Goal: Task Accomplishment & Management: Manage account settings

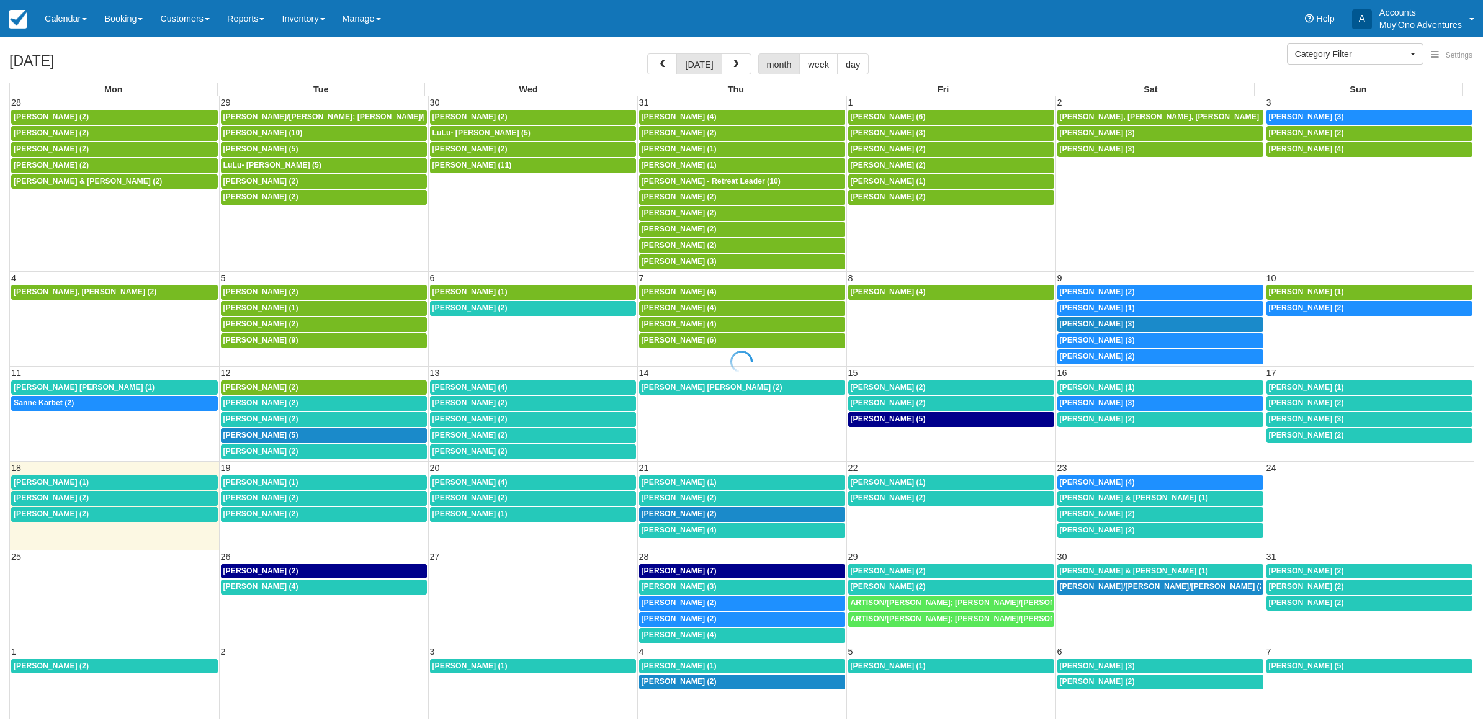
select select
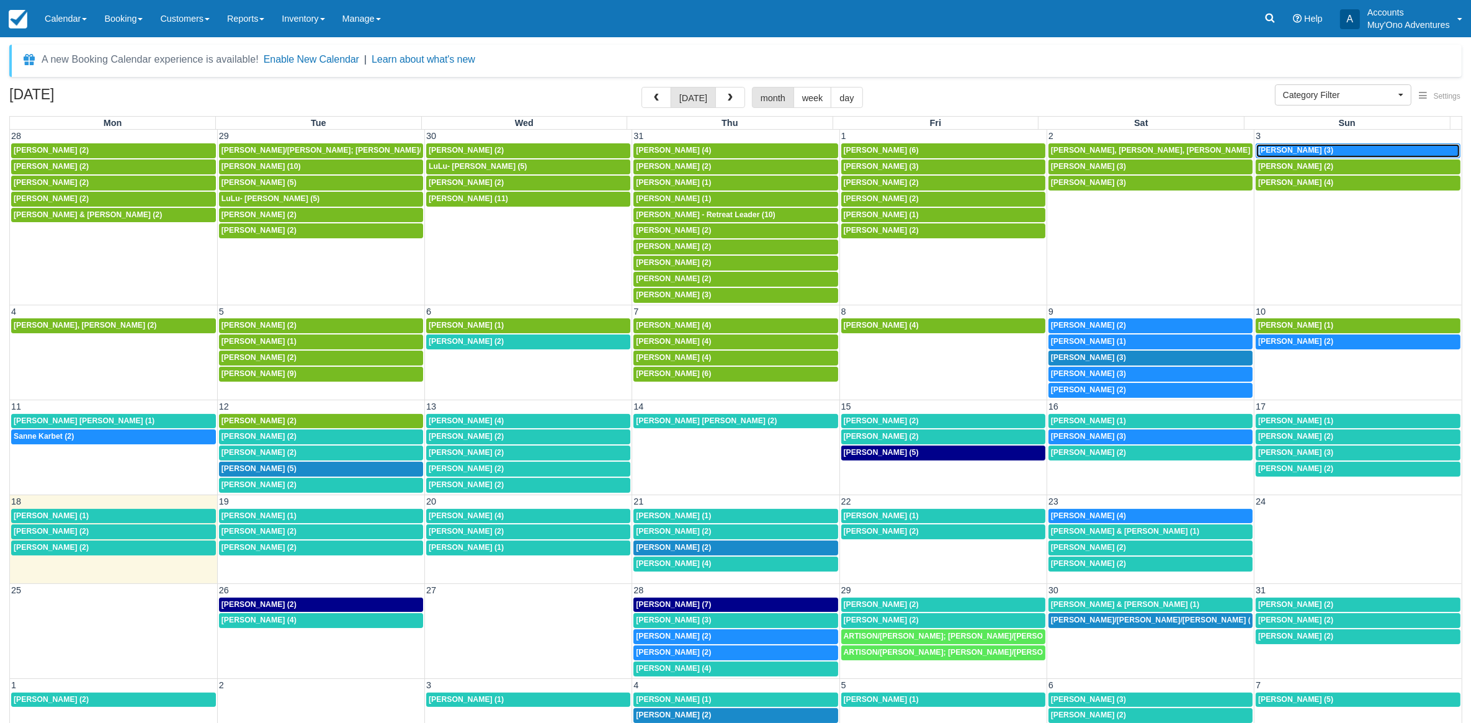
click at [1275, 152] on span "Charlotte Daris (3)" at bounding box center [1295, 150] width 75 height 9
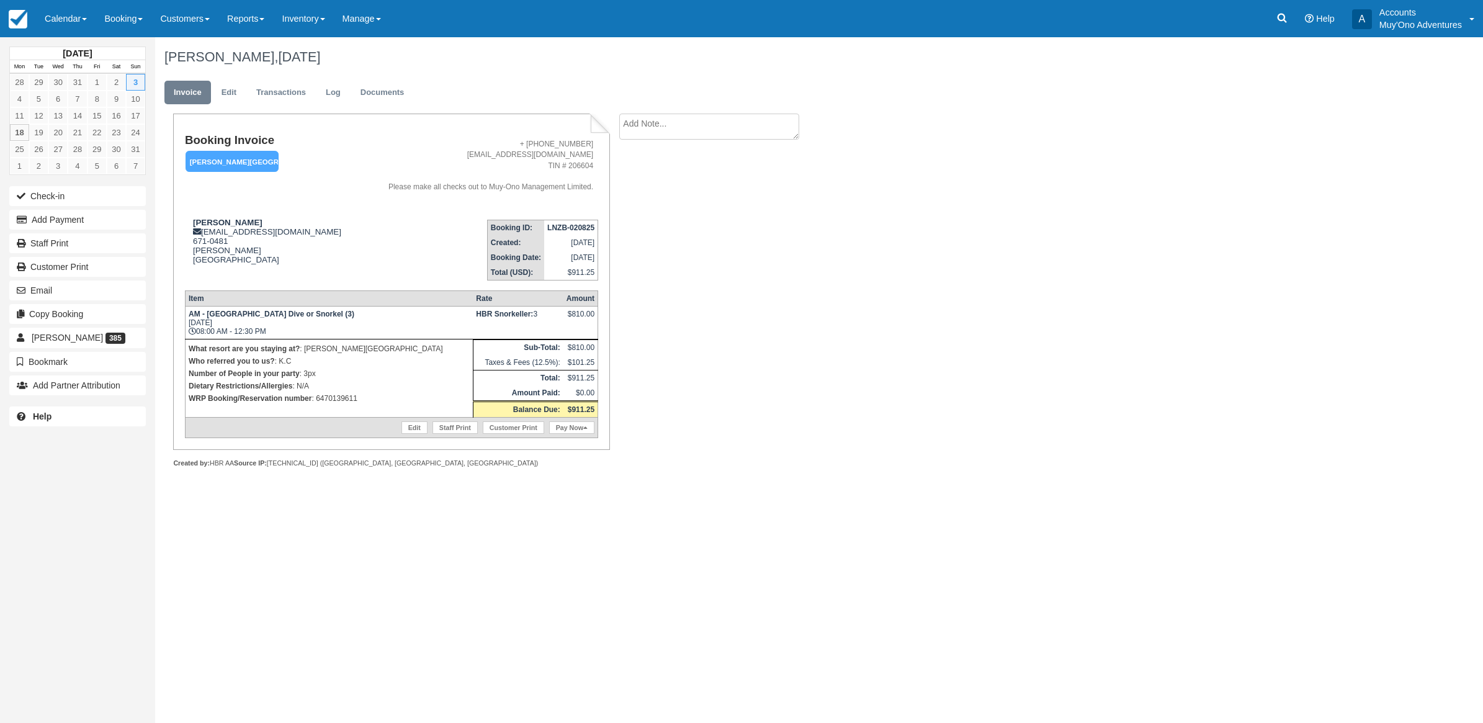
drag, startPoint x: 1139, startPoint y: 405, endPoint x: 916, endPoint y: 394, distance: 223.6
click at [864, 355] on div "Charlotte Daris, August 03 2025 Invoice Edit Transactions Log Documents Booking…" at bounding box center [711, 266] width 1112 height 458
drag, startPoint x: 383, startPoint y: 407, endPoint x: 317, endPoint y: 408, distance: 66.4
click at [317, 408] on td "What resort are you staying at? : Hopkins Bay Resort Who referred you to us? : …" at bounding box center [329, 378] width 288 height 78
copy p "6470139611"
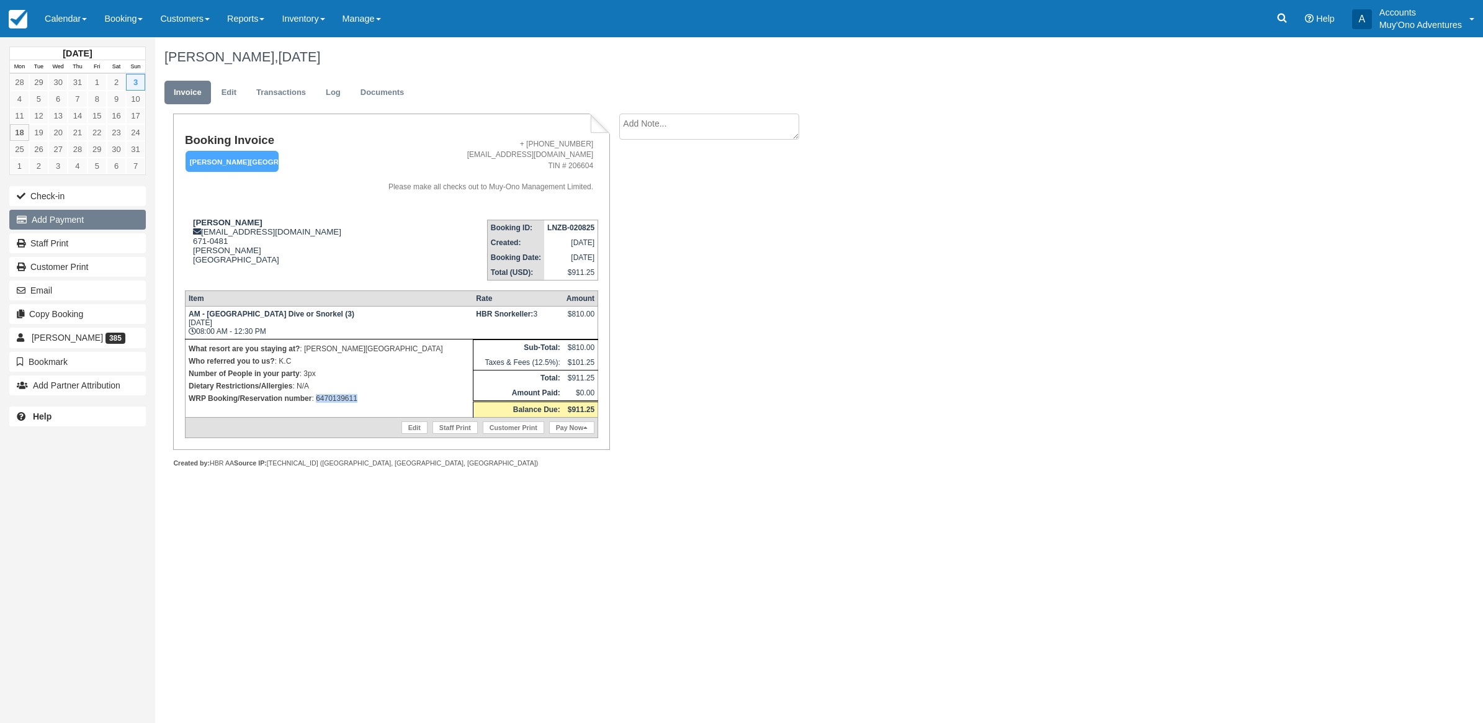
click at [40, 223] on button "Add Payment" at bounding box center [77, 220] width 136 height 20
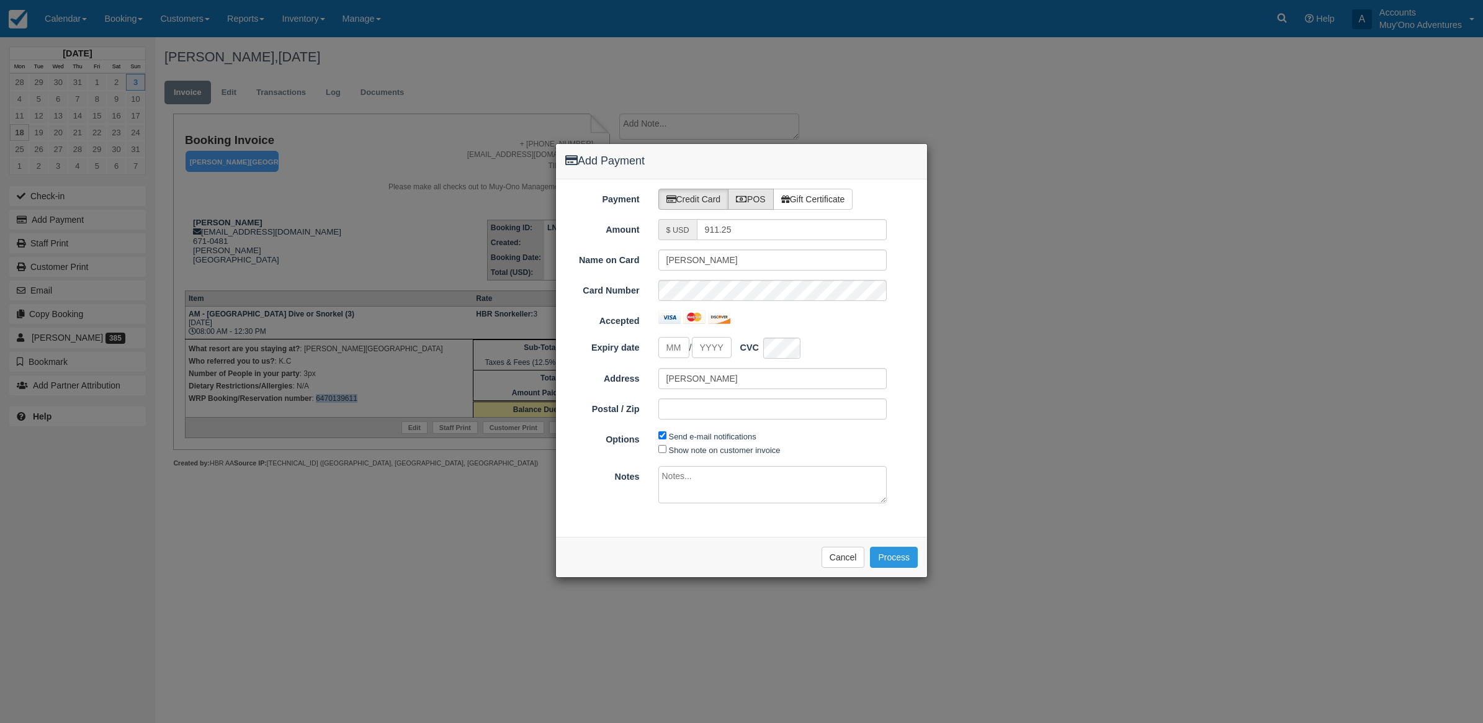
click at [774, 193] on label "POS" at bounding box center [751, 199] width 46 height 21
radio input "true"
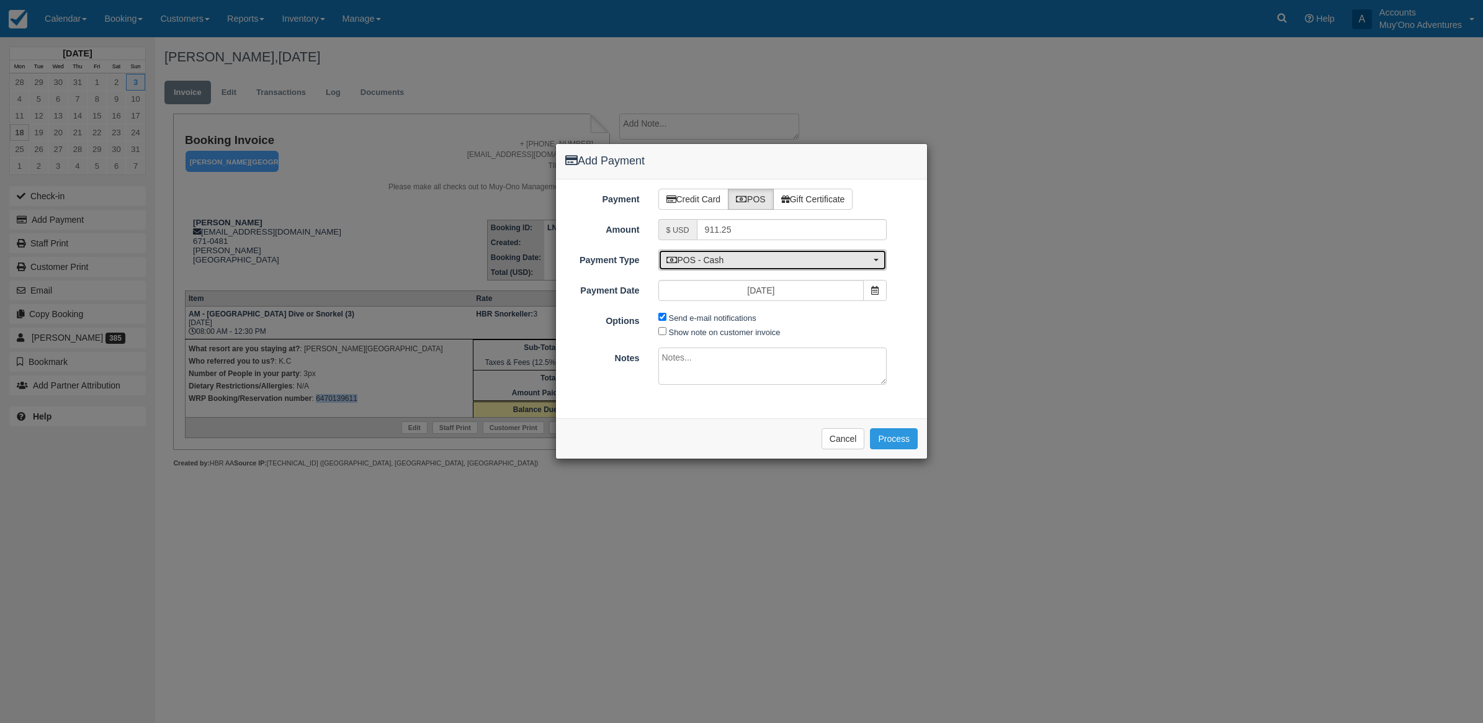
click at [717, 262] on span "POS - Cash" at bounding box center [768, 260] width 205 height 12
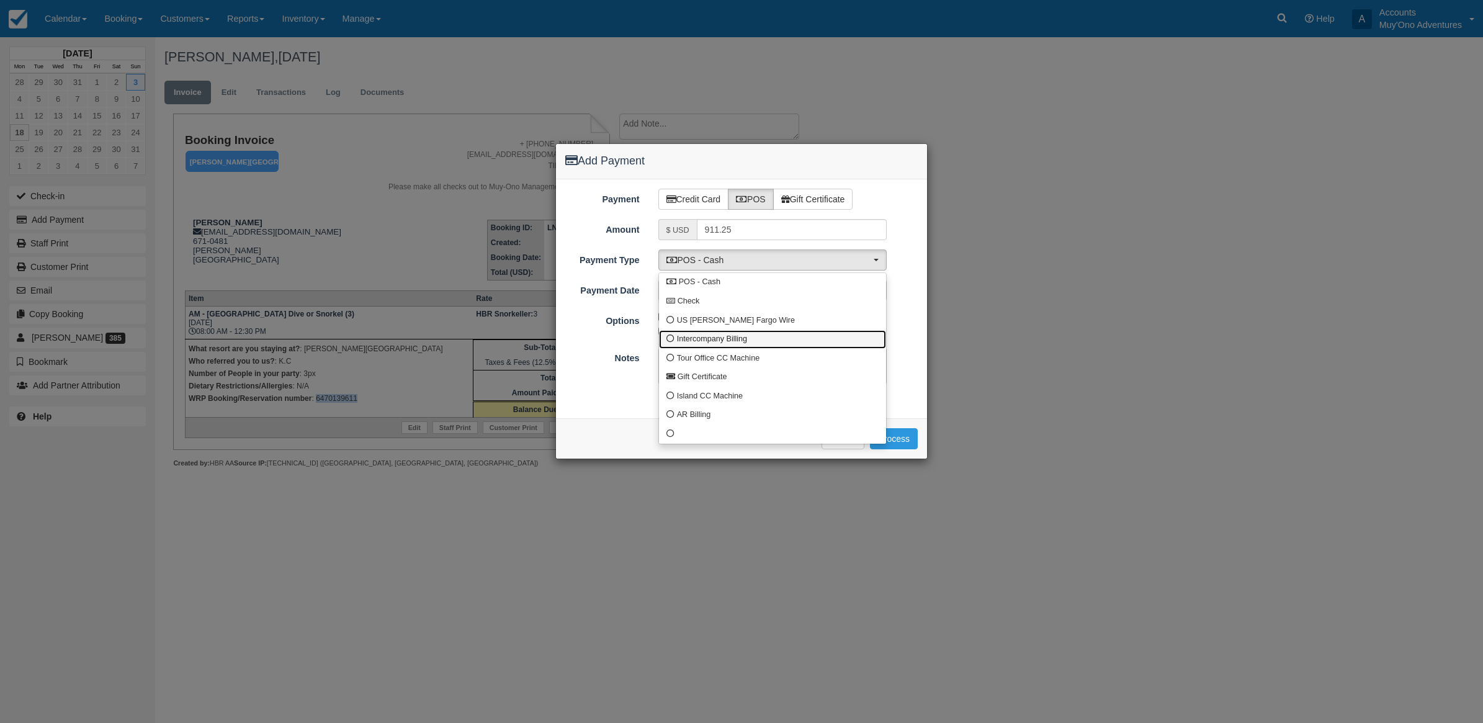
click at [692, 337] on span "Intercompany Billing" at bounding box center [712, 339] width 70 height 11
select select "custom4"
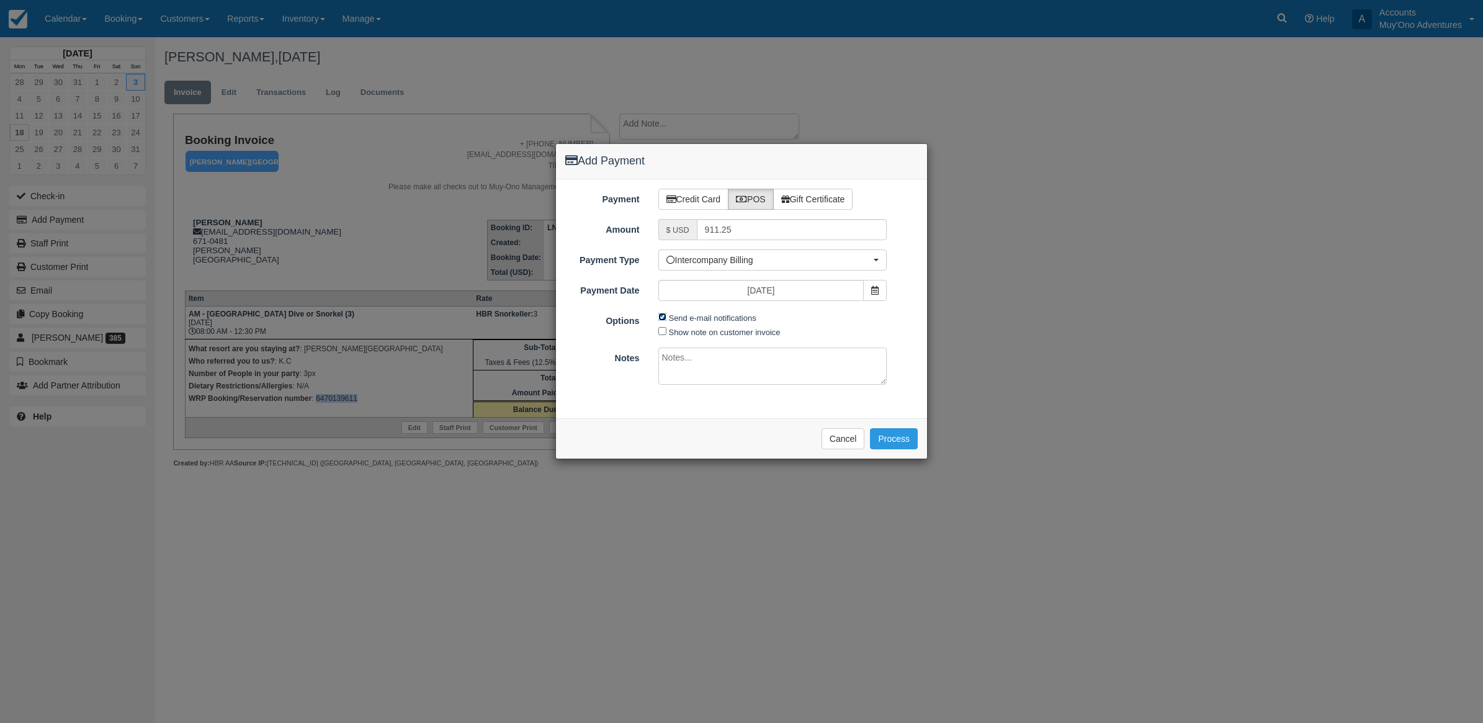
click at [659, 316] on input "Send e-mail notifications" at bounding box center [662, 317] width 8 height 8
checkbox input "false"
click at [712, 385] on textarea at bounding box center [772, 365] width 229 height 37
type textarea "Invoiced in HBR CT"
click at [888, 441] on button "Process" at bounding box center [894, 438] width 48 height 21
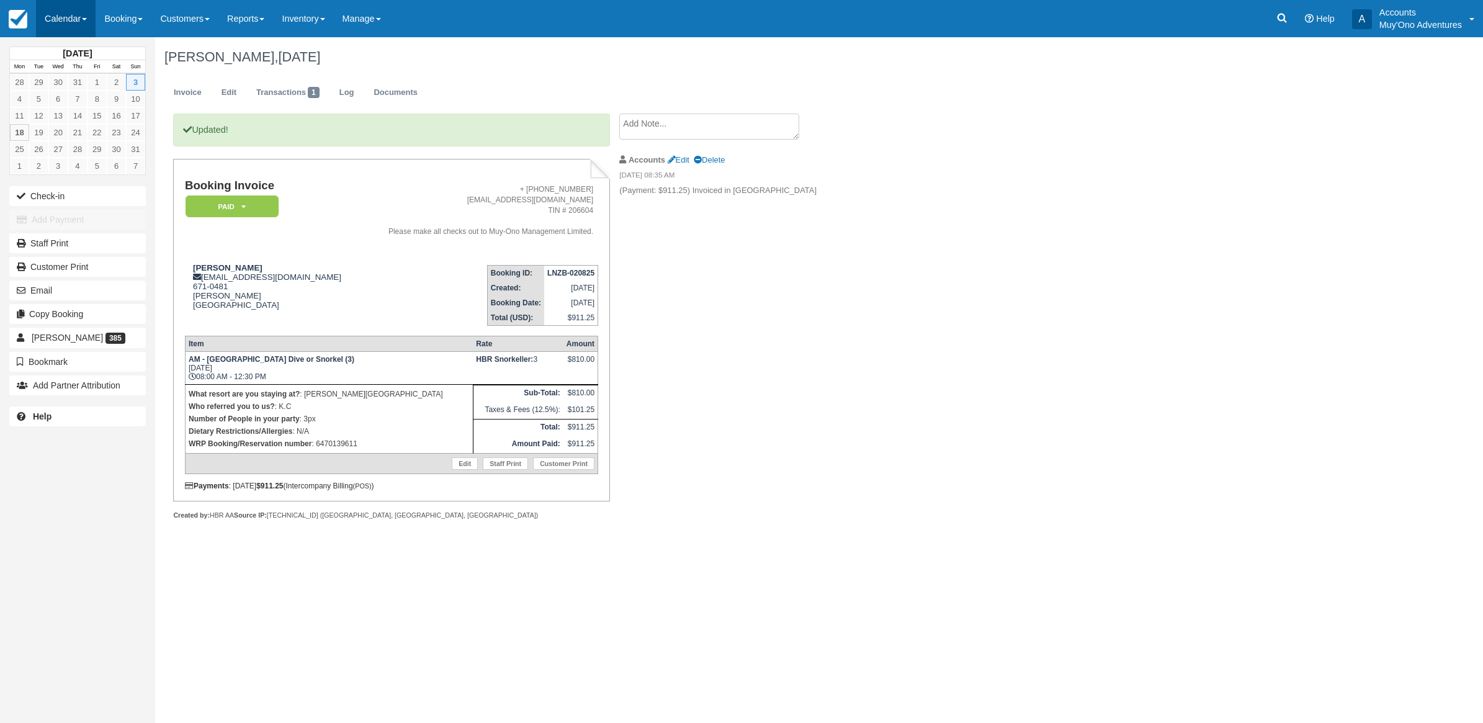
click at [78, 22] on link "Calendar" at bounding box center [66, 18] width 60 height 37
click at [78, 125] on link "Month" at bounding box center [86, 117] width 98 height 26
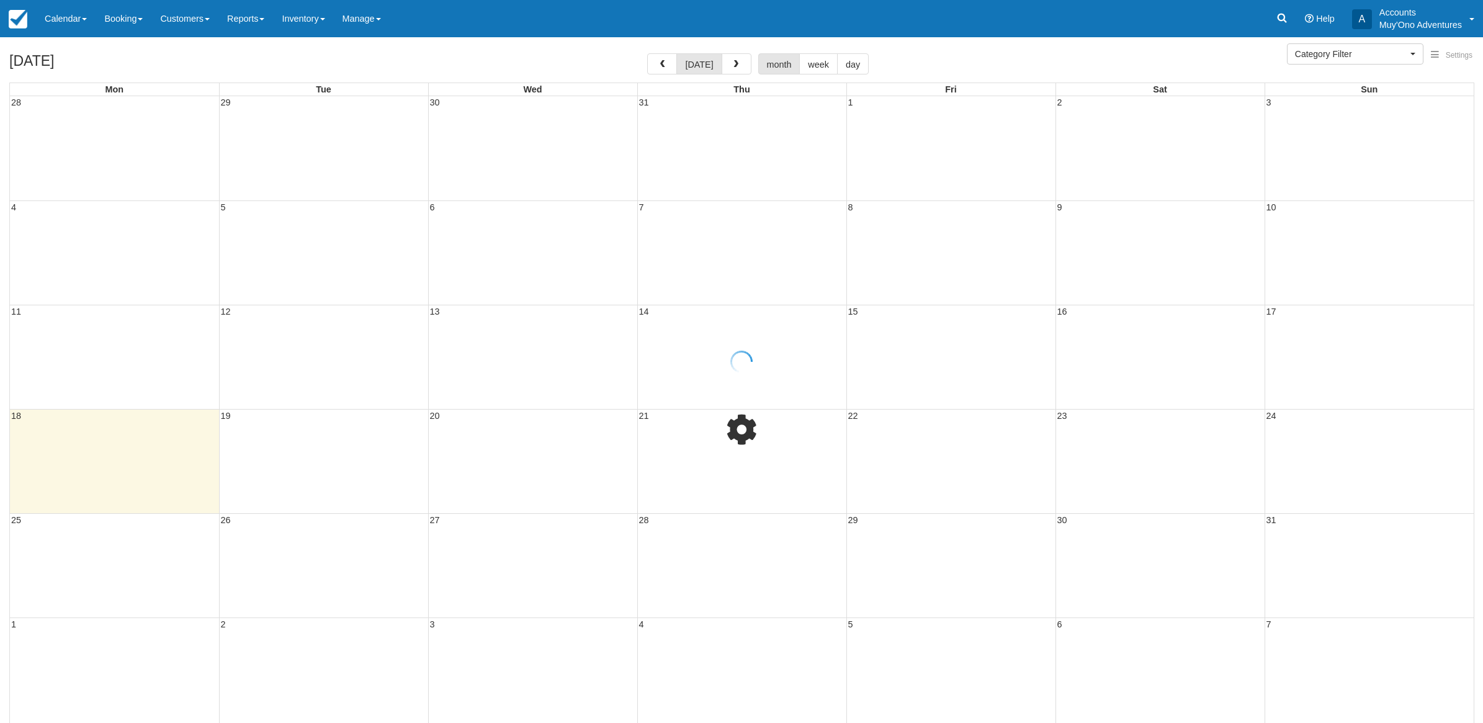
select select
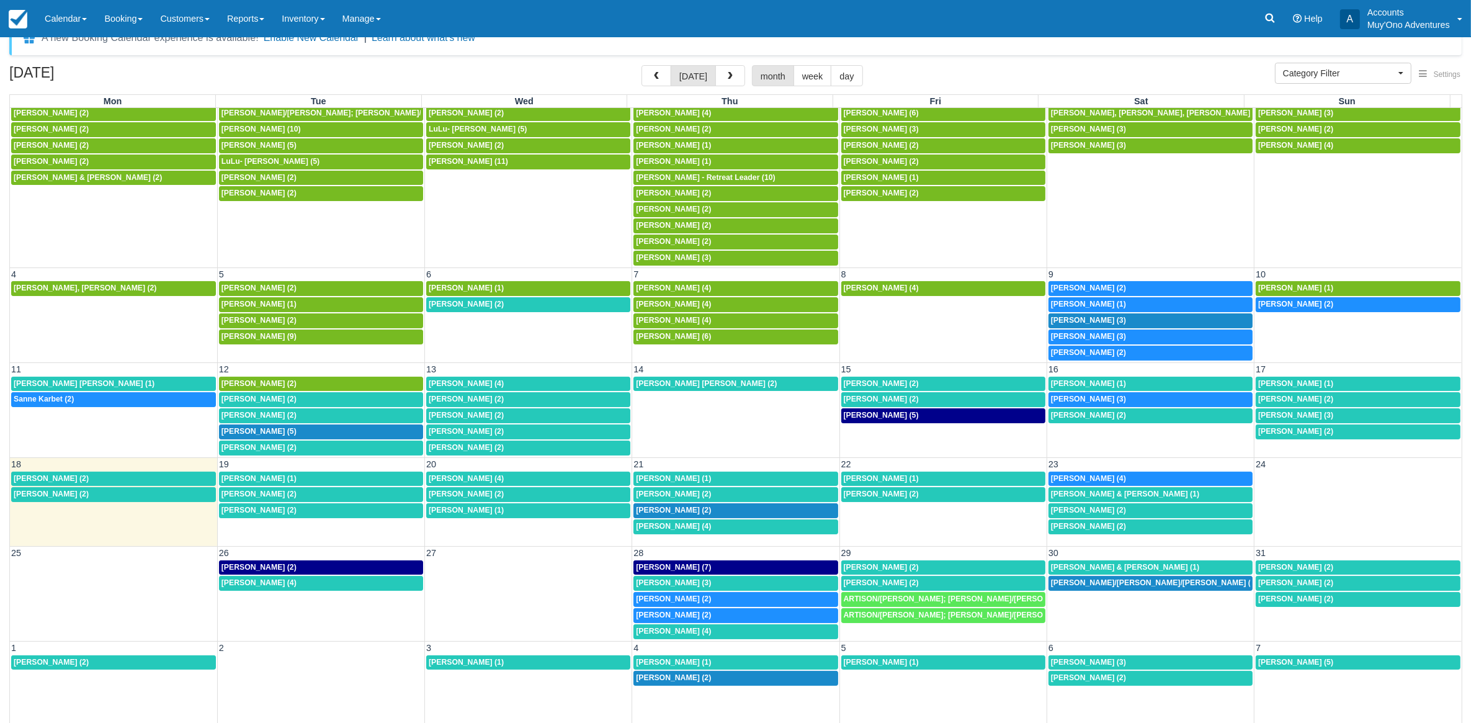
scroll to position [33, 0]
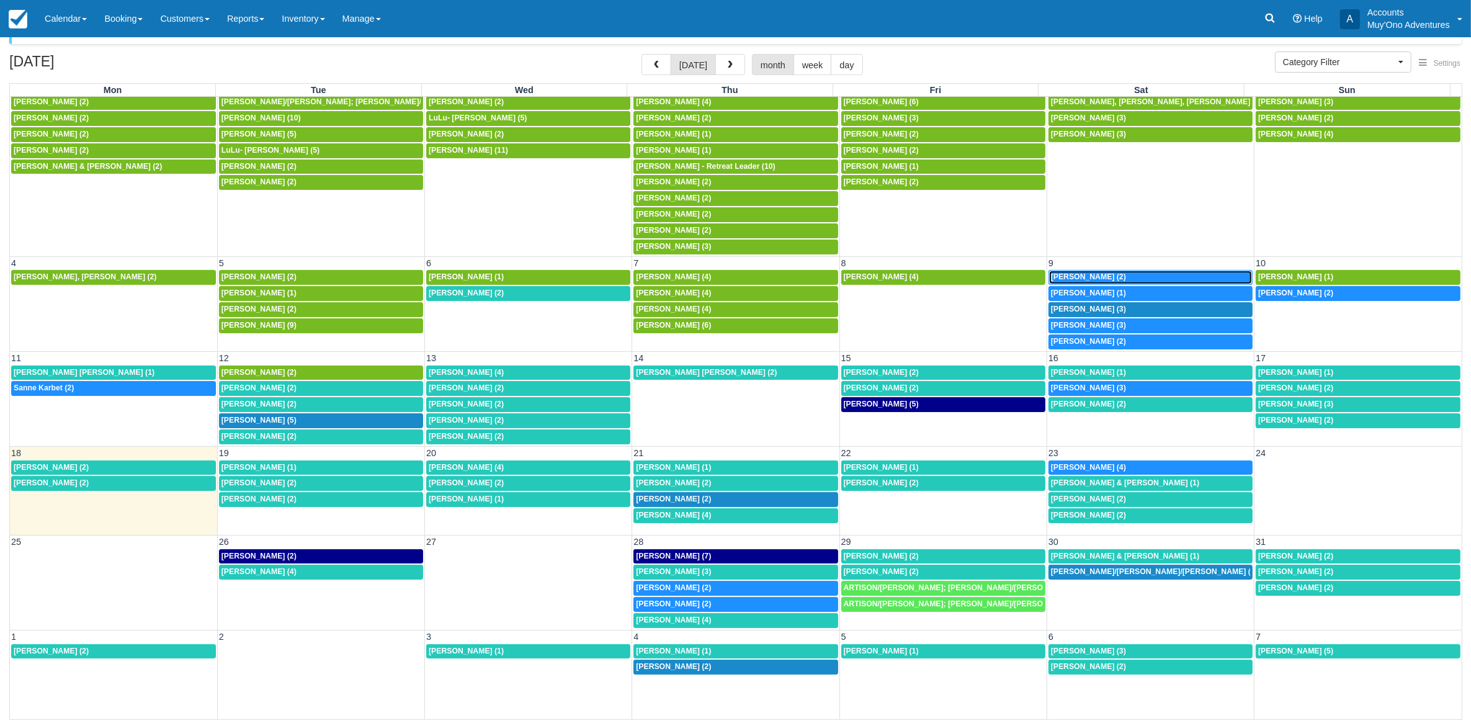
click at [1058, 272] on span "William Brown (2)" at bounding box center [1088, 276] width 75 height 9
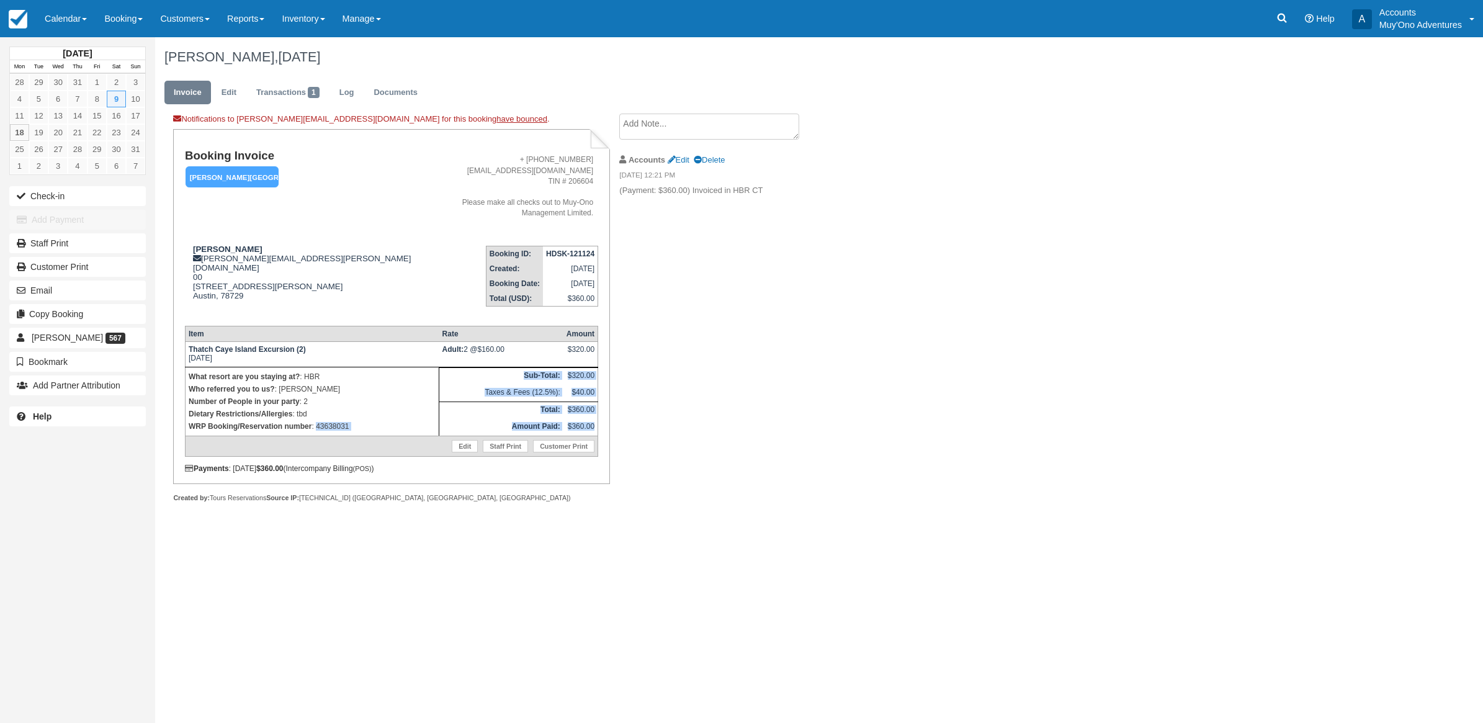
drag, startPoint x: 360, startPoint y: 416, endPoint x: 318, endPoint y: 408, distance: 43.0
click at [318, 408] on tbody "Thatch Caye Island Excursion (2) Sat Aug 9, 2025 Adult: 2 @ $160.00 $320.00 Wha…" at bounding box center [391, 398] width 413 height 115
copy tbody "43638031 Sub-Total: $320.00 Taxes & Fees (12.5%): $40.00 Total: $360.00 Amount …"
click at [795, 206] on div "Notifications to marisha@belizeunderwater.com for this booking have bounced . B…" at bounding box center [496, 322] width 682 height 416
click at [231, 166] on em "[PERSON_NAME][GEOGRAPHIC_DATA]" at bounding box center [231, 177] width 93 height 22
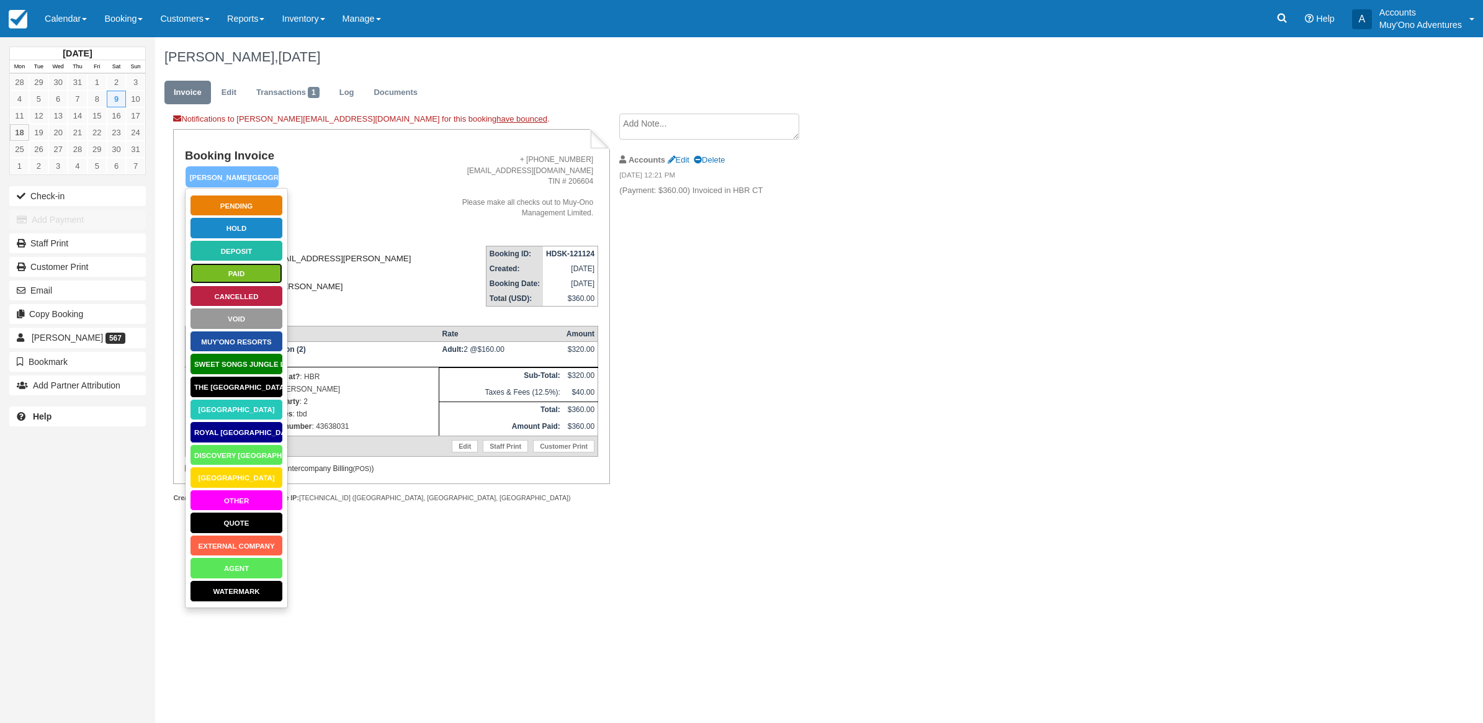
drag, startPoint x: 240, startPoint y: 274, endPoint x: 237, endPoint y: 280, distance: 6.9
click at [239, 274] on link "Paid" at bounding box center [236, 273] width 93 height 22
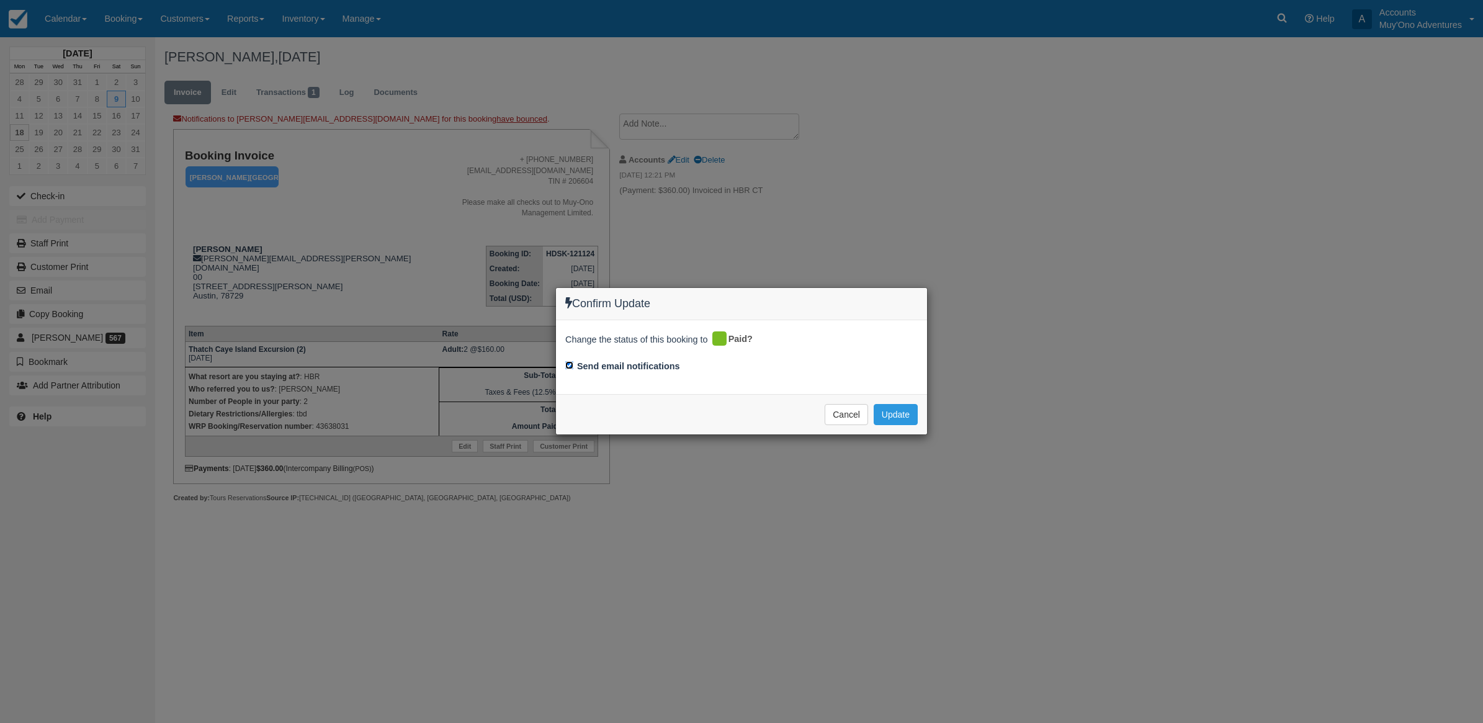
click at [566, 361] on input "Send email notifications" at bounding box center [569, 365] width 8 height 8
checkbox input "false"
click at [898, 414] on button "Update" at bounding box center [896, 414] width 44 height 21
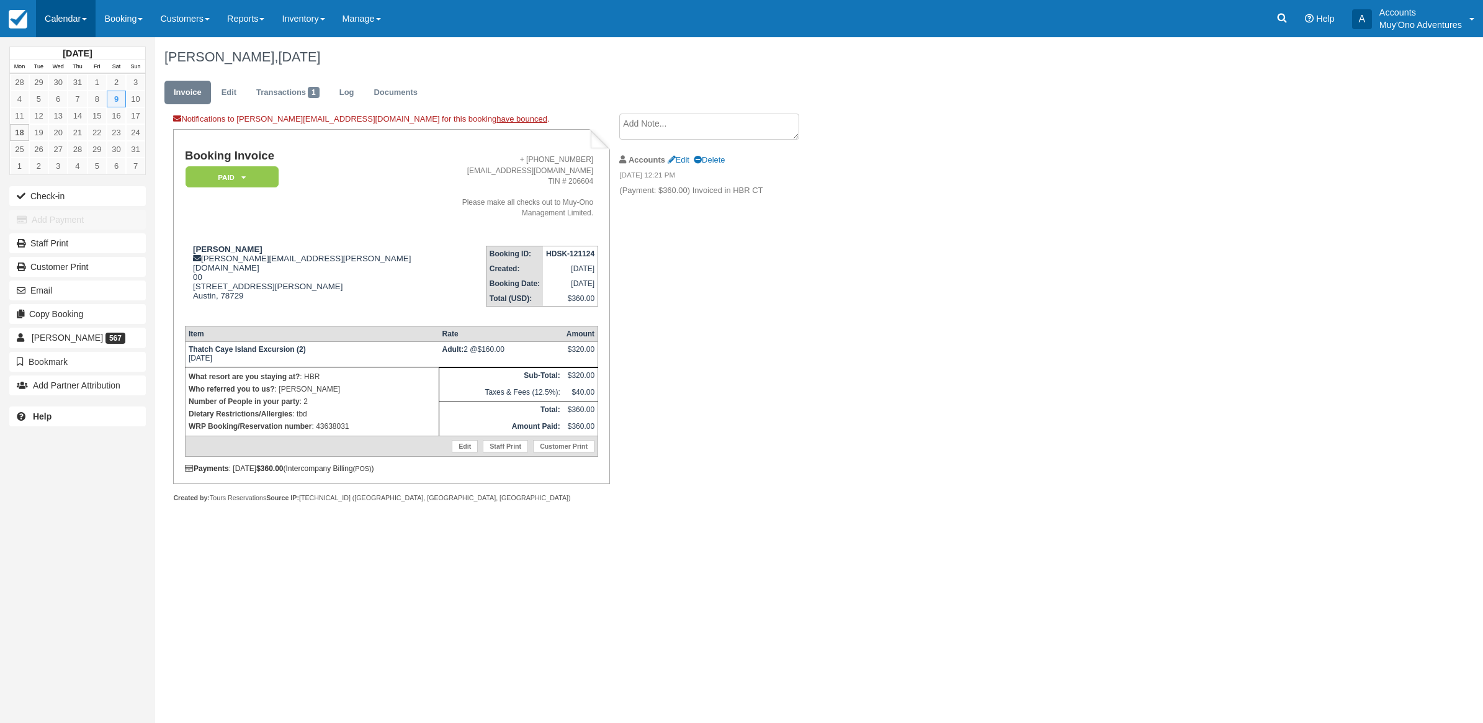
click at [69, 14] on link "Calendar" at bounding box center [66, 18] width 60 height 37
click at [69, 105] on link "Month" at bounding box center [86, 117] width 98 height 26
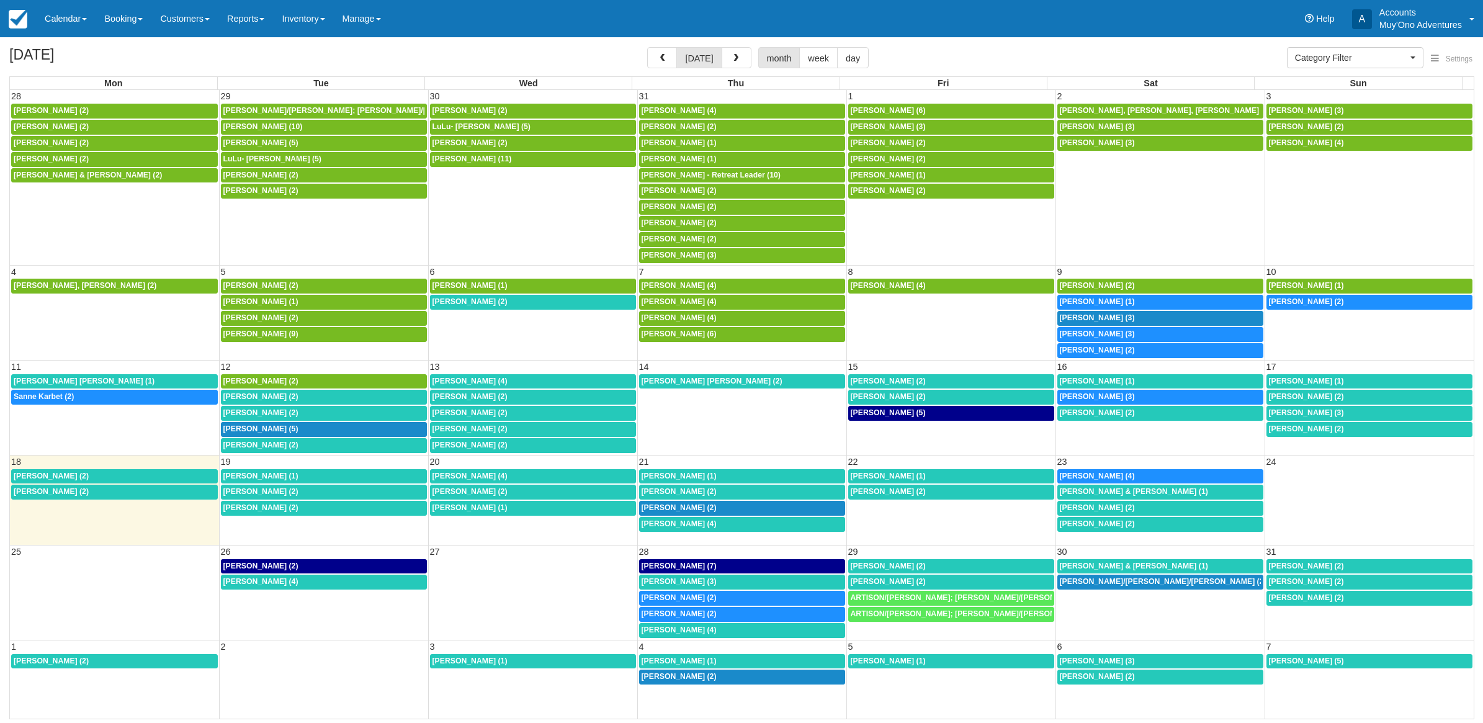
select select
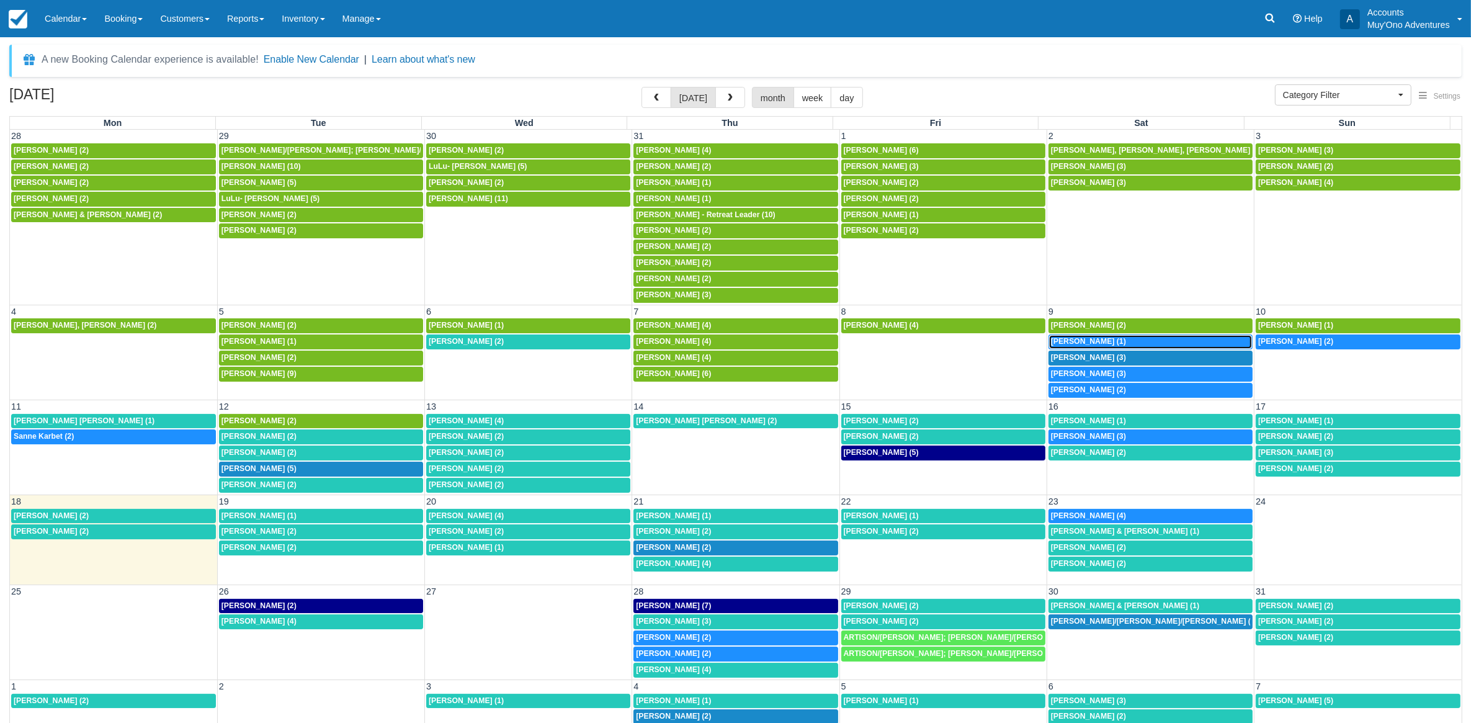
click at [1061, 346] on span "[PERSON_NAME] (1)" at bounding box center [1088, 341] width 75 height 9
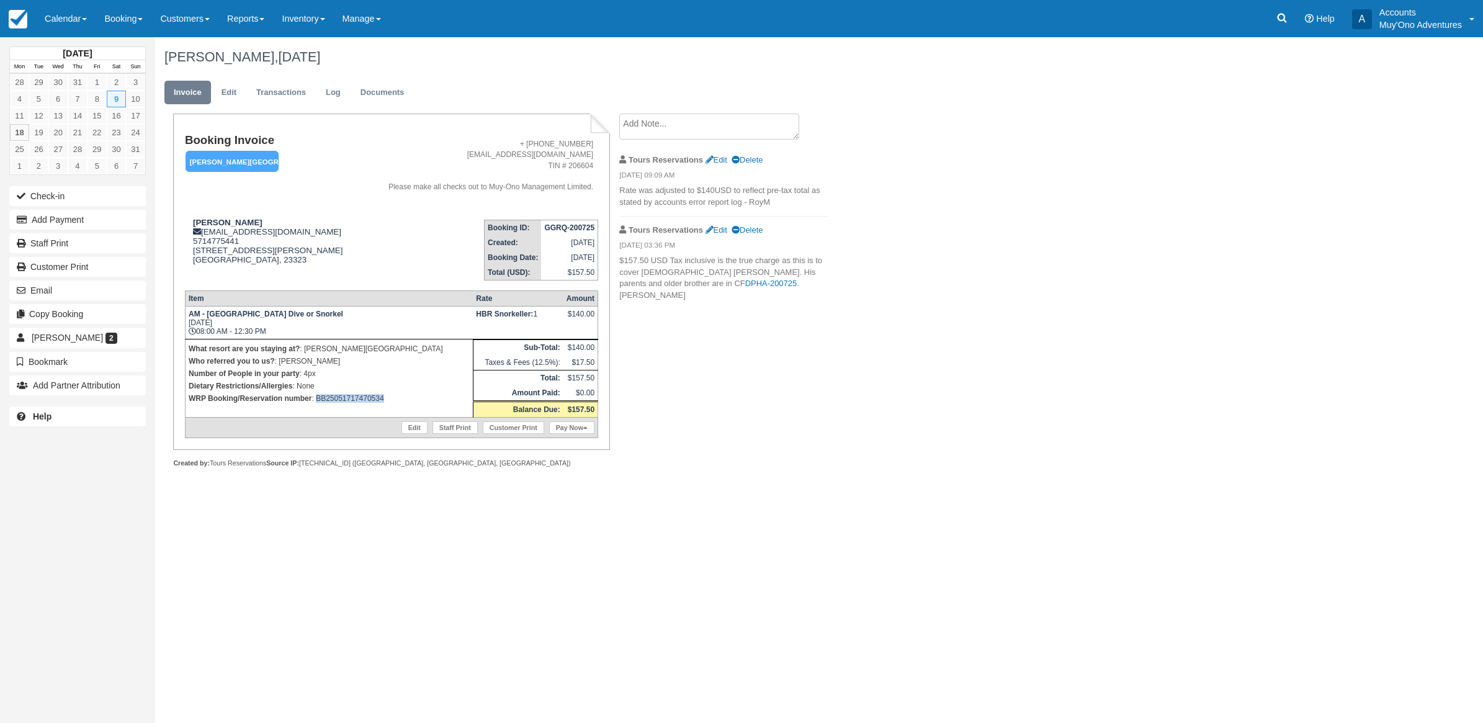
drag, startPoint x: 393, startPoint y: 413, endPoint x: 316, endPoint y: 395, distance: 78.5
click at [316, 395] on td "What resort are you staying at? : [PERSON_NAME][GEOGRAPHIC_DATA] Who referred y…" at bounding box center [329, 378] width 288 height 78
copy p "BB25051717470534"
click at [53, 224] on button "Add Payment" at bounding box center [77, 220] width 136 height 20
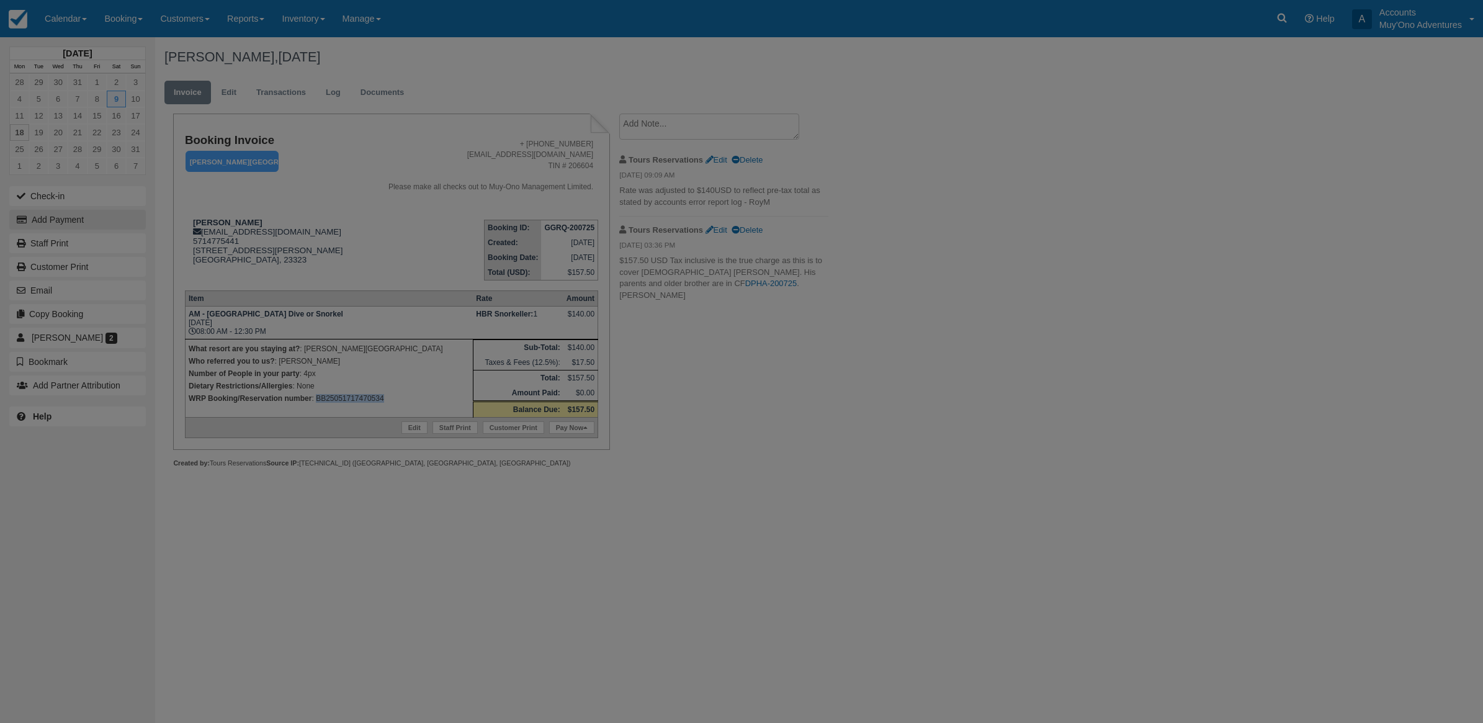
type input "[DATE]"
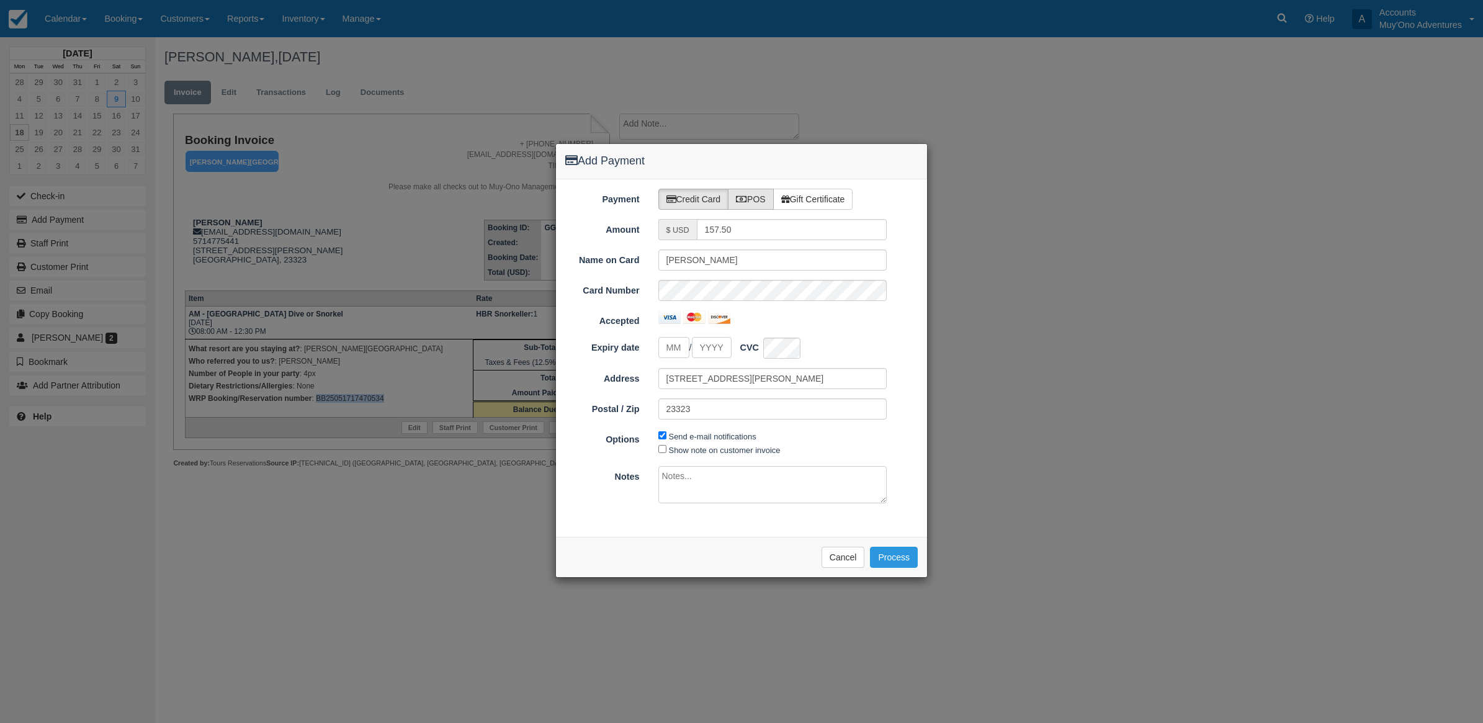
click at [744, 196] on icon at bounding box center [741, 199] width 11 height 9
radio input "true"
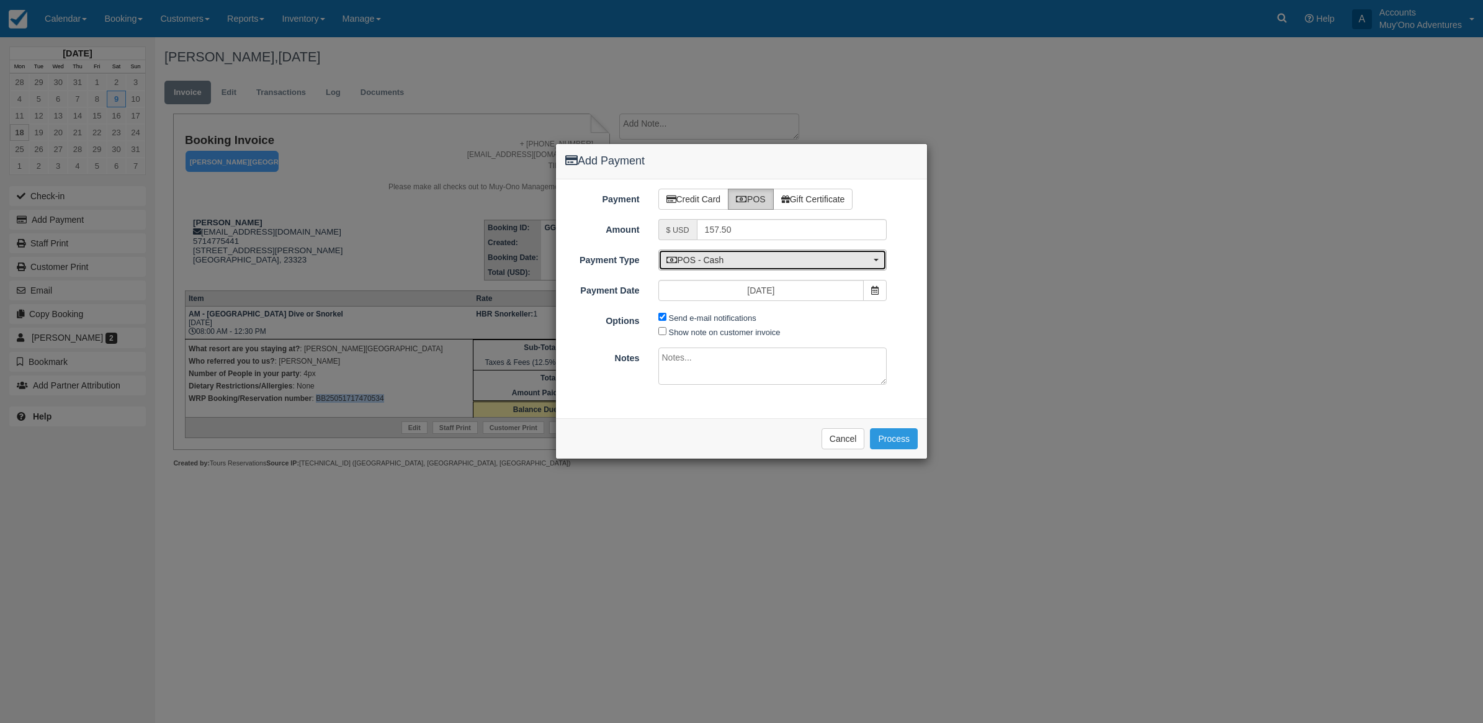
click at [684, 264] on span "POS - Cash" at bounding box center [768, 260] width 205 height 12
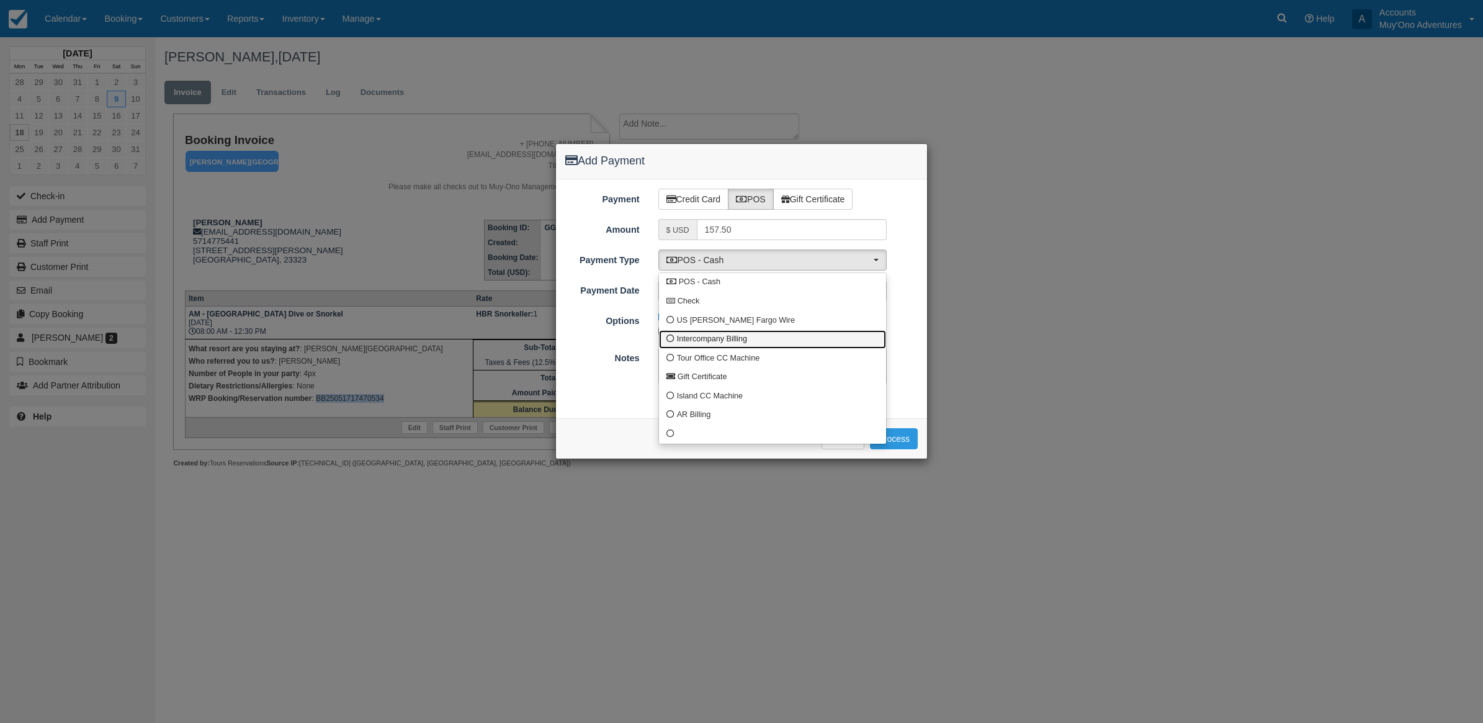
click at [689, 341] on span "Intercompany Billing" at bounding box center [712, 339] width 70 height 11
select select "custom4"
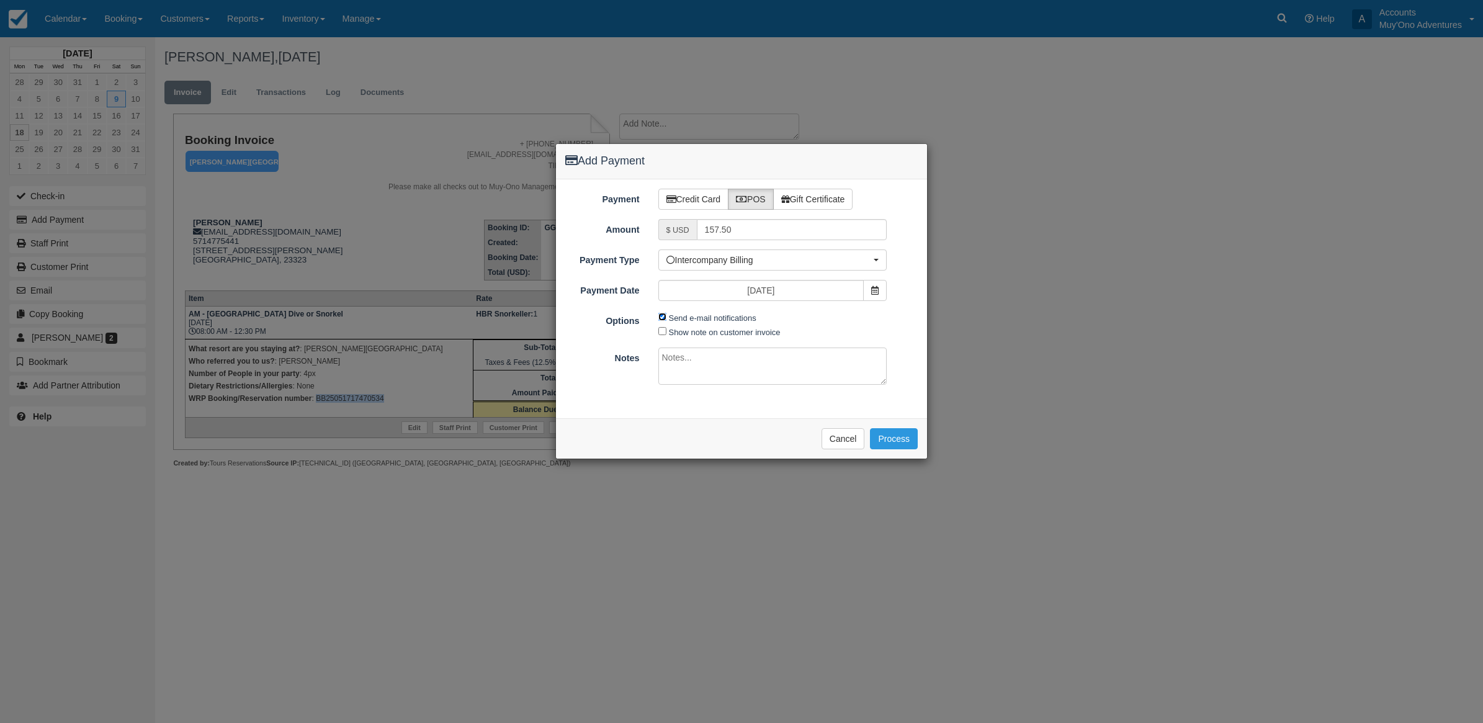
click at [663, 321] on input "Send e-mail notifications" at bounding box center [662, 317] width 8 height 8
checkbox input "false"
click at [695, 363] on textarea at bounding box center [772, 365] width 229 height 37
type textarea "P"
type textarea "Invoiced in HBR CT"
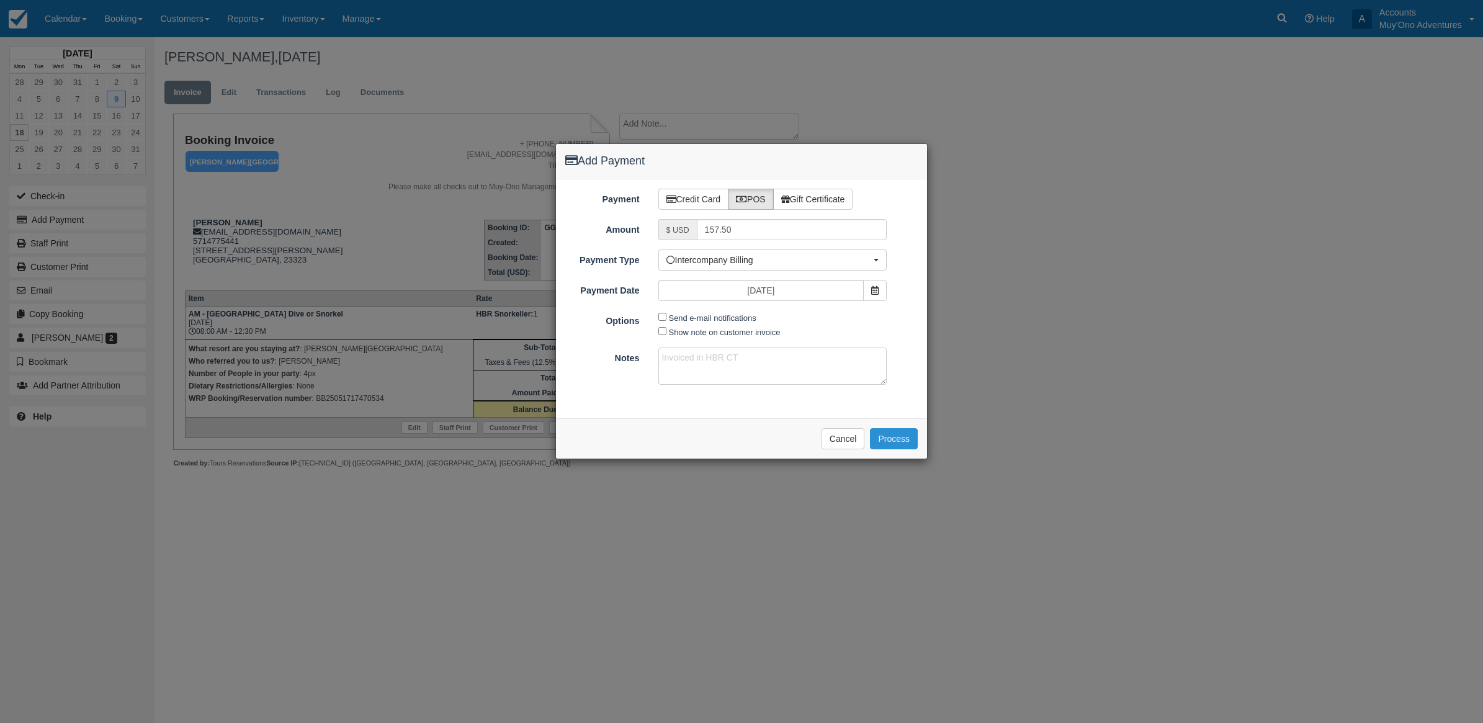
click at [883, 435] on button "Process" at bounding box center [894, 438] width 48 height 21
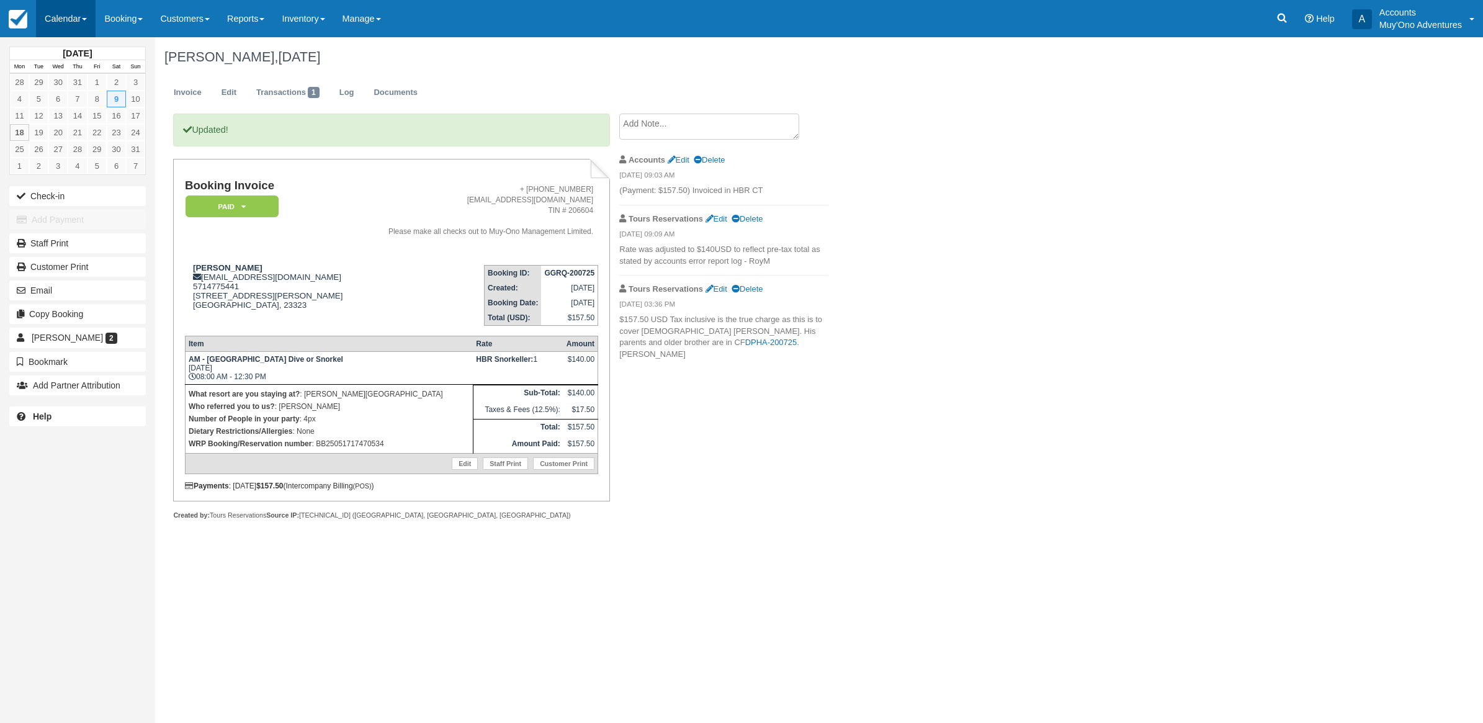
click at [70, 32] on link "Calendar" at bounding box center [66, 18] width 60 height 37
click at [73, 115] on link "Month" at bounding box center [86, 117] width 98 height 26
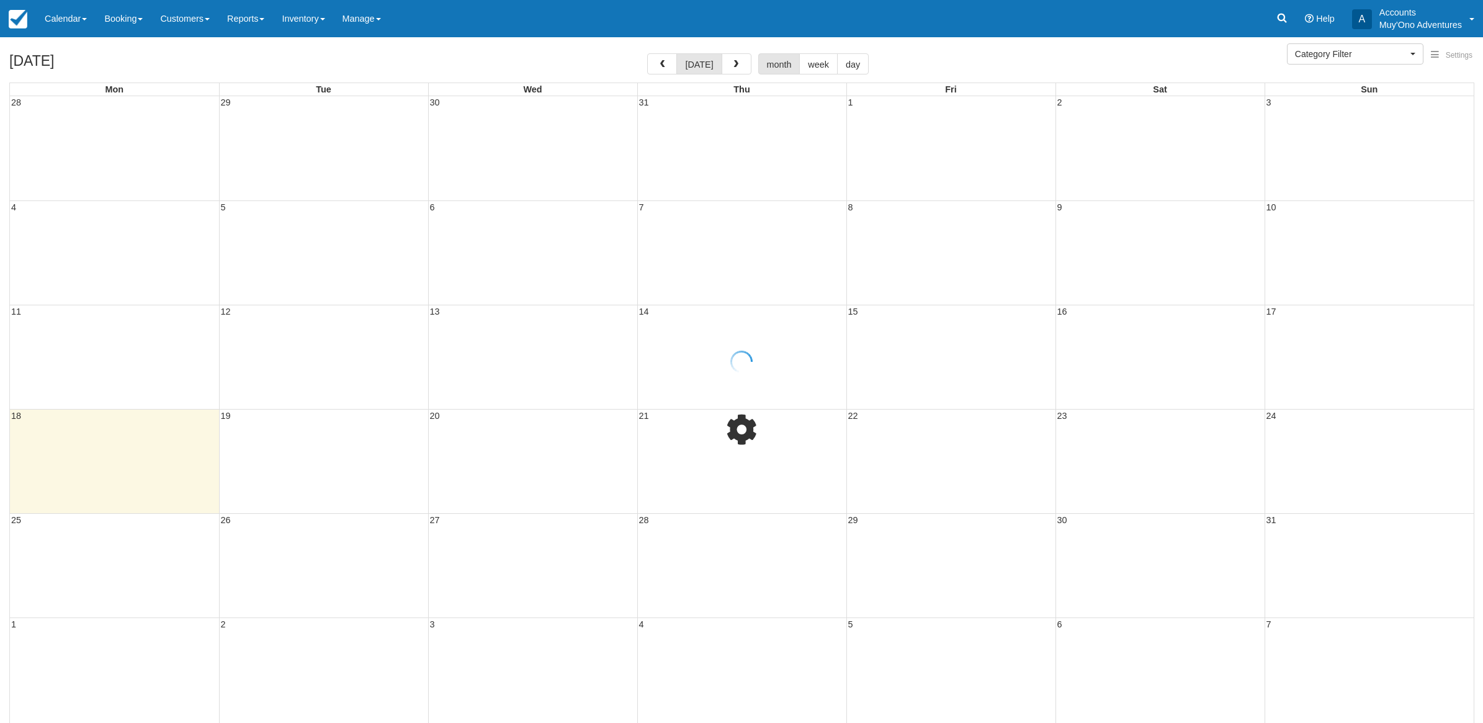
select select
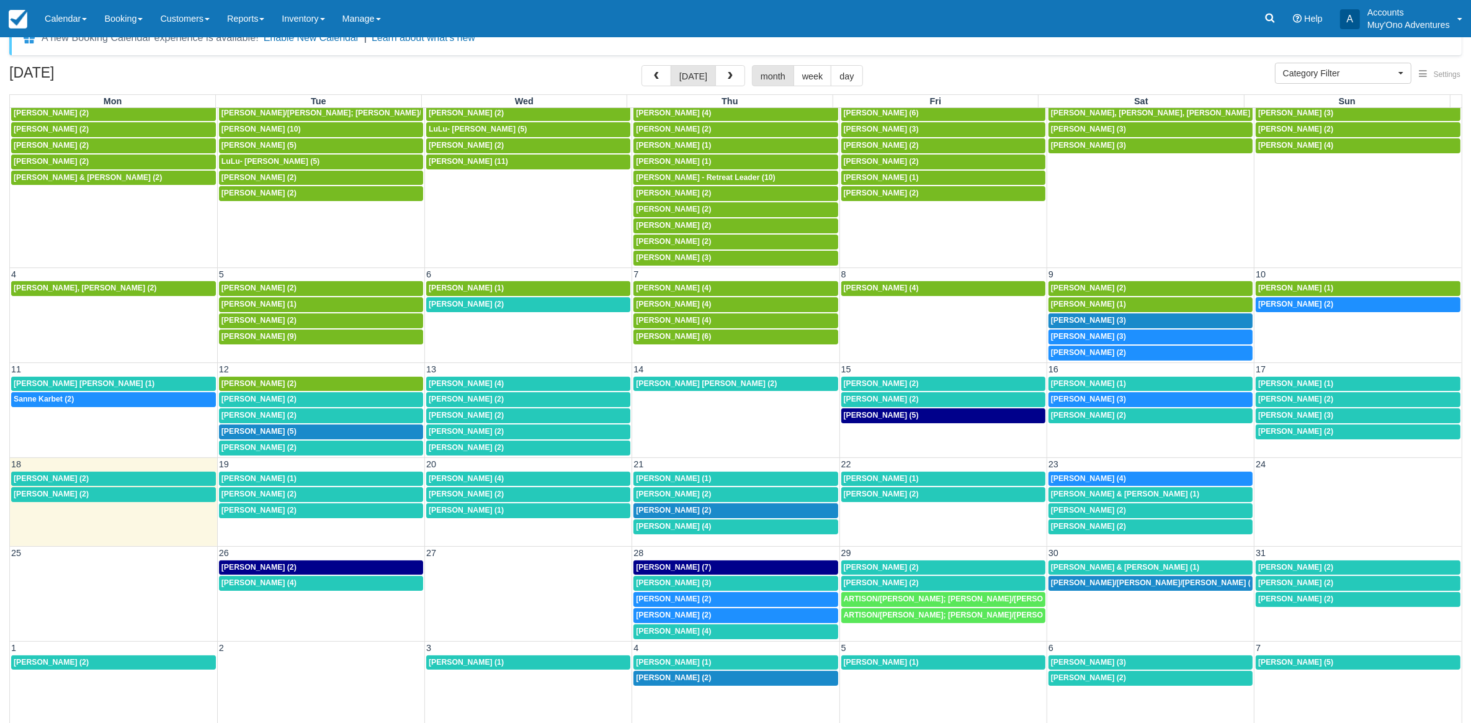
scroll to position [33, 0]
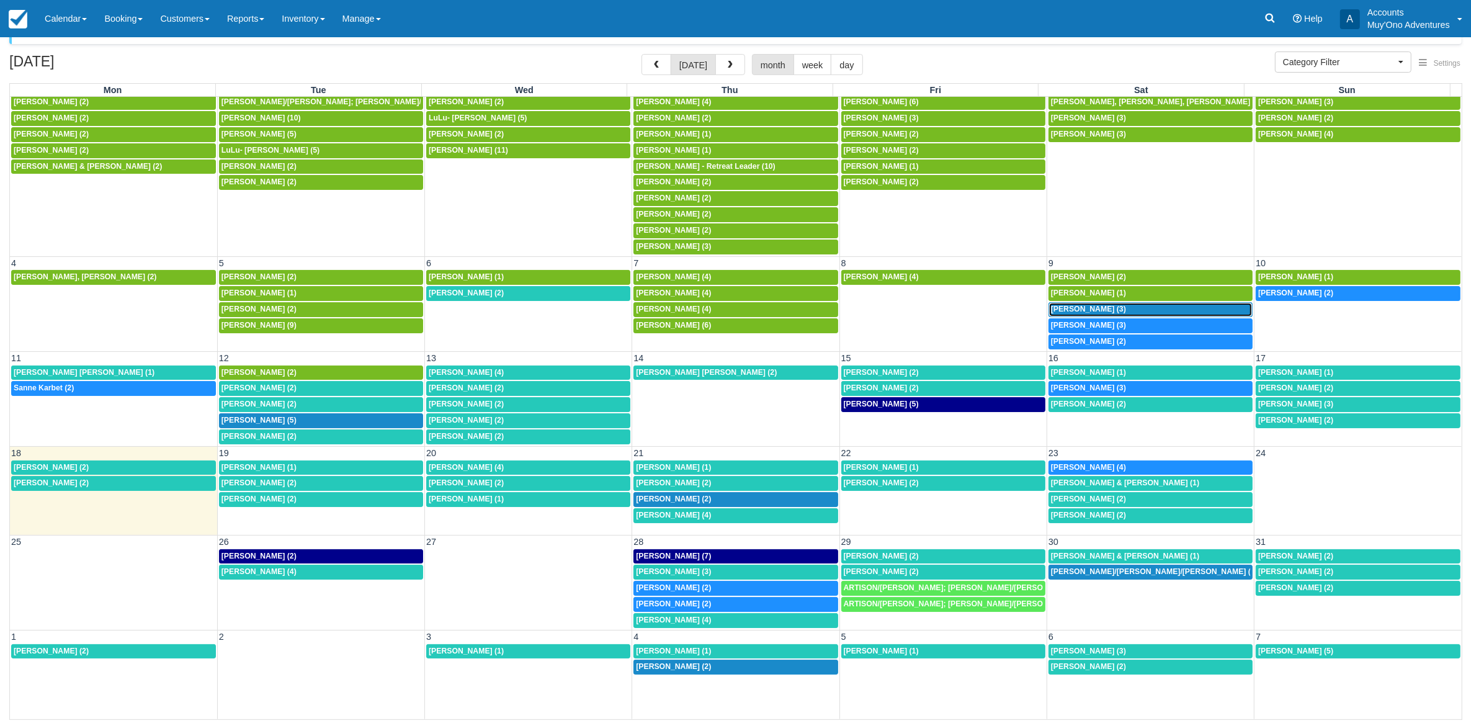
click at [1079, 302] on link "8a Joshua Hodge (3)" at bounding box center [1150, 309] width 204 height 15
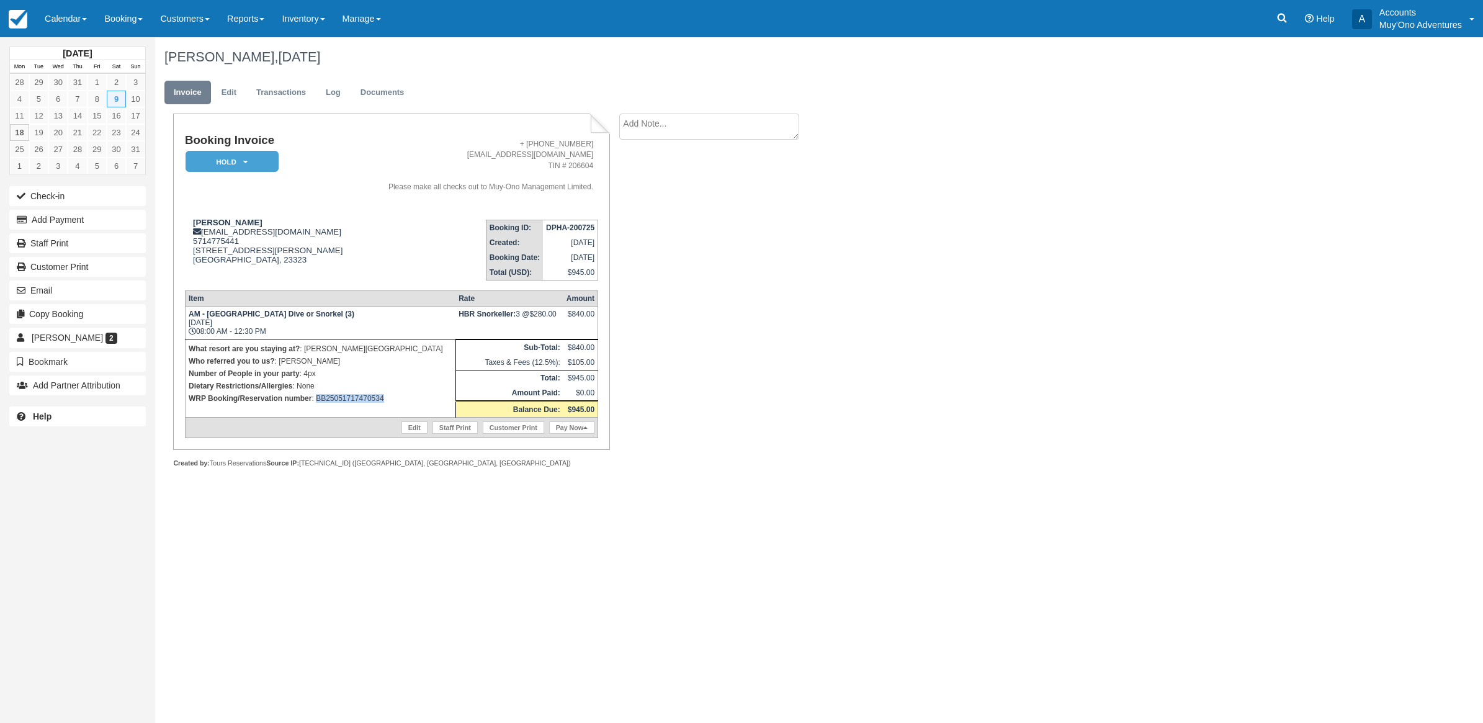
drag, startPoint x: 395, startPoint y: 403, endPoint x: 315, endPoint y: 404, distance: 79.4
click at [315, 404] on td "What resort are you staying at? : Hopkins Bay Resort Who referred you to us? : …" at bounding box center [320, 378] width 270 height 78
copy p "BB25051717470534"
click at [693, 383] on div "Booking Invoice HOLD   Pending Deposit Paid Cancelled Void Muy'Ono Resorts Swee…" at bounding box center [496, 304] width 682 height 381
click at [972, 457] on div "Joshua Hodge, August 09 2025 Invoice Edit Transactions Log Documents Booking In…" at bounding box center [711, 266] width 1112 height 458
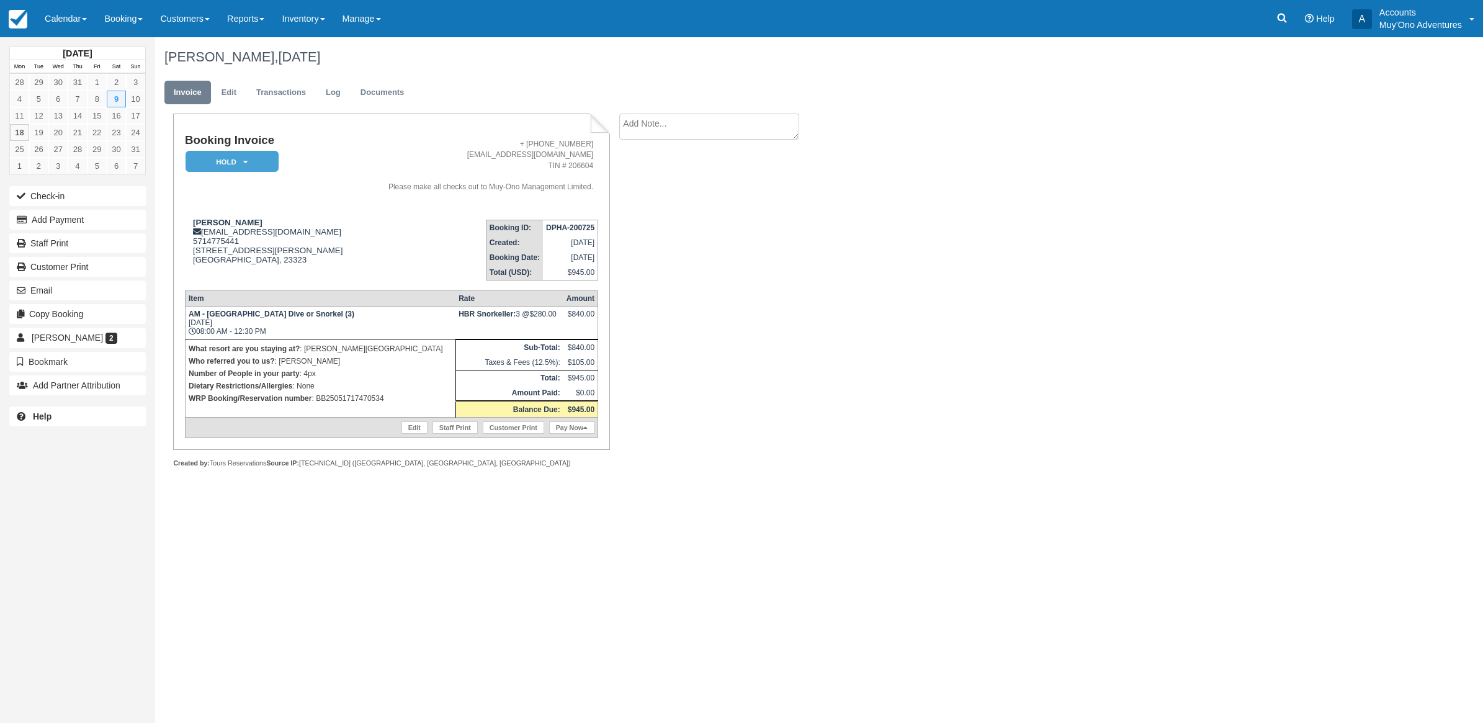
click at [1303, 254] on div "[DATE] Mon Tue Wed Thu Fri Sat Sun 28 29 30 31 1 2 3 4 5 6 7 8 9 10 11 12 13 14…" at bounding box center [741, 380] width 1483 height 686
click at [54, 215] on button "Add Payment" at bounding box center [77, 220] width 136 height 20
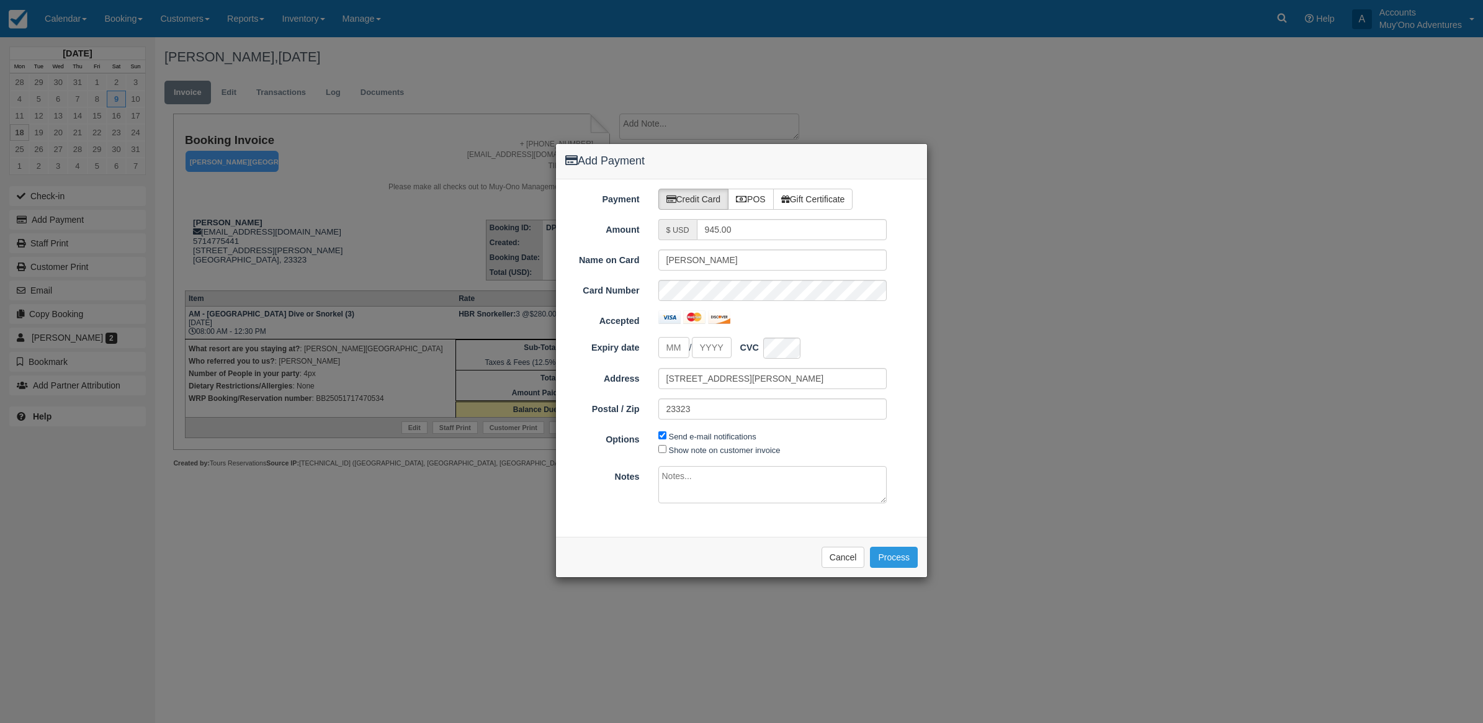
click at [767, 187] on div "Payment Credit Card POS Gift Certificate Amount $ USD 945.00 Name on Card Joshu…" at bounding box center [741, 357] width 371 height 357
click at [761, 193] on label "POS" at bounding box center [751, 199] width 46 height 21
radio input "true"
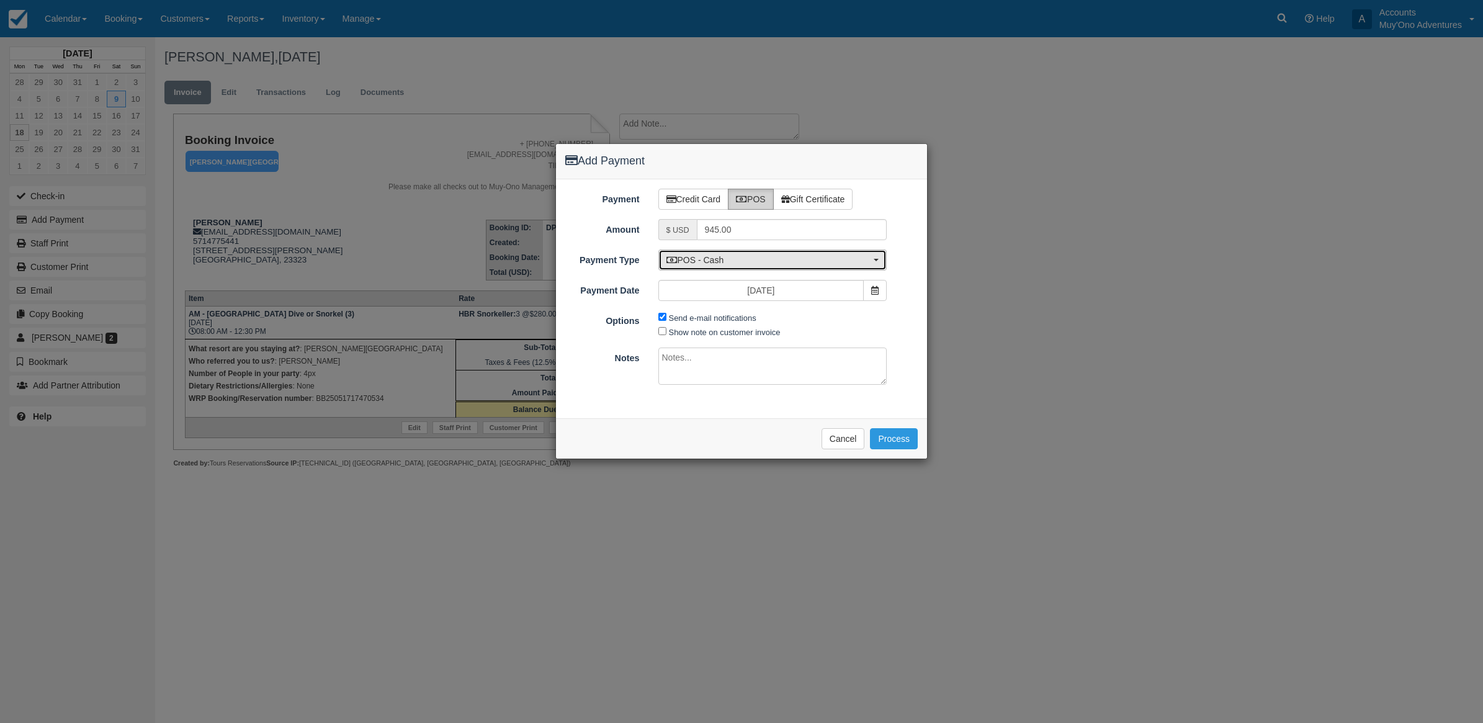
click at [709, 259] on span "POS - Cash" at bounding box center [768, 260] width 205 height 12
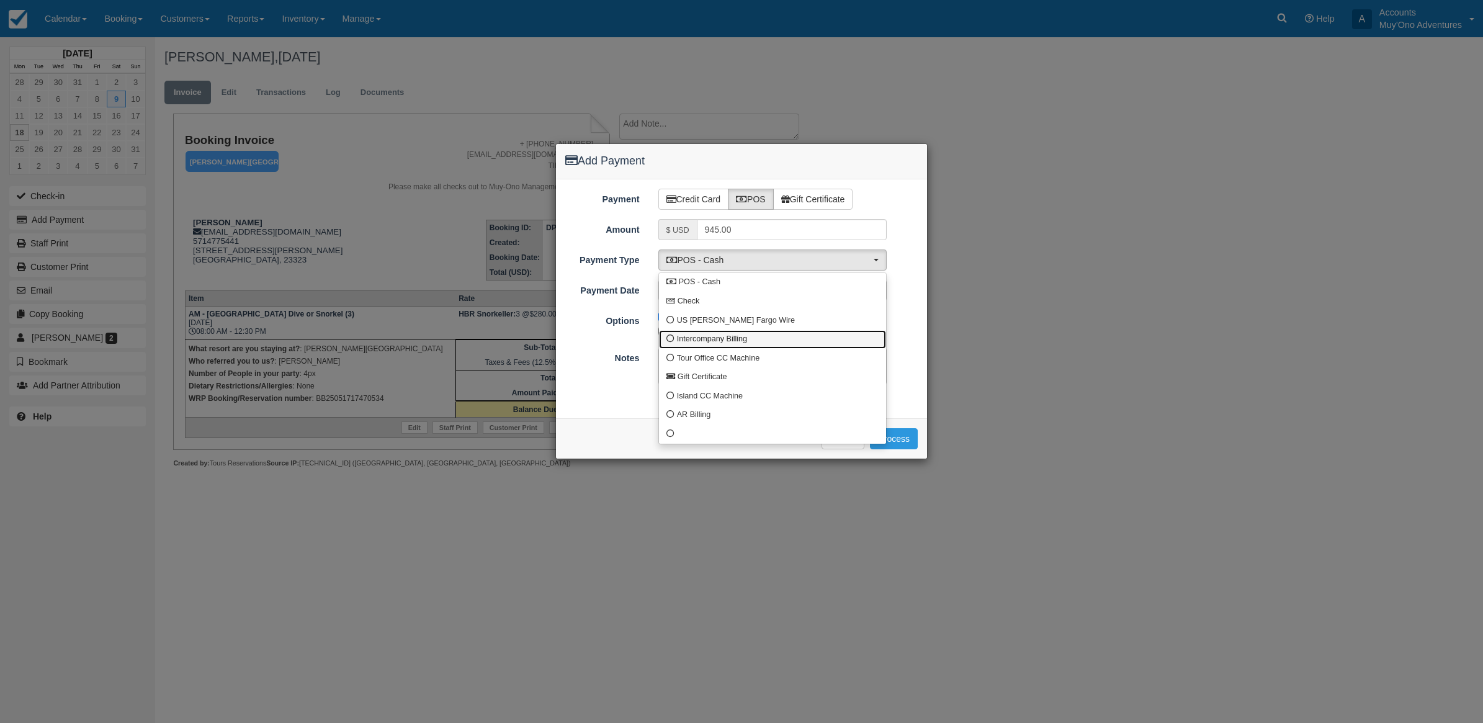
click at [689, 337] on span "Intercompany Billing" at bounding box center [712, 339] width 70 height 11
select select "custom4"
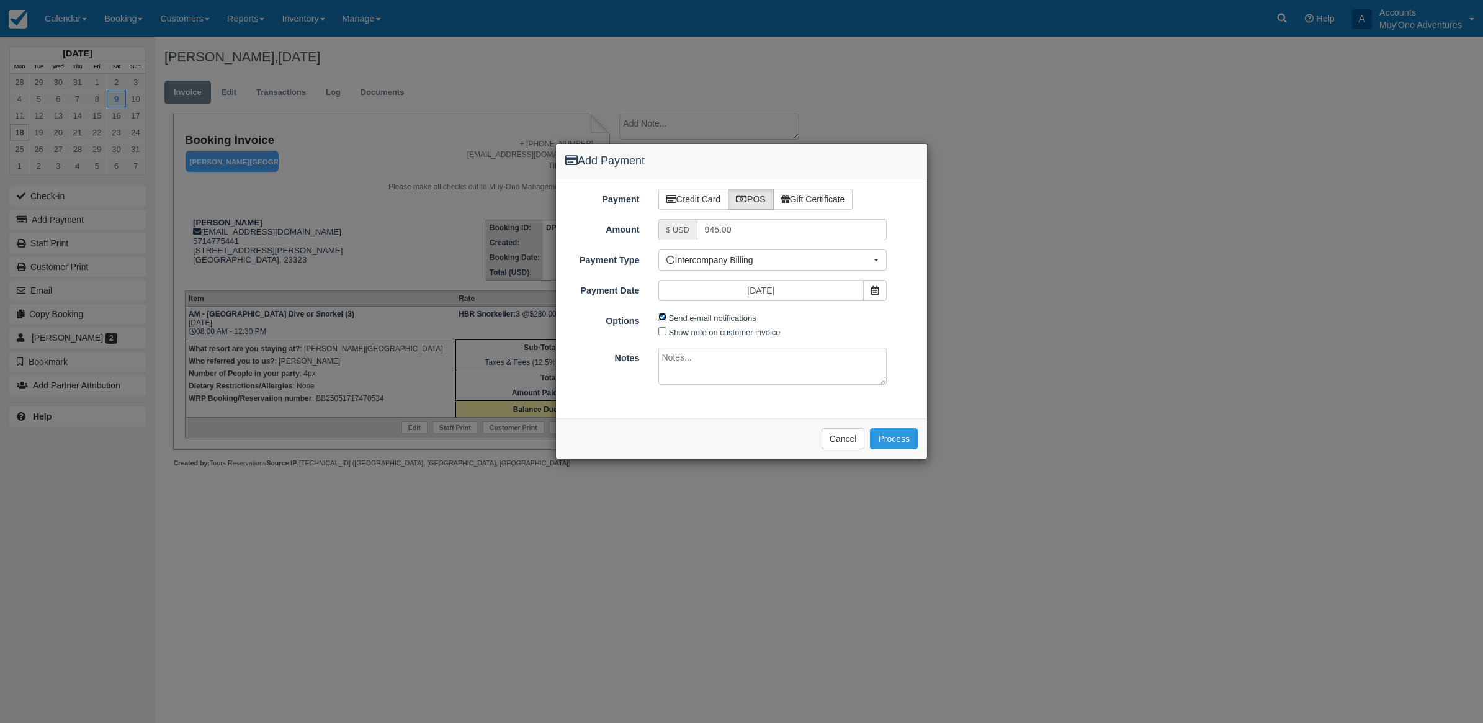
click at [659, 317] on input "Send e-mail notifications" at bounding box center [662, 317] width 8 height 8
checkbox input "false"
drag, startPoint x: 671, startPoint y: 339, endPoint x: 673, endPoint y: 346, distance: 7.1
click at [673, 346] on div "Payment Credit Card POS Gift Certificate Amount $ USD 945.00 Name on Card Joshu…" at bounding box center [741, 298] width 371 height 239
drag, startPoint x: 673, startPoint y: 346, endPoint x: 678, endPoint y: 358, distance: 12.8
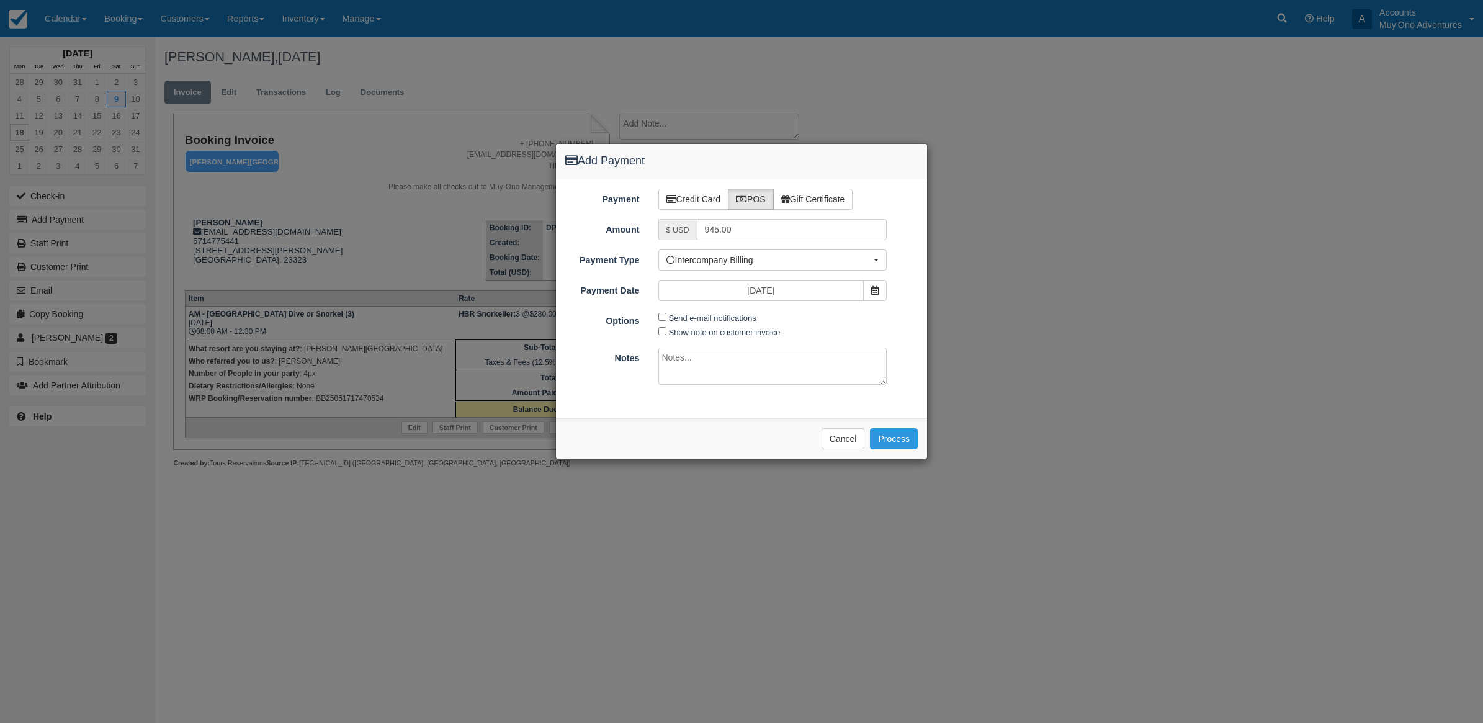
click at [678, 358] on textarea at bounding box center [772, 365] width 229 height 37
type textarea "Invoiced in HBR CT"
click at [895, 436] on button "Process" at bounding box center [894, 438] width 48 height 21
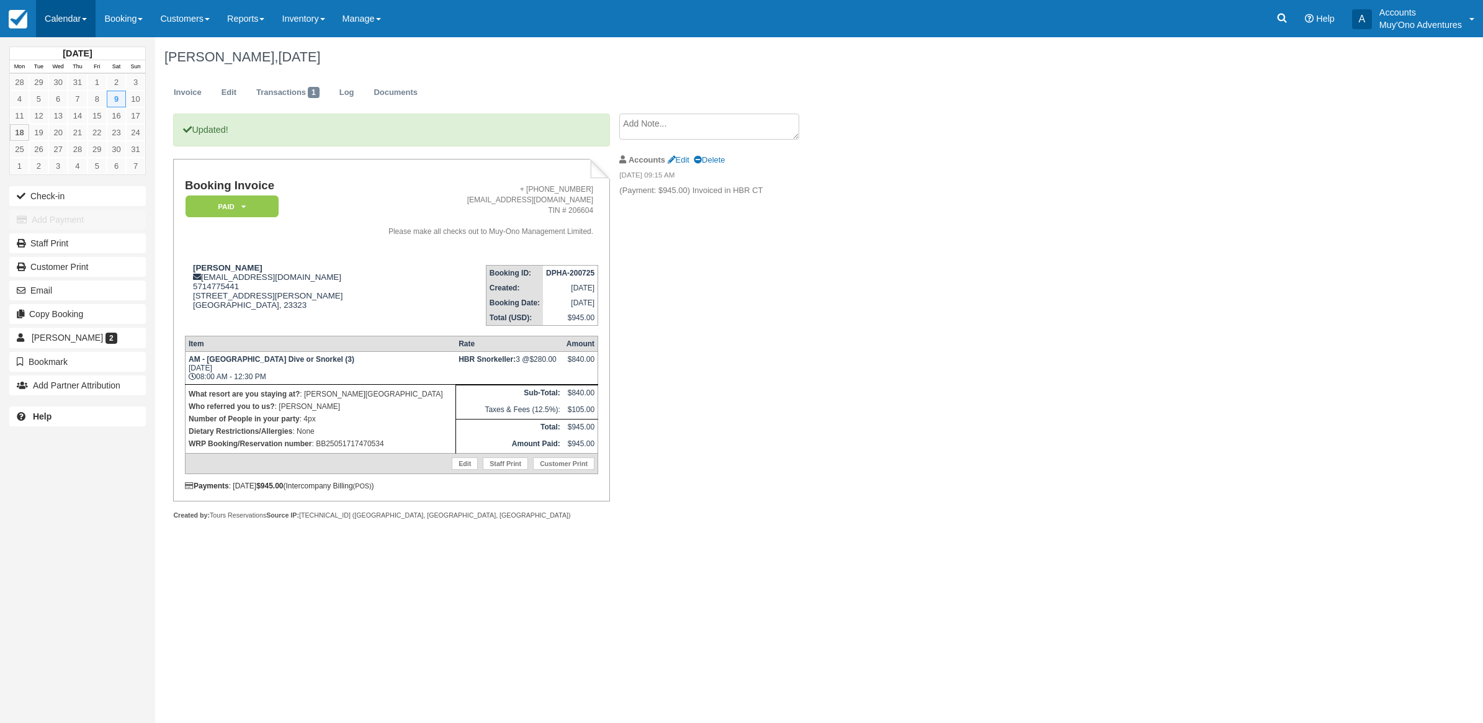
click at [56, 25] on link "Calendar" at bounding box center [66, 18] width 60 height 37
click at [48, 112] on link "Month" at bounding box center [86, 117] width 98 height 26
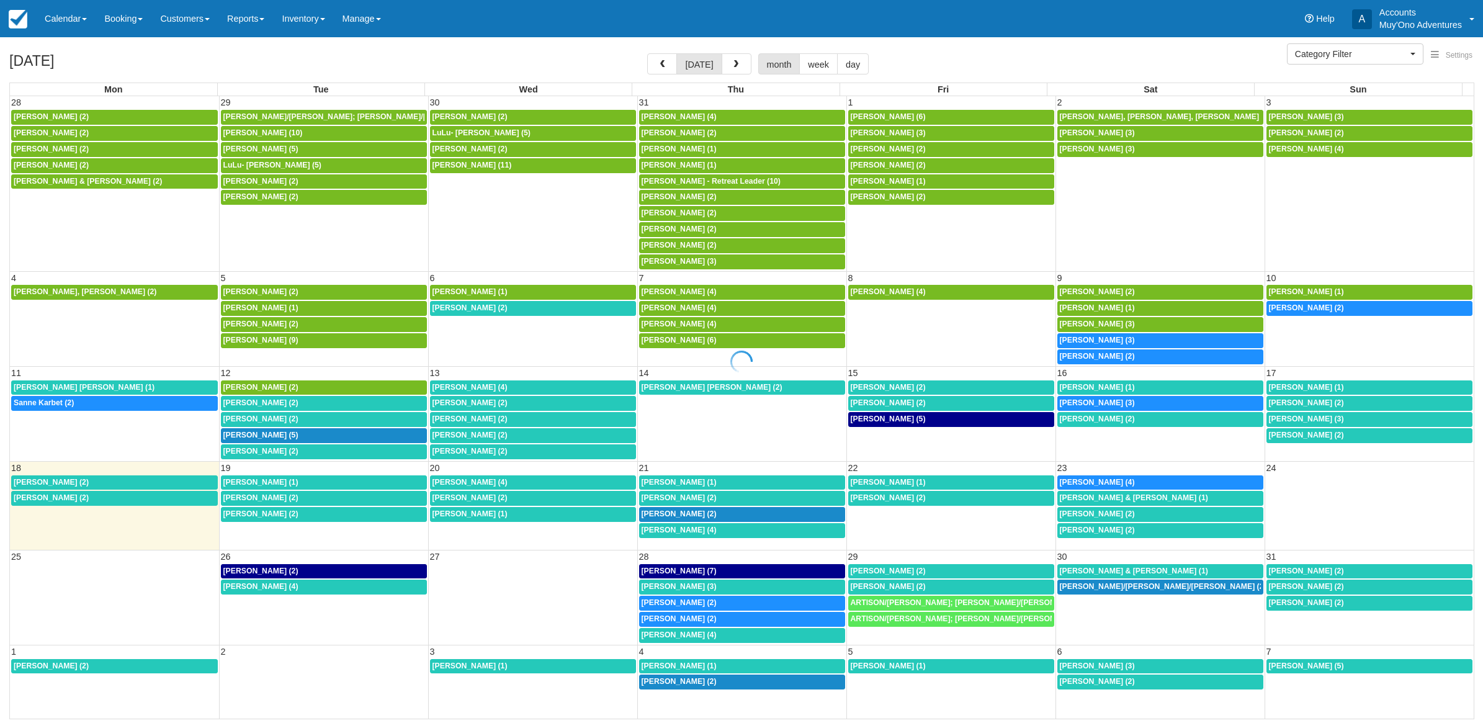
select select
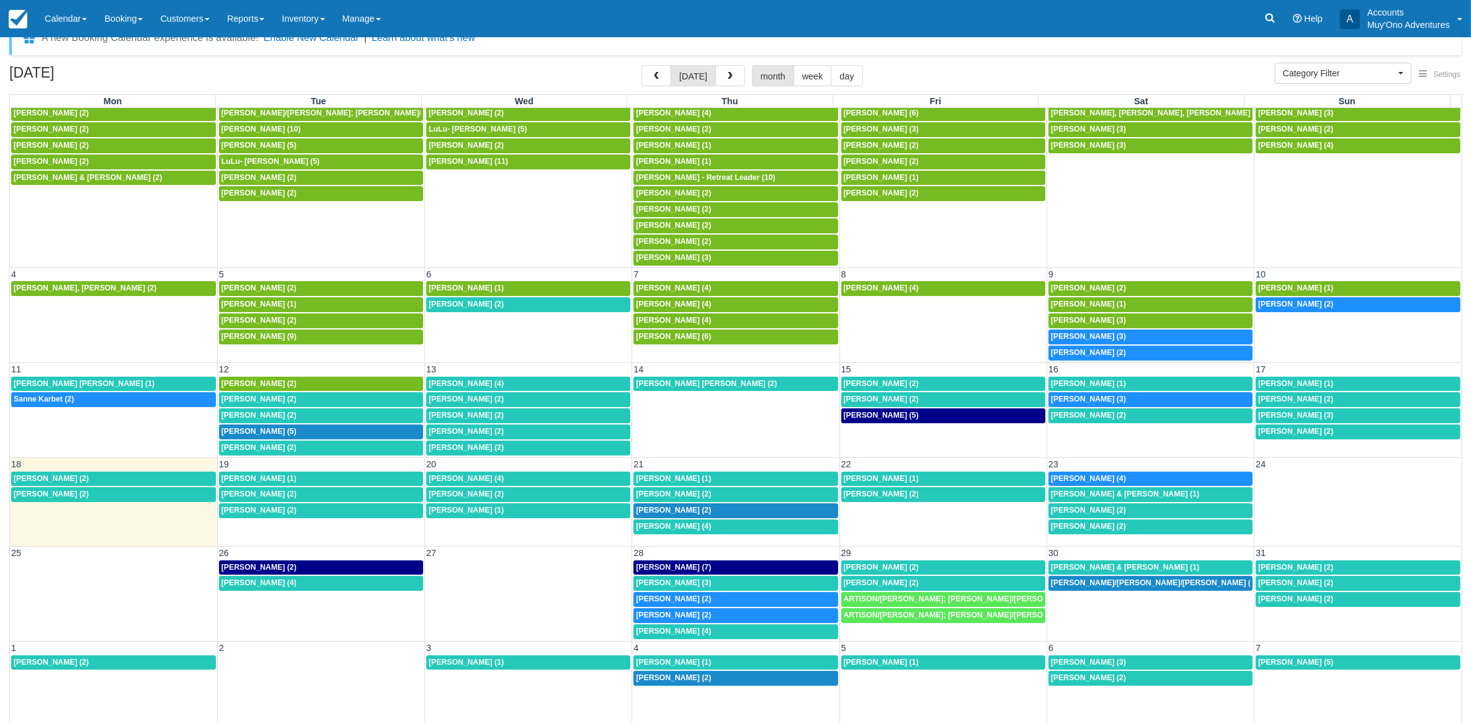
scroll to position [33, 0]
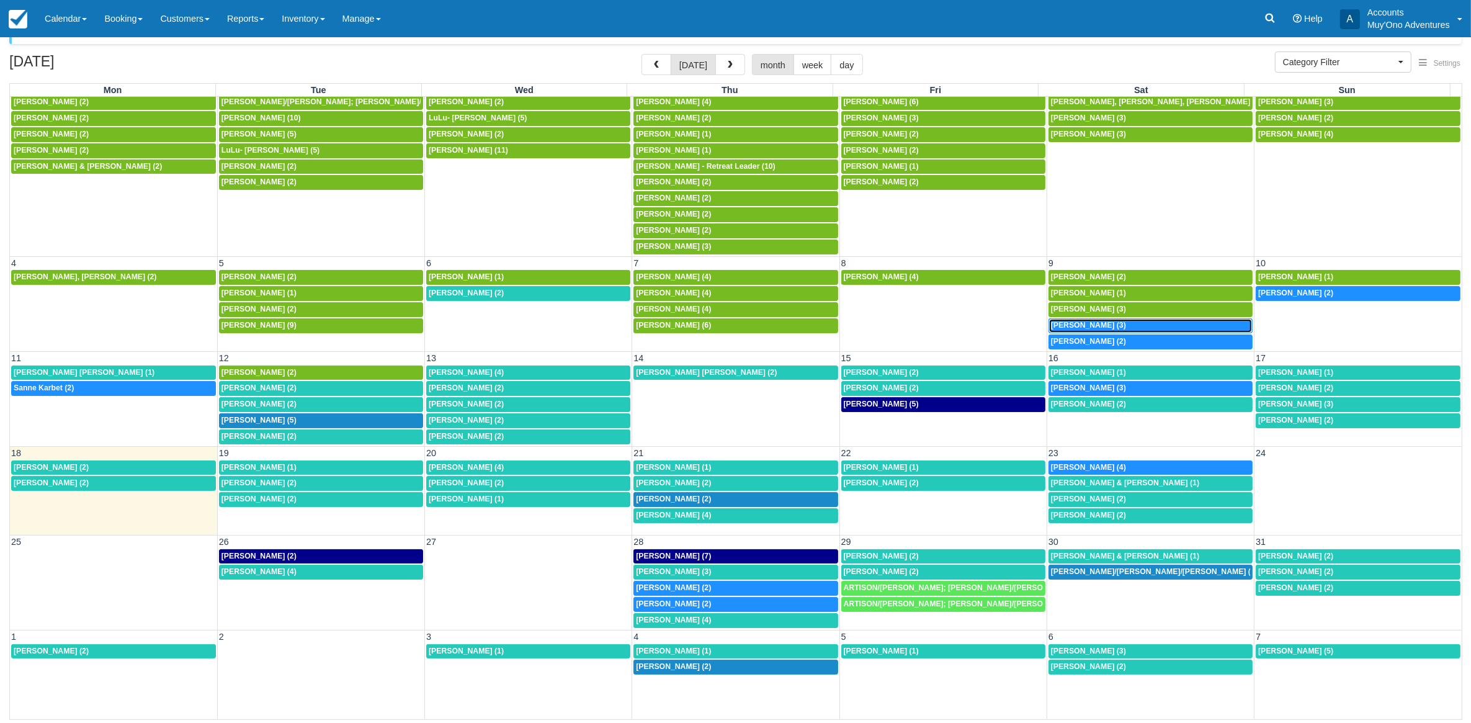
click at [1084, 323] on span "Sandra Deane (3)" at bounding box center [1088, 325] width 75 height 9
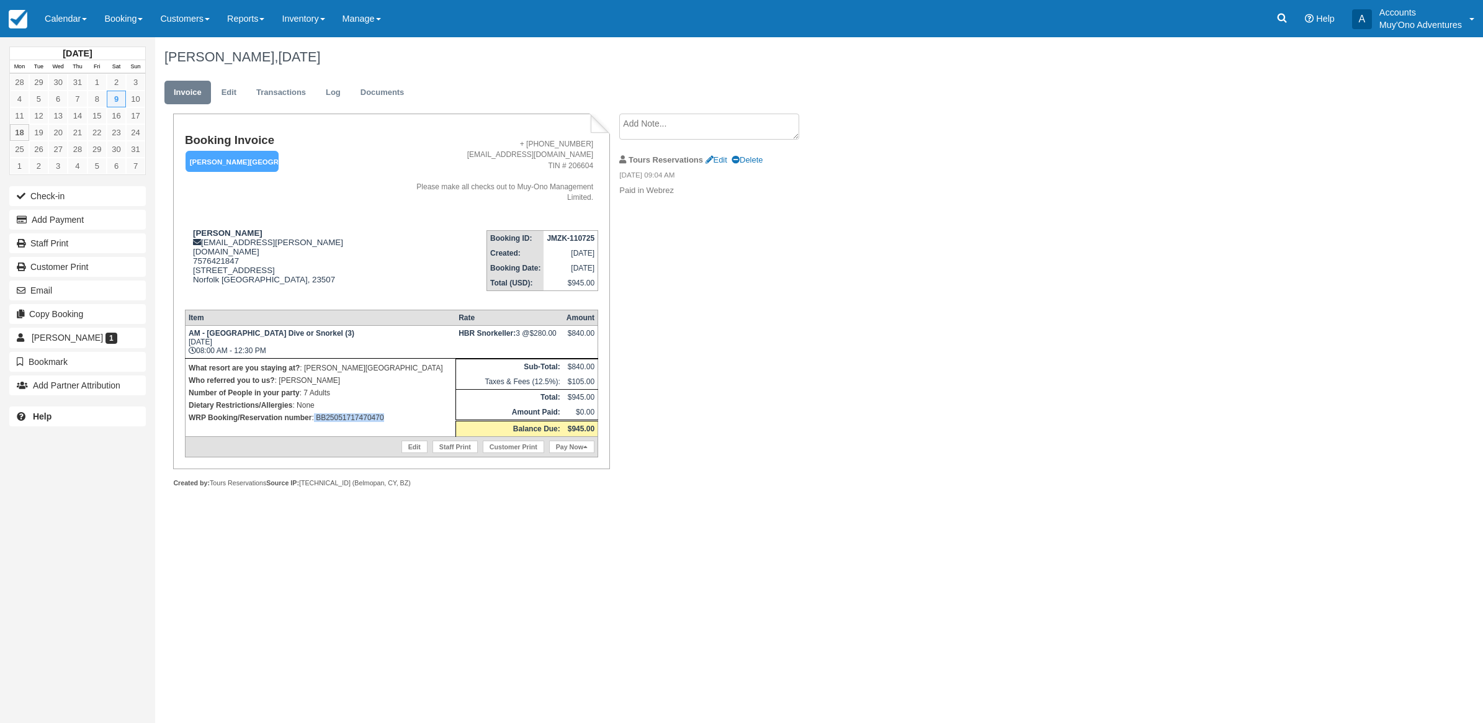
drag, startPoint x: 391, startPoint y: 398, endPoint x: 315, endPoint y: 395, distance: 76.3
click at [315, 411] on p "WRP Booking/Reservation number : BB25051717470470" at bounding box center [321, 417] width 264 height 12
copy p "BB25051717470470"
click at [793, 398] on div "Booking Invoice [PERSON_NAME][GEOGRAPHIC_DATA]   Pending HOLD Deposit Paid Canc…" at bounding box center [496, 314] width 682 height 401
click at [92, 225] on button "Add Payment" at bounding box center [77, 220] width 136 height 20
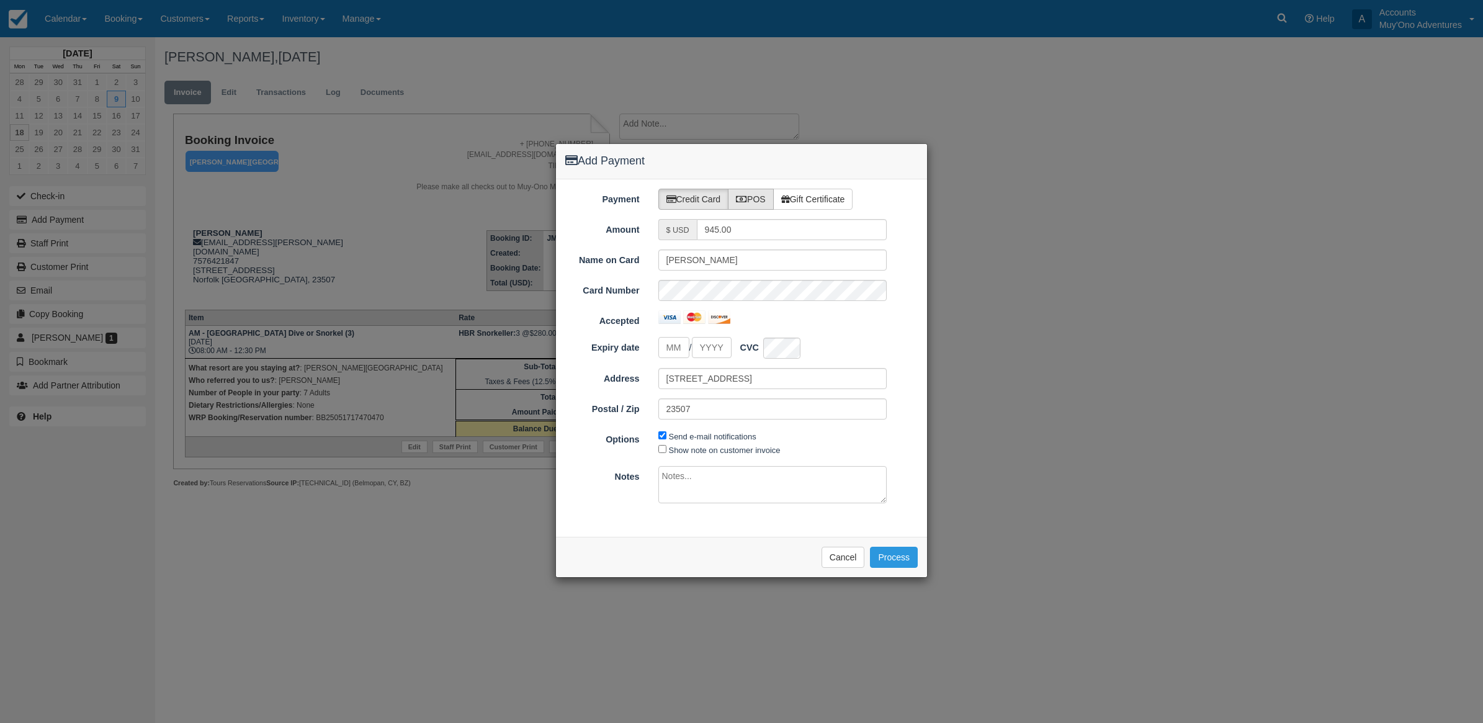
click at [762, 194] on label "POS" at bounding box center [751, 199] width 46 height 21
radio input "true"
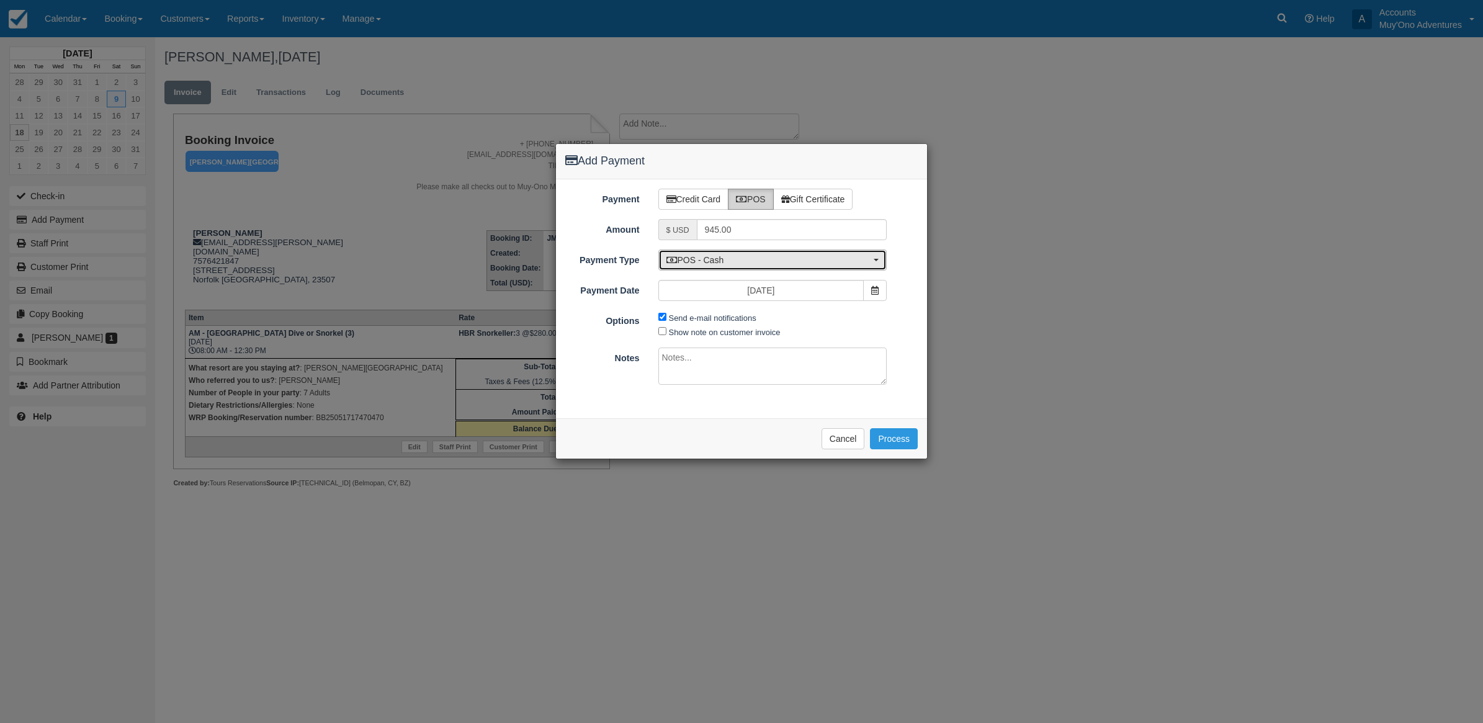
click at [740, 259] on span "POS - Cash" at bounding box center [768, 260] width 205 height 12
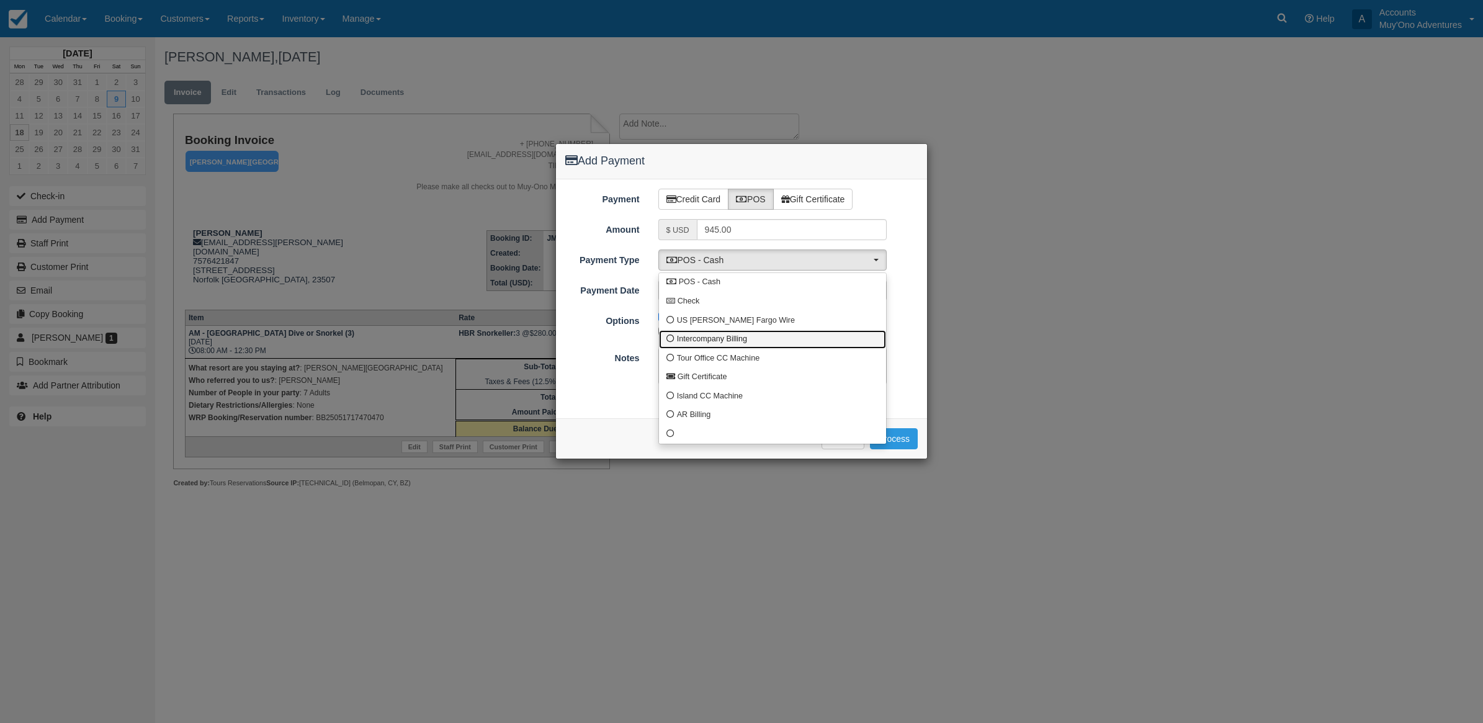
click at [701, 342] on span "Intercompany Billing" at bounding box center [712, 339] width 70 height 11
select select "custom4"
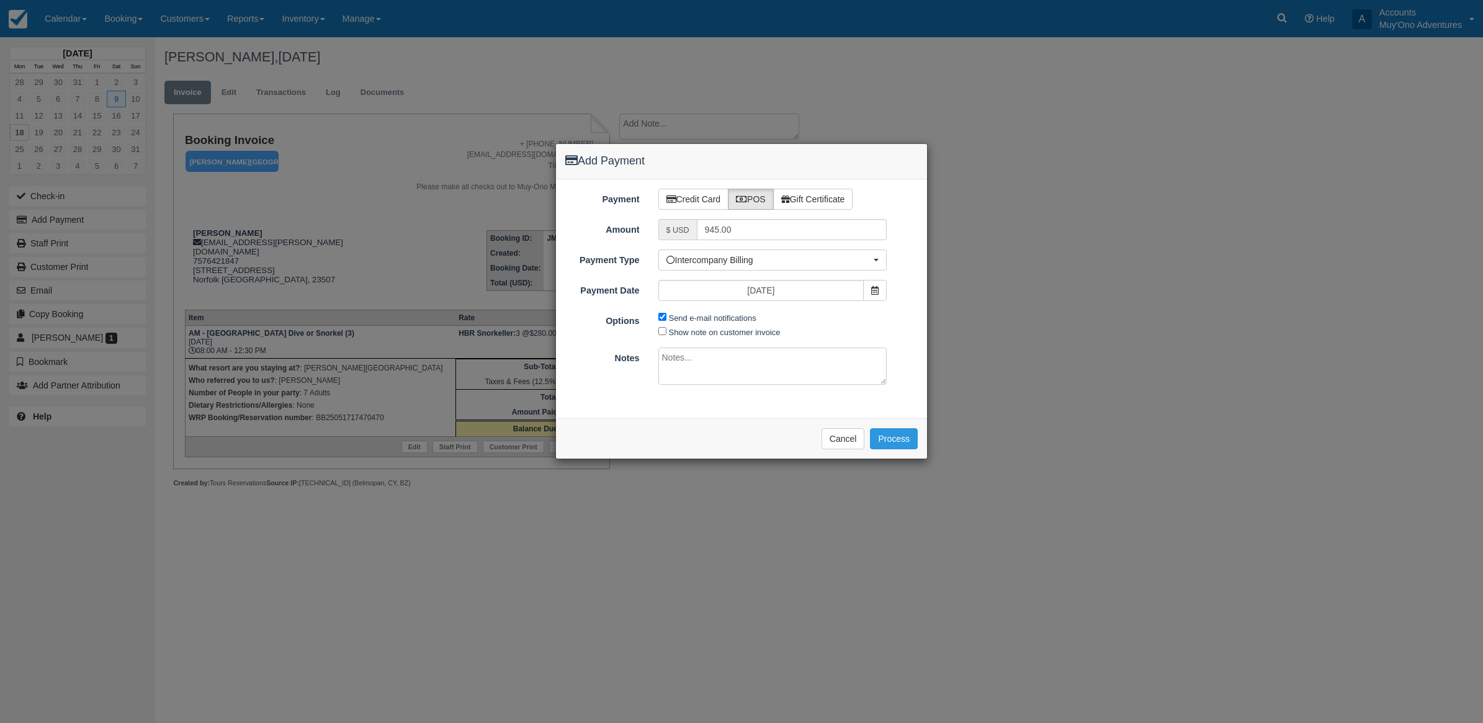
click at [656, 317] on div "Send e-mail notifications Show note on customer invoice" at bounding box center [773, 324] width 248 height 28
click at [659, 315] on input "Send e-mail notifications" at bounding box center [662, 317] width 8 height 8
checkbox input "false"
click at [715, 370] on textarea at bounding box center [772, 365] width 229 height 37
type textarea "Invoiced in HBR CT"
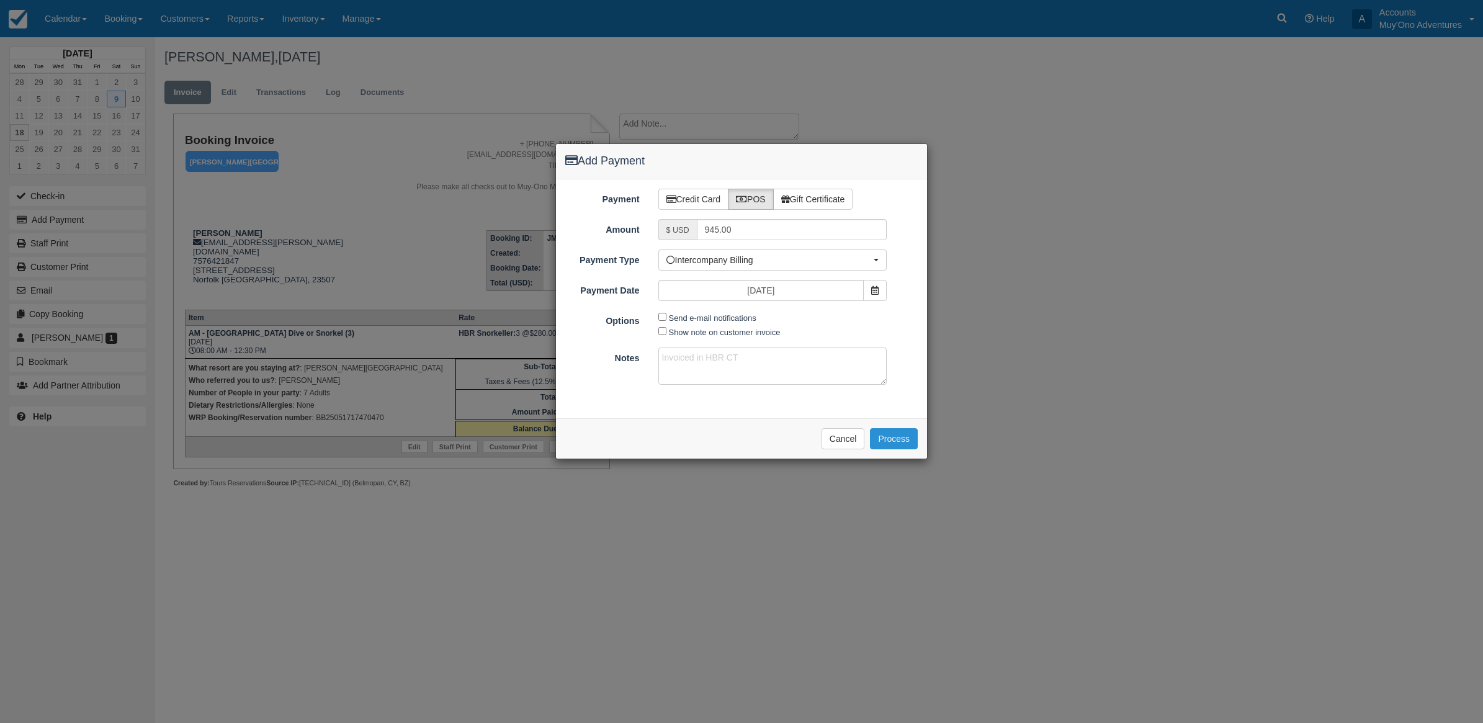
click at [895, 437] on button "Process" at bounding box center [894, 438] width 48 height 21
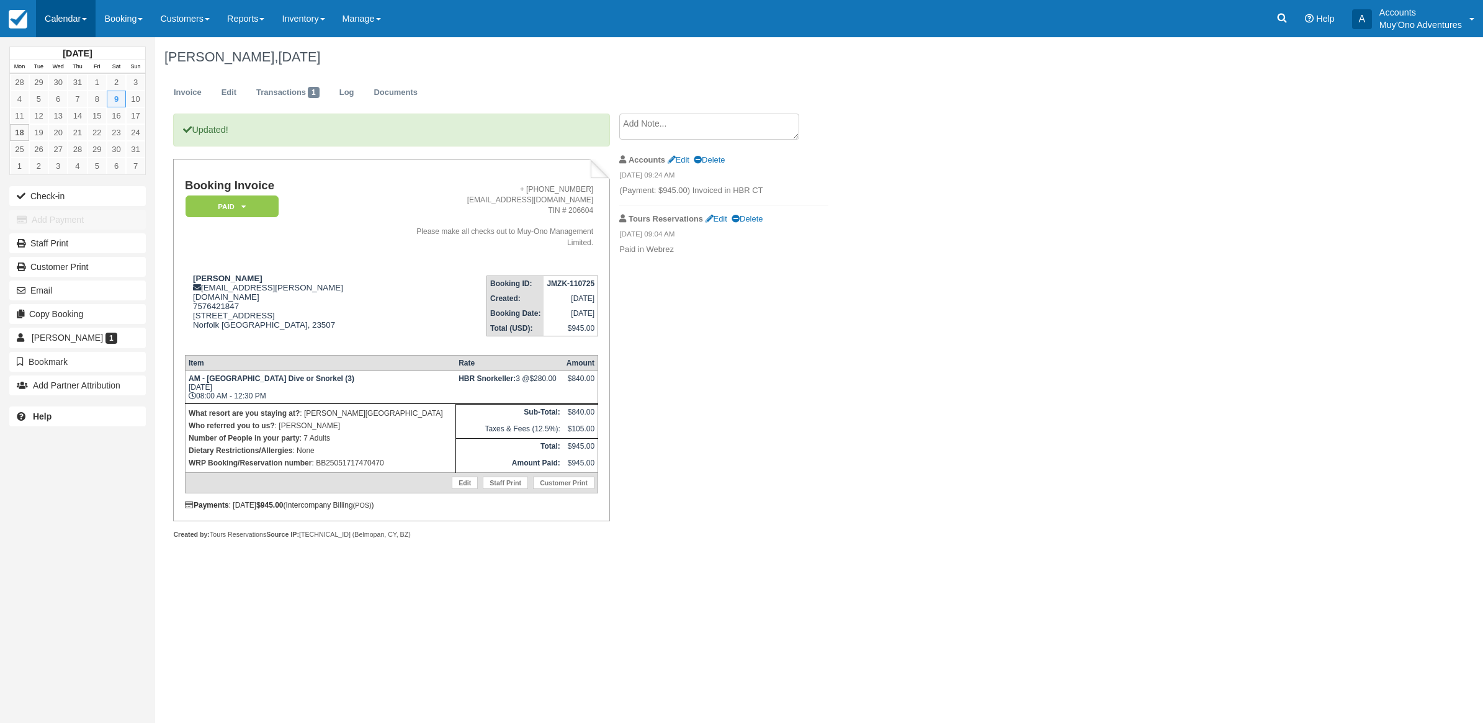
click at [68, 17] on link "Calendar" at bounding box center [66, 18] width 60 height 37
click at [104, 118] on link "Month" at bounding box center [86, 117] width 98 height 26
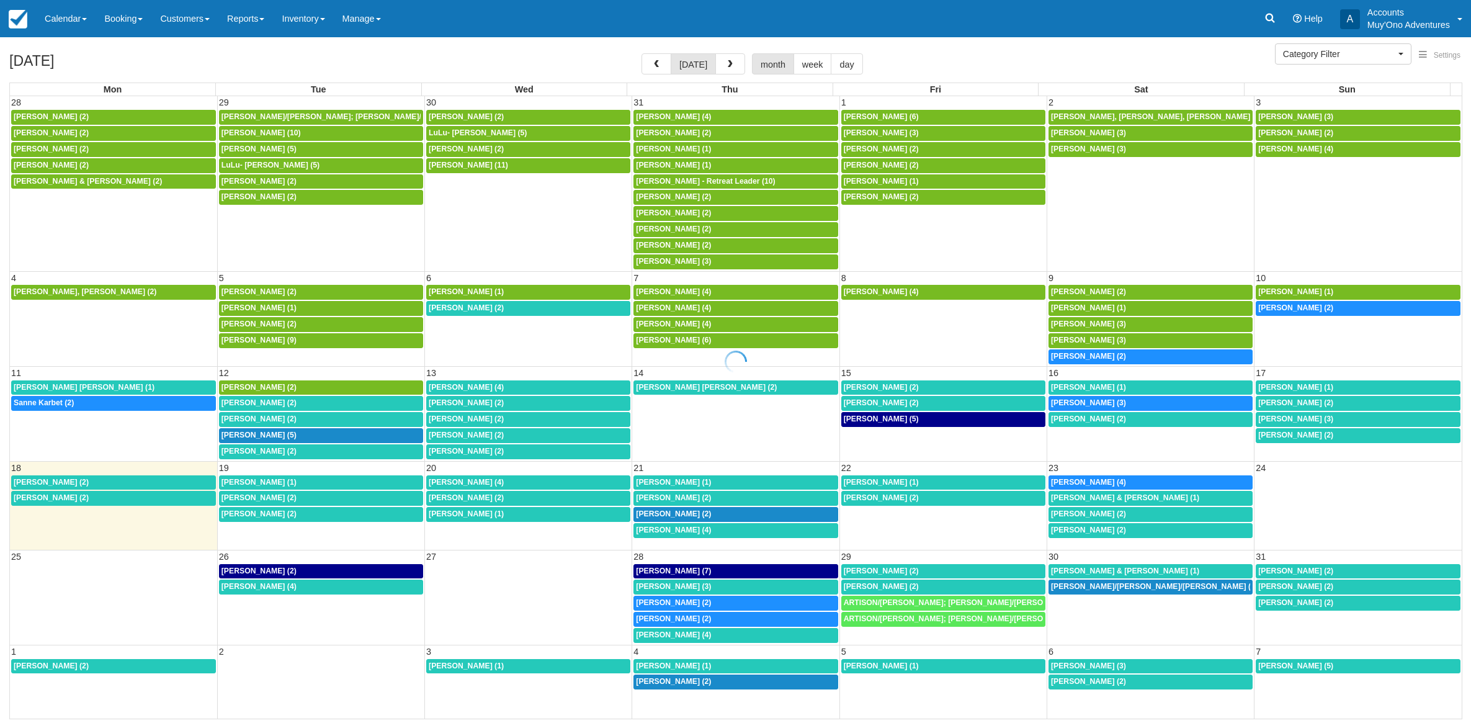
select select
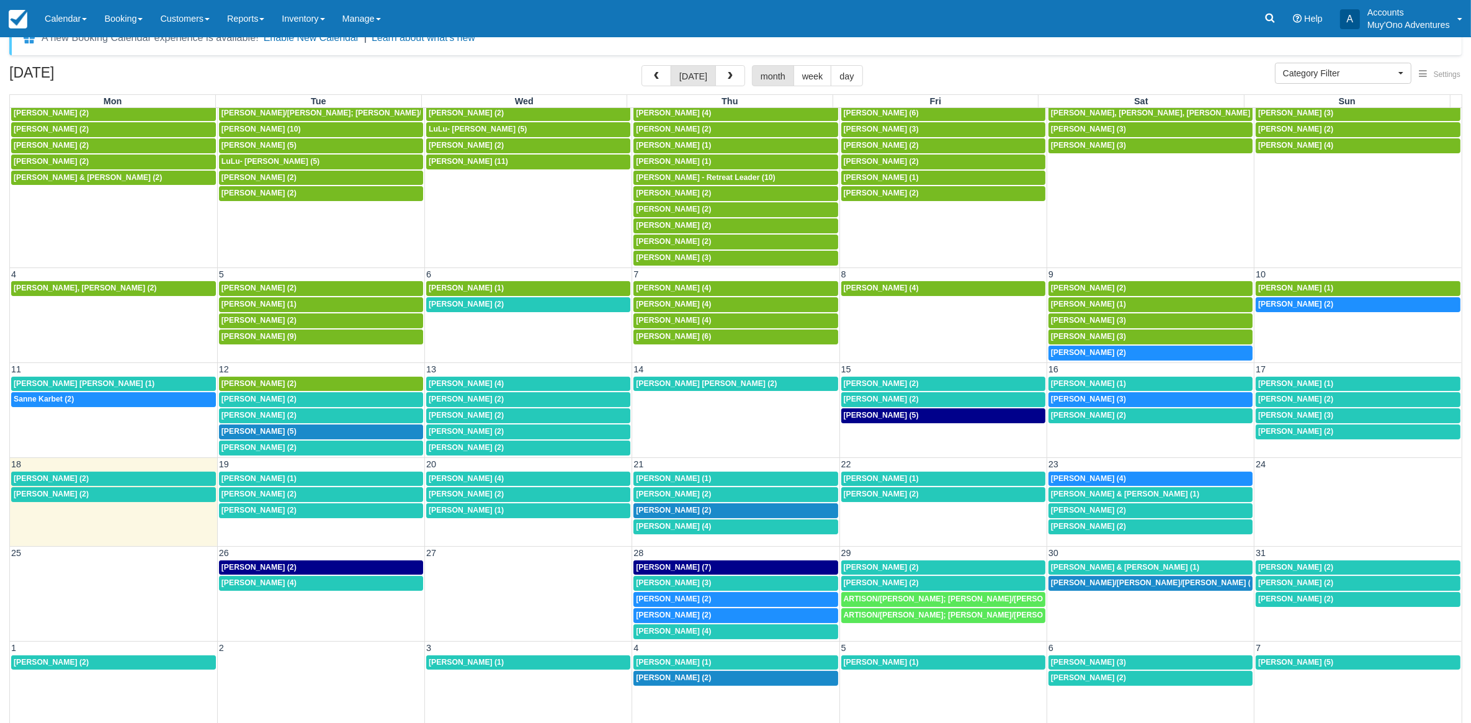
scroll to position [33, 0]
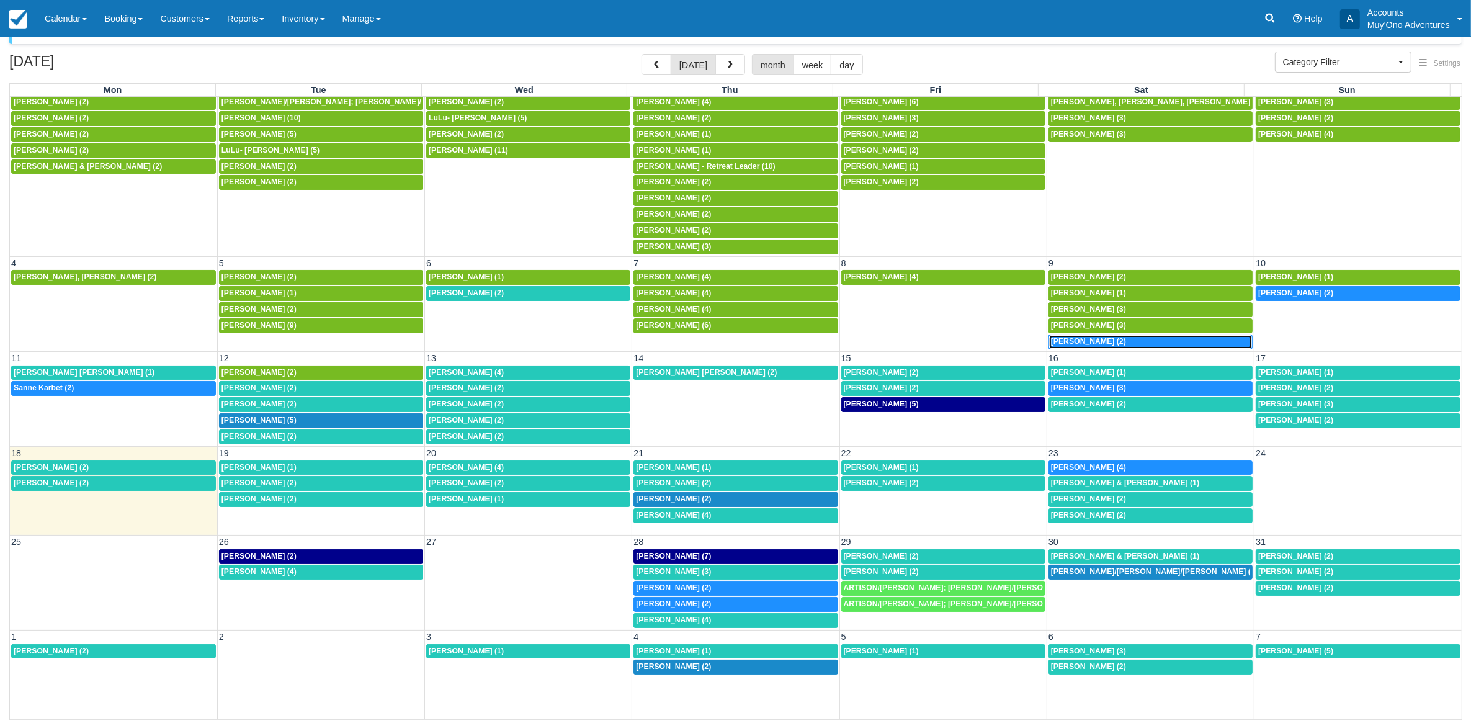
click at [1107, 341] on div "8a William Brown (2)" at bounding box center [1150, 342] width 199 height 10
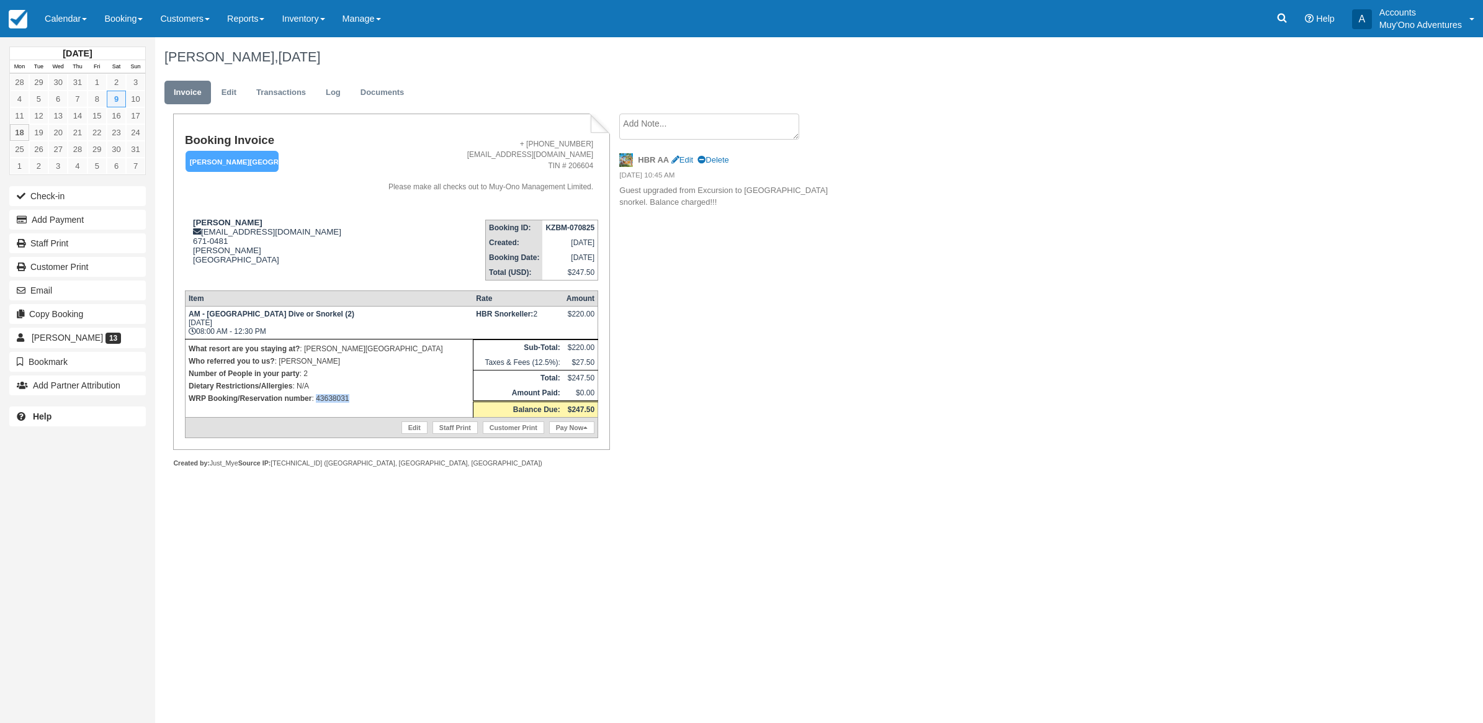
drag, startPoint x: 369, startPoint y: 398, endPoint x: 316, endPoint y: 393, distance: 53.0
click at [316, 393] on p "WRP Booking/Reservation number : 43638031" at bounding box center [329, 398] width 281 height 12
copy p "43638031"
click at [1053, 274] on div "[PERSON_NAME], [DATE] Invoice Edit Transactions Log Documents Booking Invoice […" at bounding box center [711, 266] width 1112 height 458
click at [56, 220] on button "Add Payment" at bounding box center [77, 220] width 136 height 20
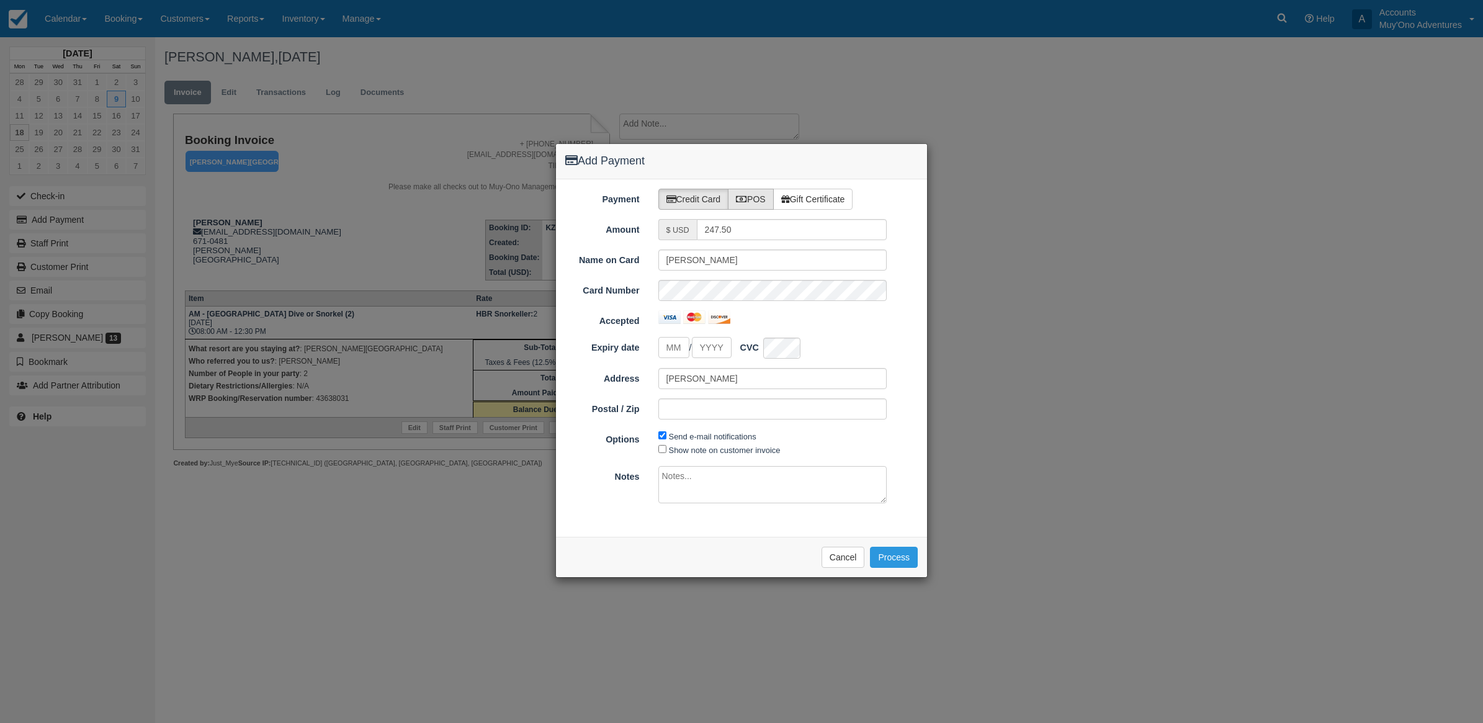
click at [755, 193] on label "POS" at bounding box center [751, 199] width 46 height 21
radio input "true"
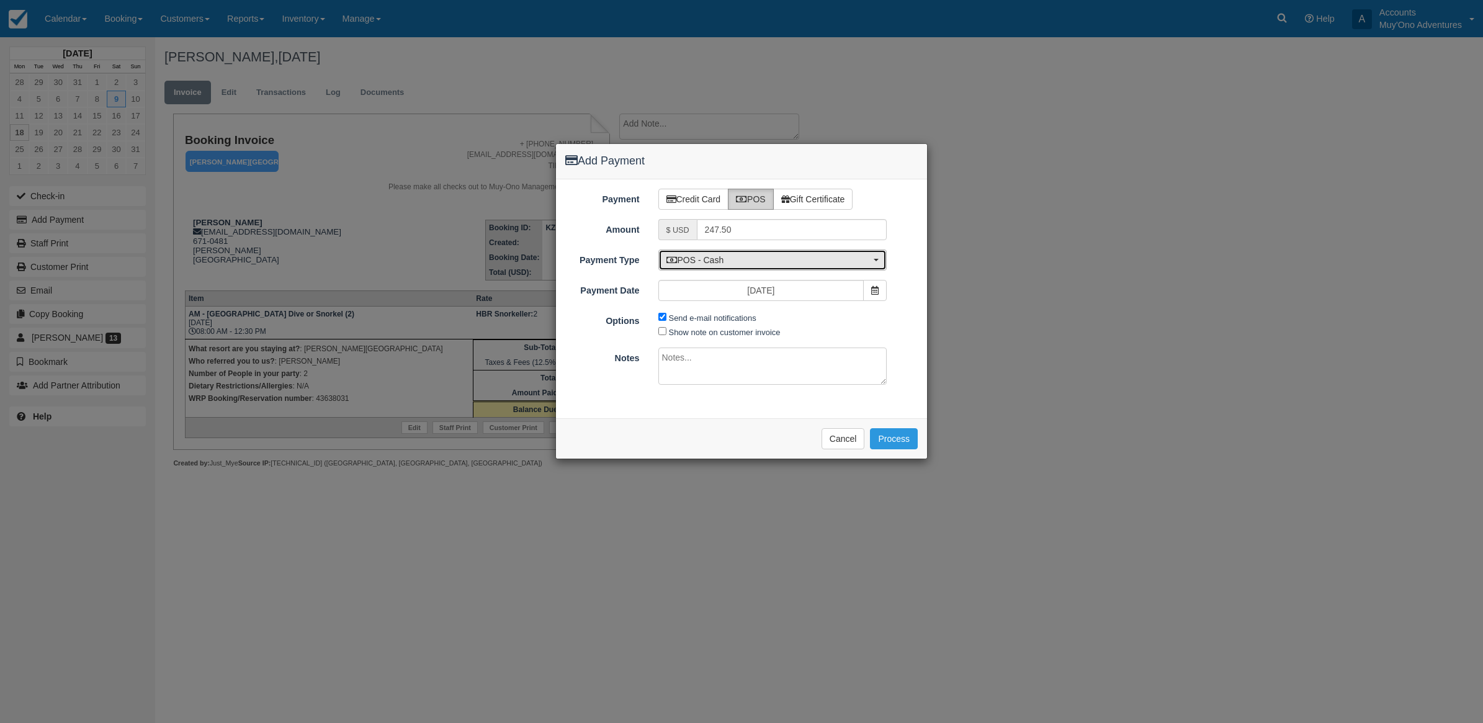
click at [729, 261] on span "POS - Cash" at bounding box center [768, 260] width 205 height 12
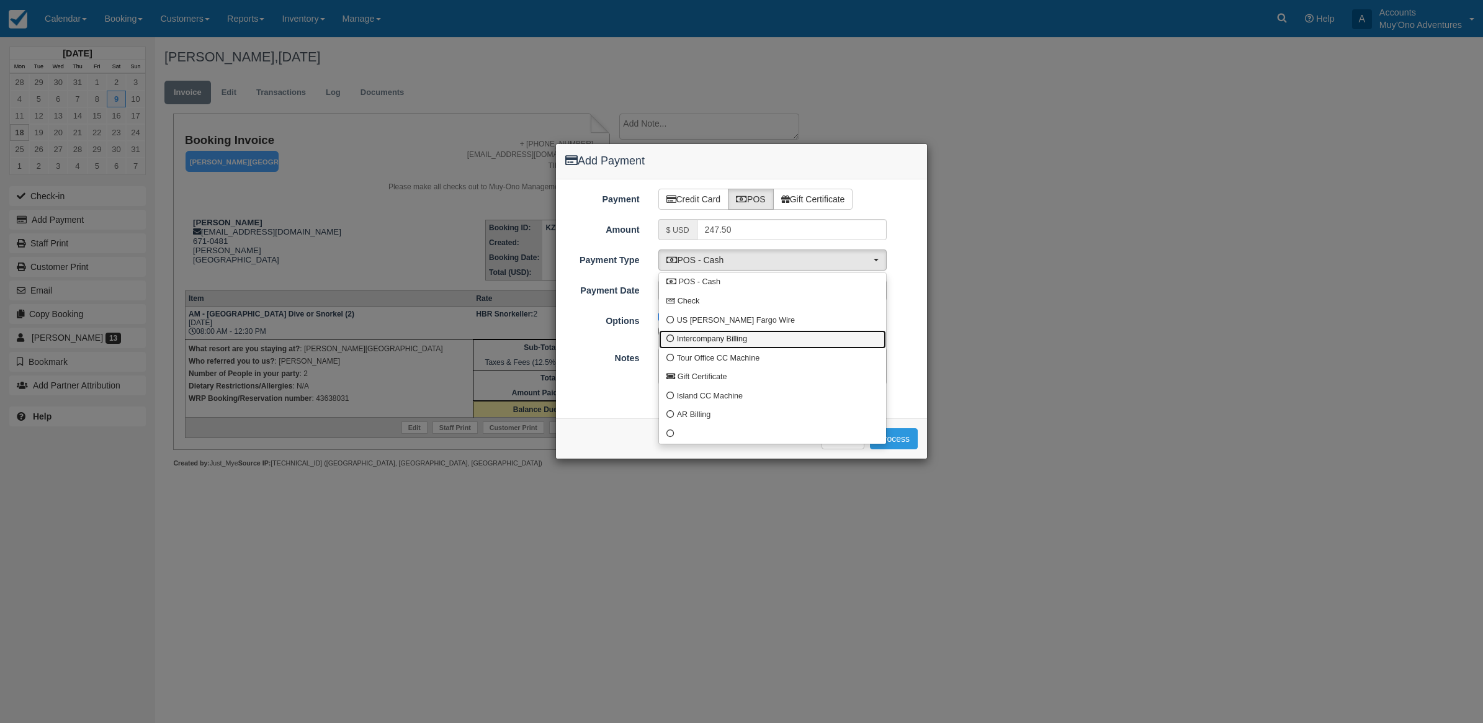
click at [695, 341] on span "Intercompany Billing" at bounding box center [712, 339] width 70 height 11
select select "custom4"
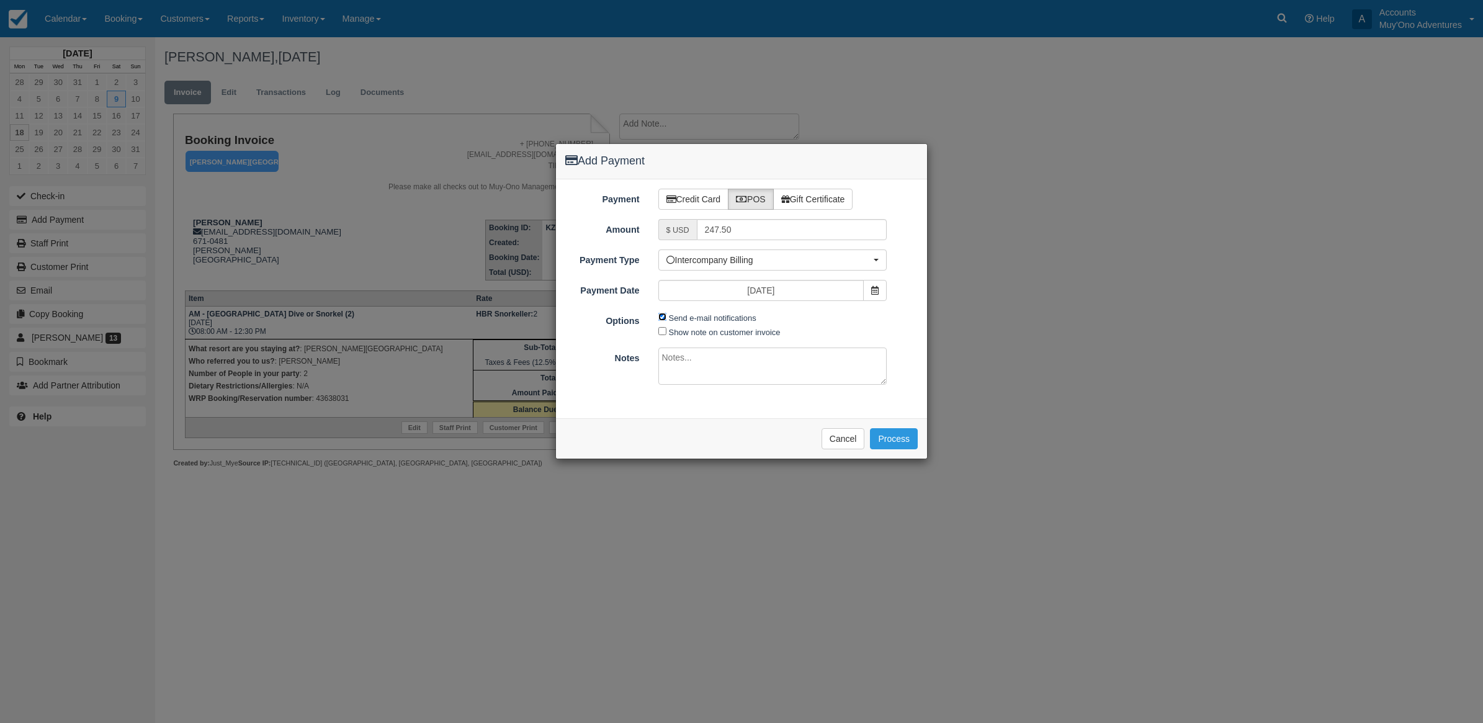
click at [661, 320] on input "Send e-mail notifications" at bounding box center [662, 317] width 8 height 8
checkbox input "false"
click at [700, 364] on textarea at bounding box center [772, 365] width 229 height 37
type textarea "Invoiced in HBR CT"
click at [903, 439] on button "Process" at bounding box center [894, 438] width 48 height 21
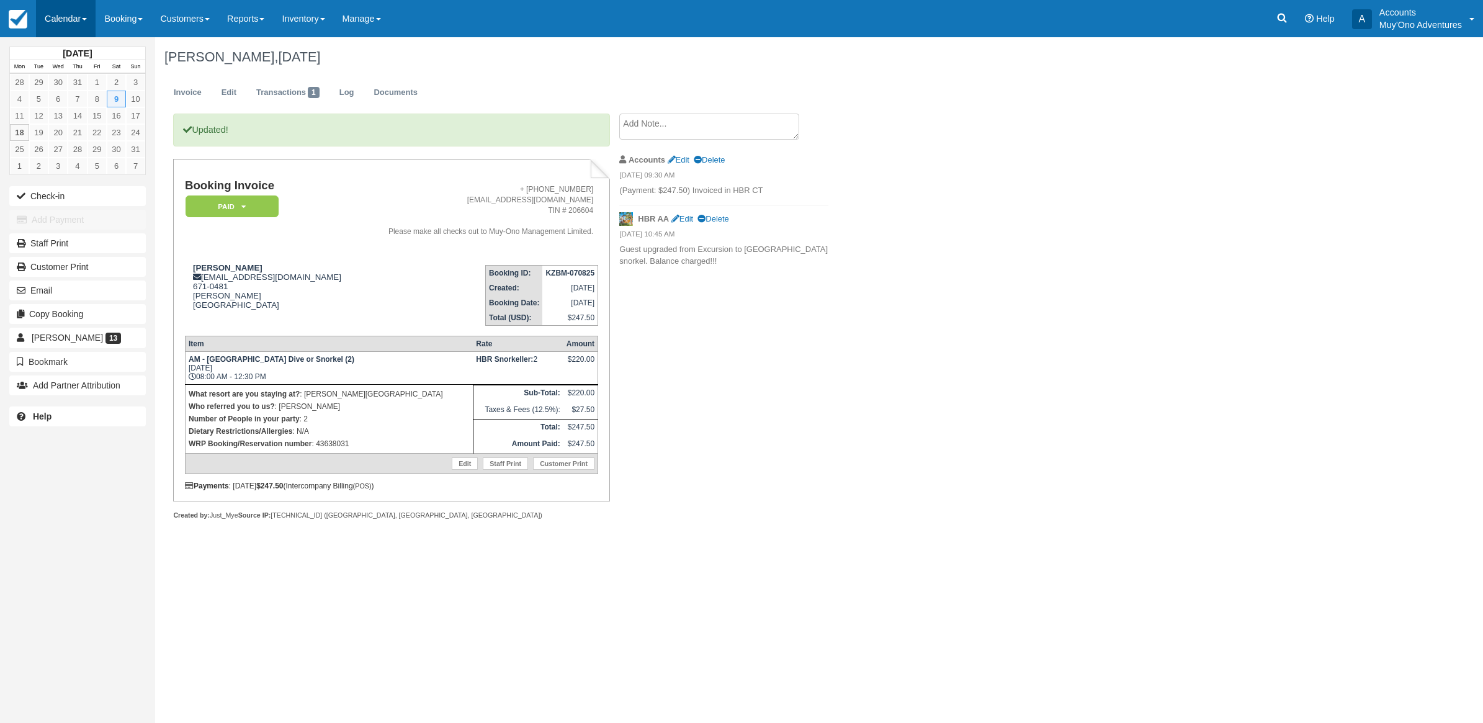
click at [82, 16] on link "Calendar" at bounding box center [66, 18] width 60 height 37
drag, startPoint x: 102, startPoint y: 113, endPoint x: 195, endPoint y: 95, distance: 94.8
click at [101, 112] on link "Month" at bounding box center [86, 117] width 98 height 26
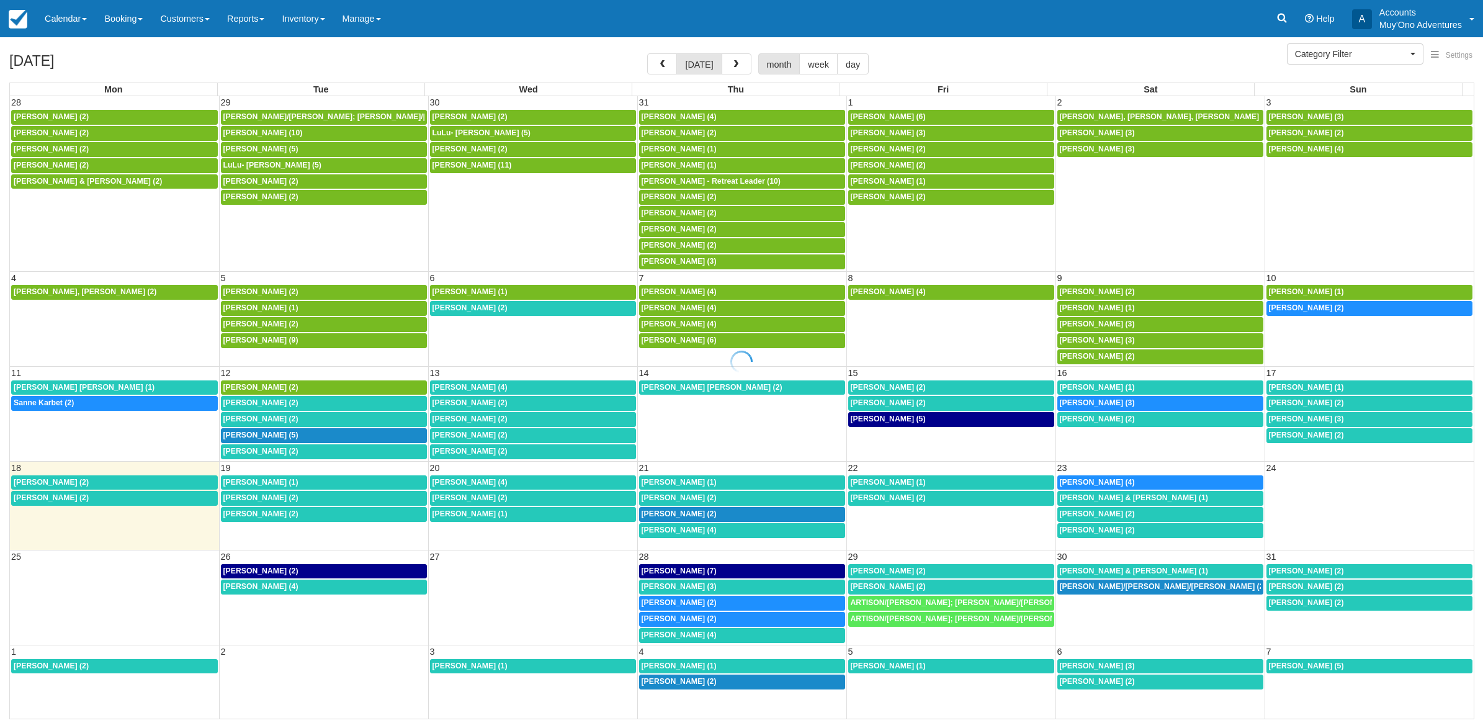
select select
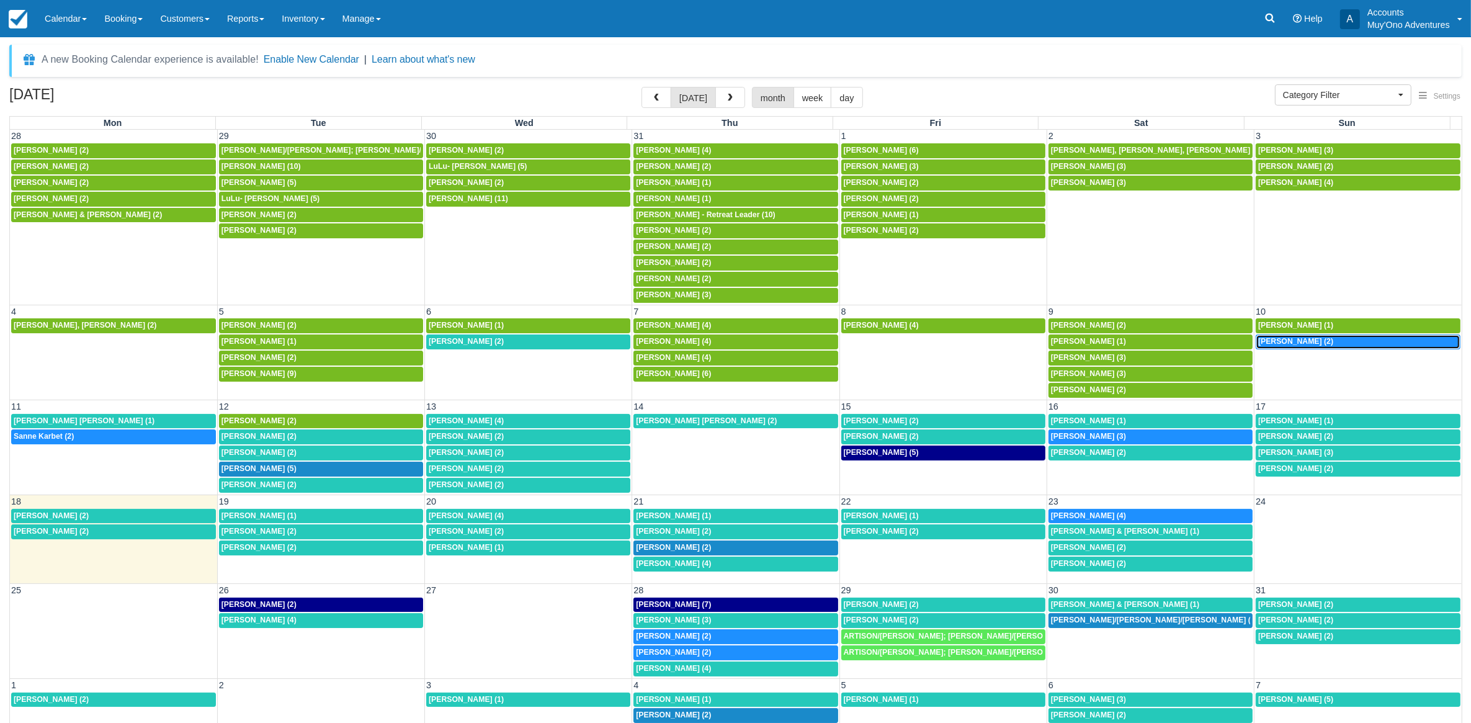
click at [1285, 346] on span "[PERSON_NAME] (2)" at bounding box center [1295, 341] width 75 height 9
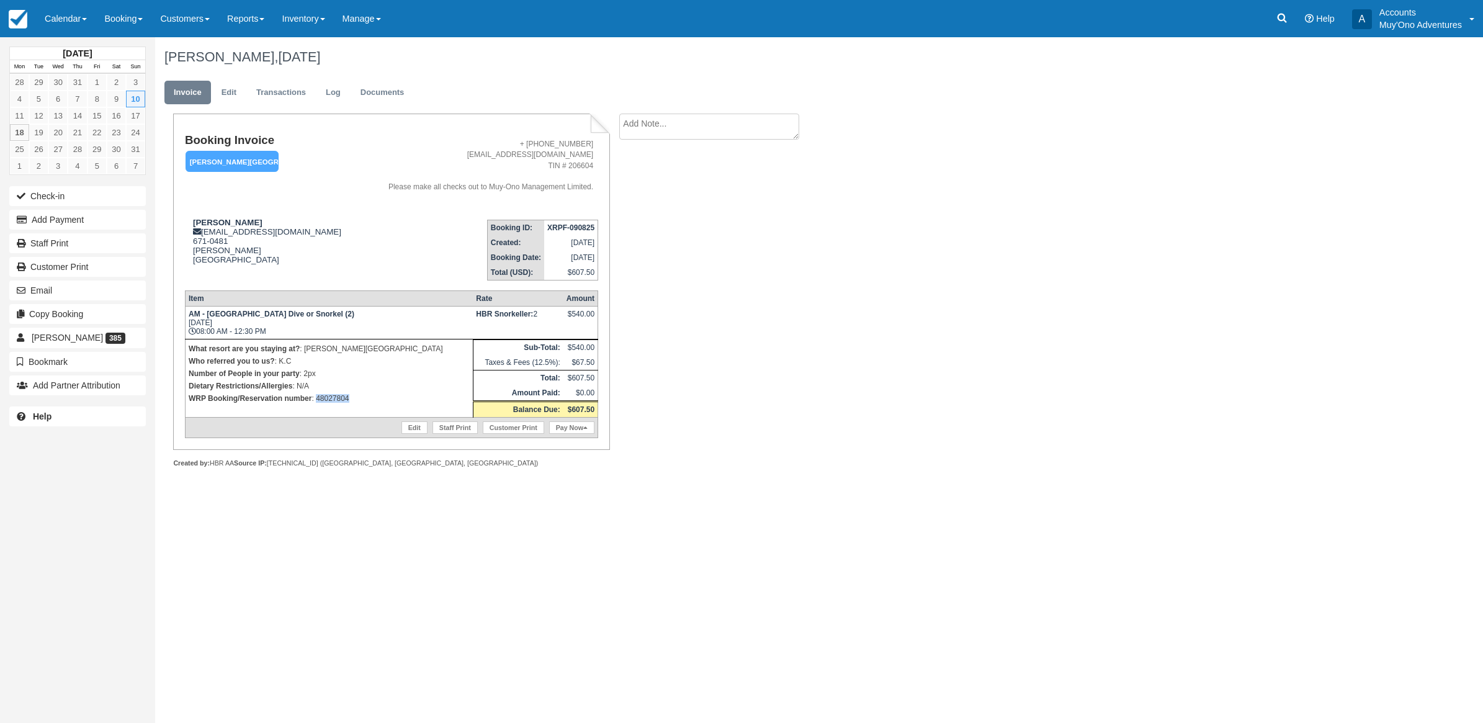
drag, startPoint x: 355, startPoint y: 397, endPoint x: 317, endPoint y: 393, distance: 38.7
click at [317, 393] on p "WRP Booking/Reservation number : 48027804" at bounding box center [329, 398] width 281 height 12
copy p "48027804"
click at [48, 219] on button "Add Payment" at bounding box center [77, 220] width 136 height 20
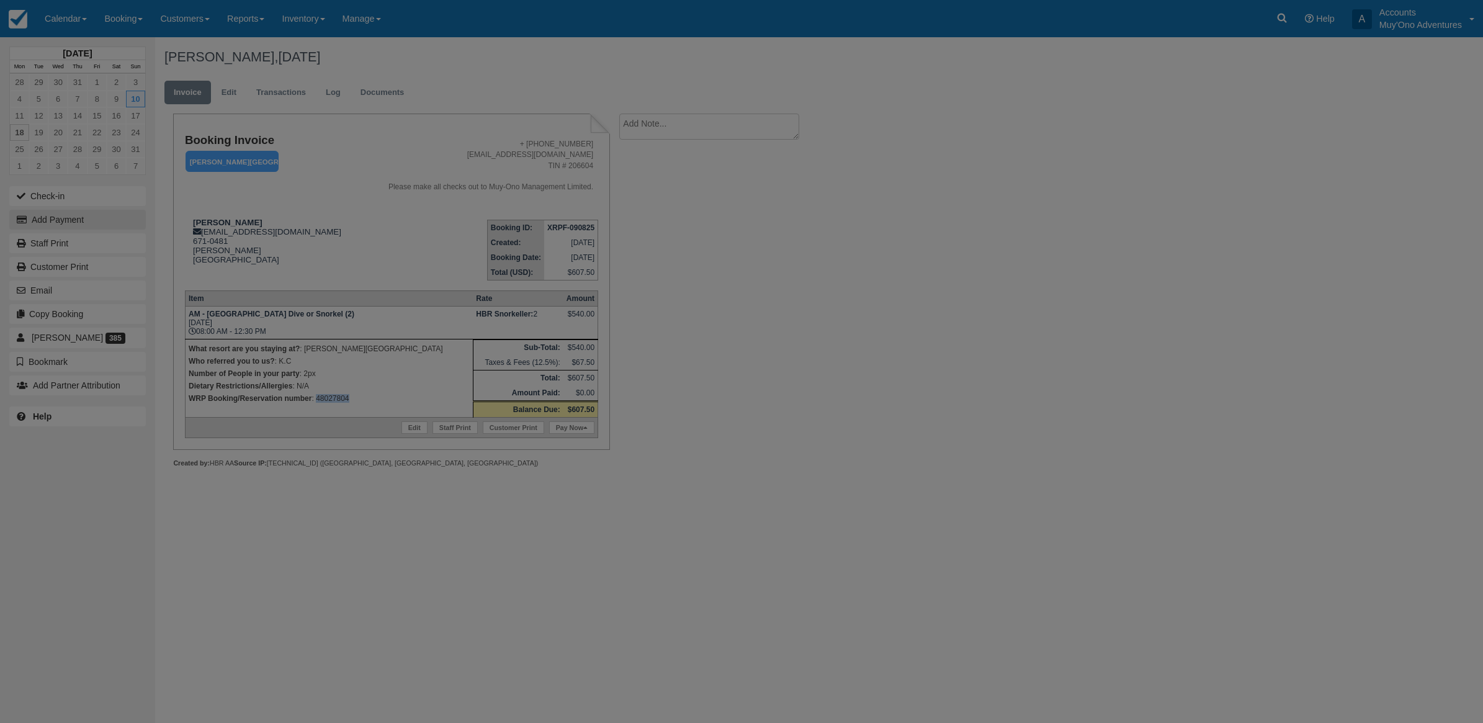
type input "08/18/25"
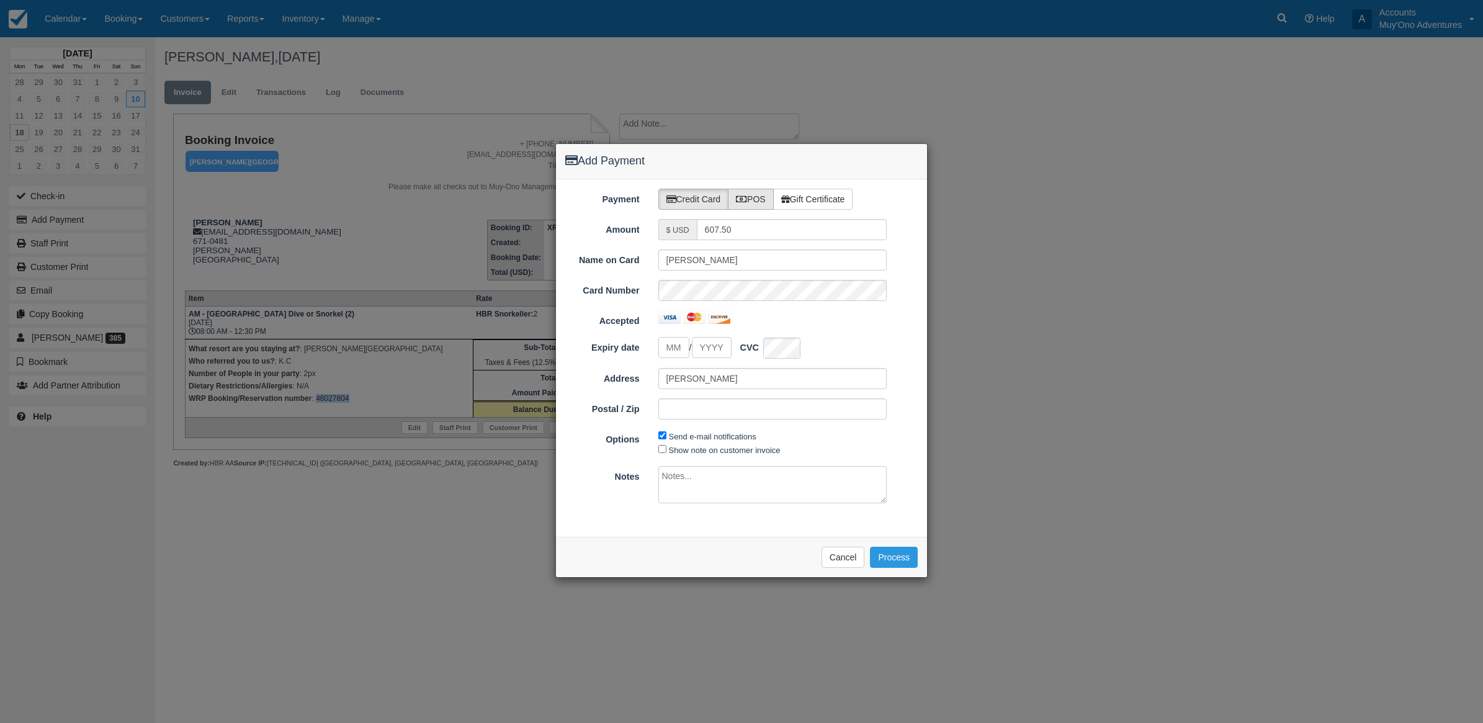
click at [756, 199] on label "POS" at bounding box center [751, 199] width 46 height 21
radio input "true"
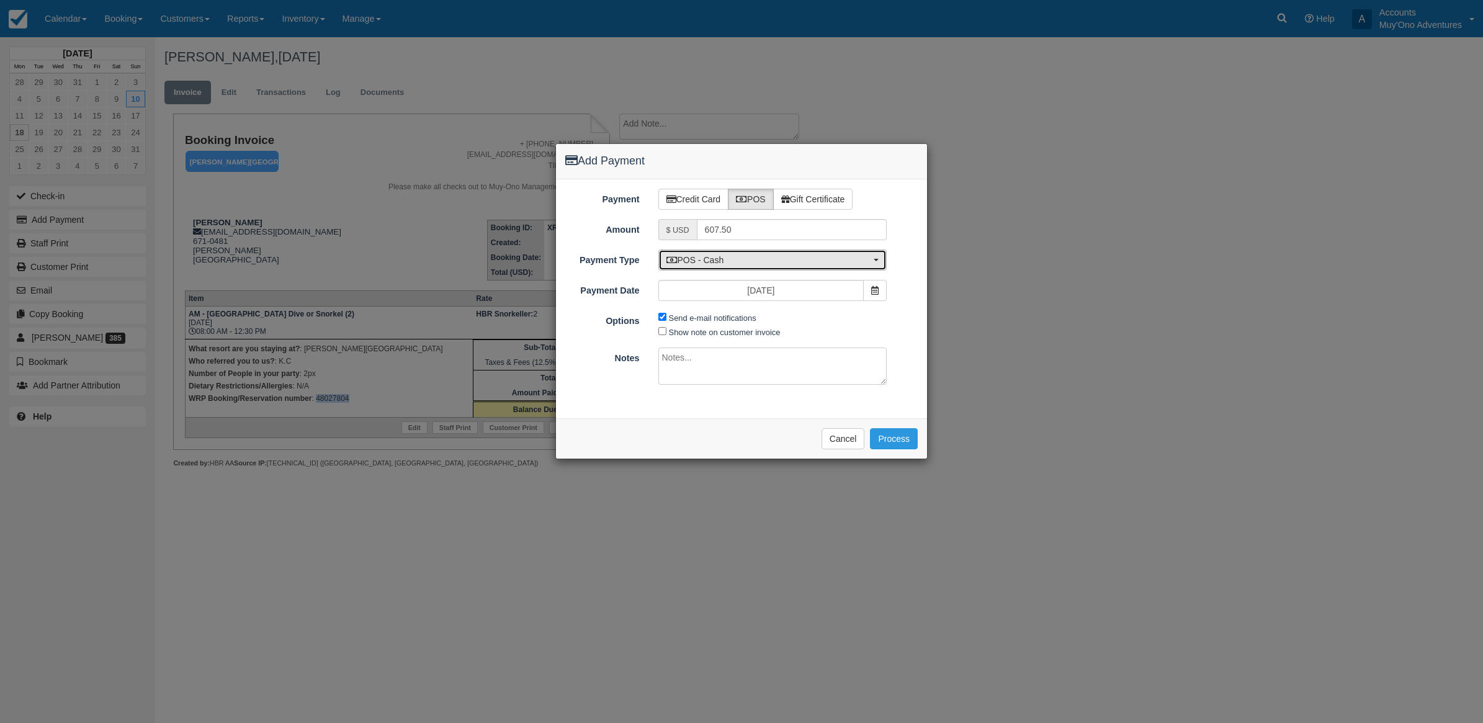
click at [695, 259] on span "POS - Cash" at bounding box center [768, 260] width 205 height 12
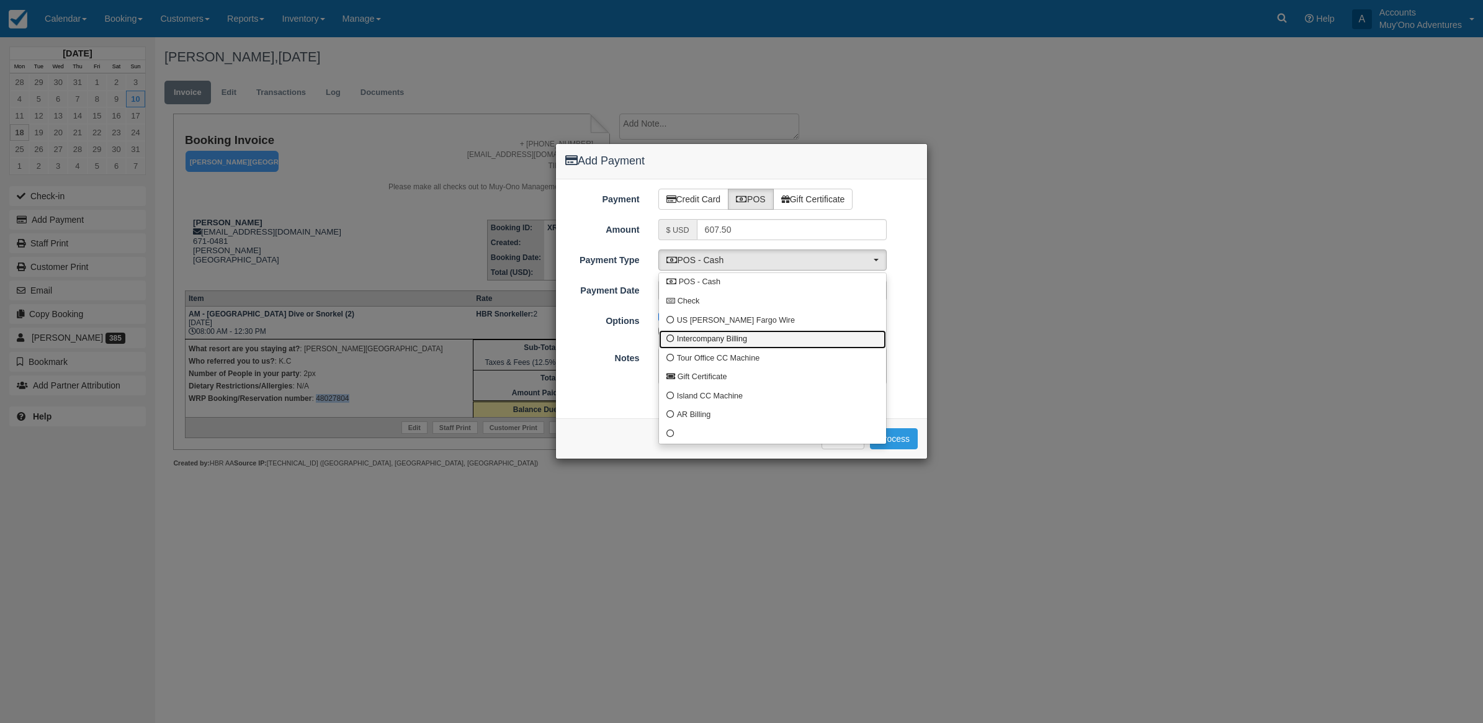
click at [696, 334] on span "Intercompany Billing" at bounding box center [712, 339] width 70 height 11
select select "custom4"
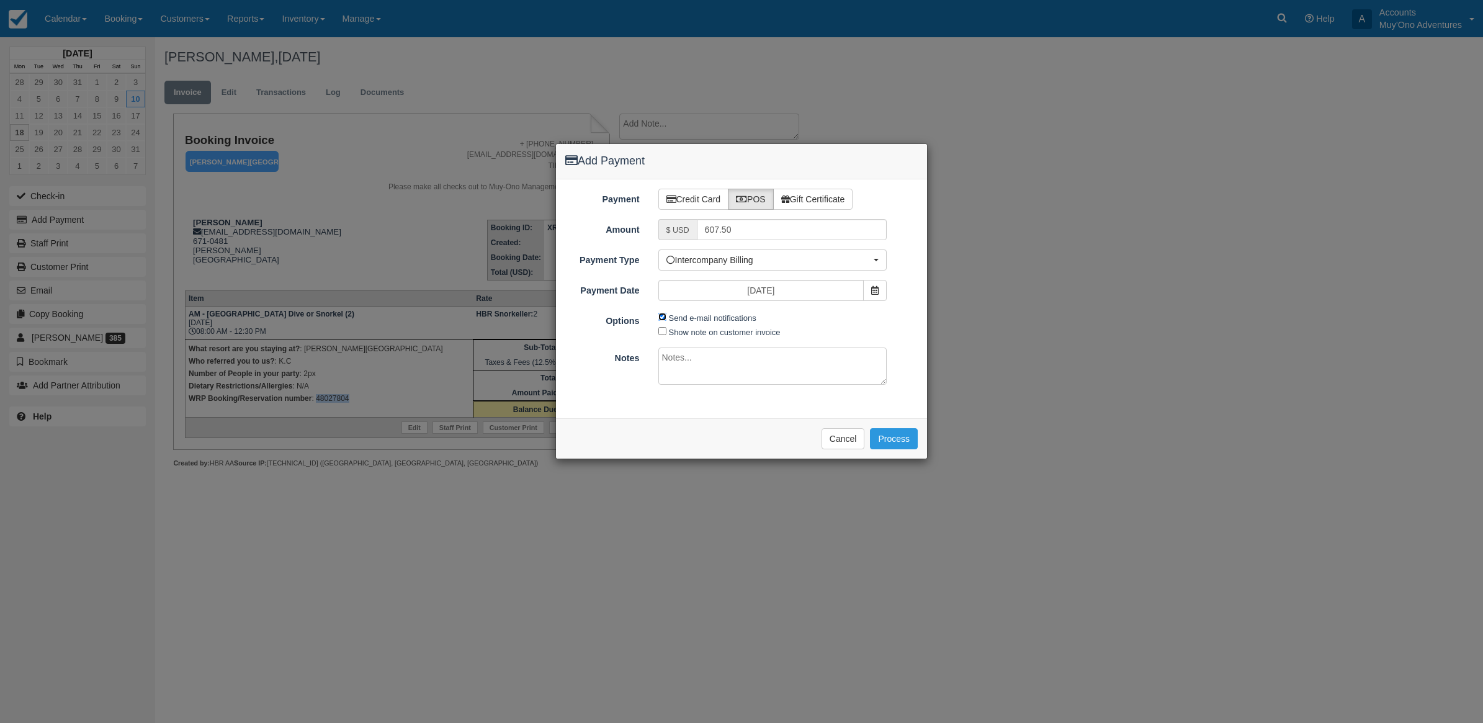
click at [659, 318] on input "Send e-mail notifications" at bounding box center [662, 317] width 8 height 8
checkbox input "false"
click at [676, 360] on textarea at bounding box center [772, 365] width 229 height 37
type textarea "Invoiced in HBR CT"
drag, startPoint x: 885, startPoint y: 439, endPoint x: 898, endPoint y: 437, distance: 13.1
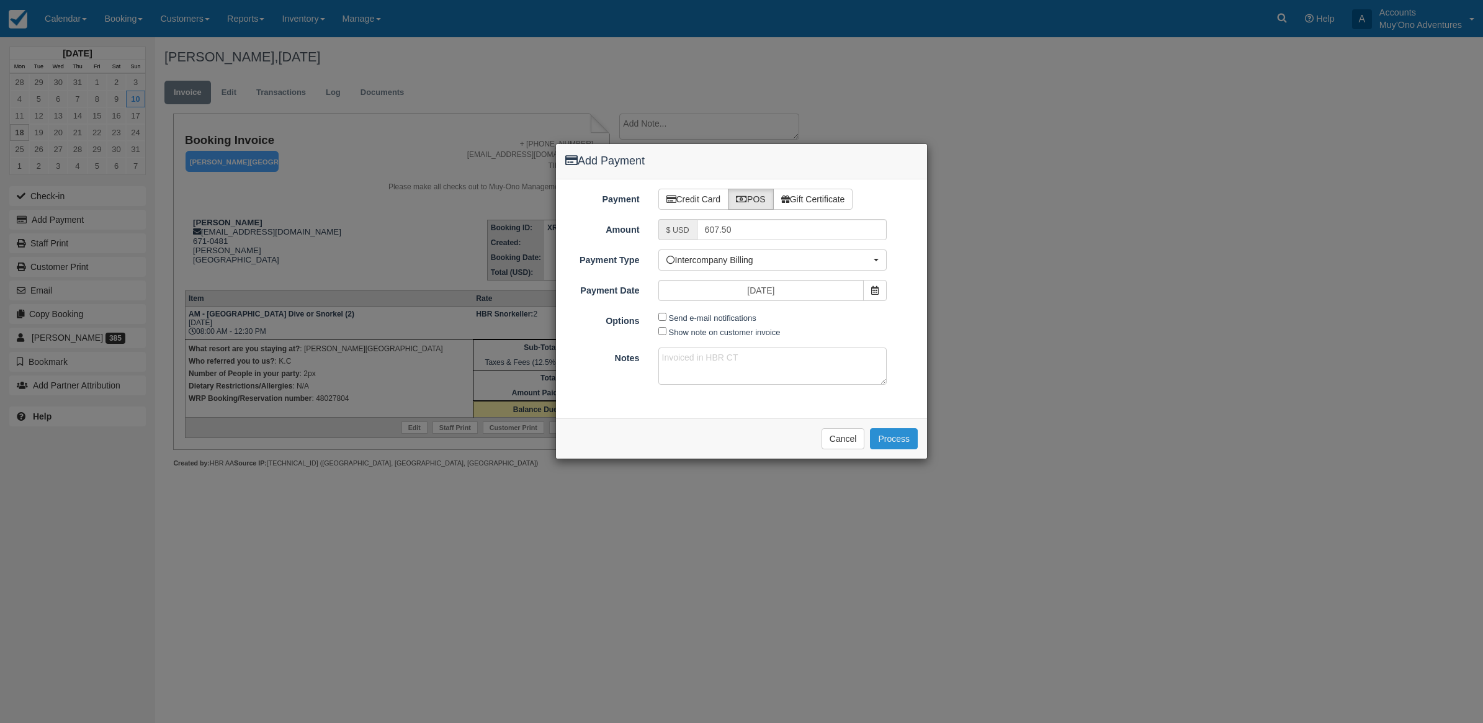
click at [888, 439] on button "Process" at bounding box center [894, 438] width 48 height 21
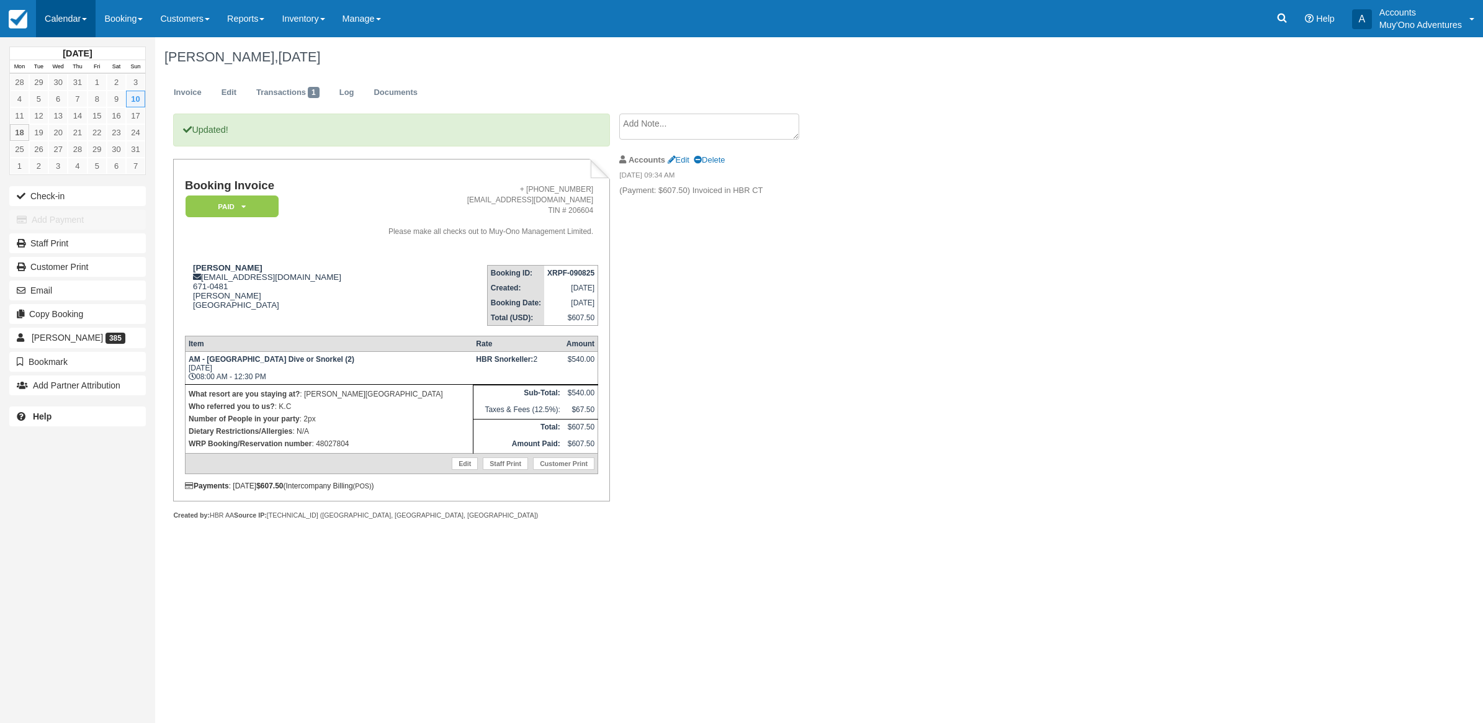
click at [67, 19] on link "Calendar" at bounding box center [66, 18] width 60 height 37
click at [62, 124] on link "Month" at bounding box center [86, 117] width 98 height 26
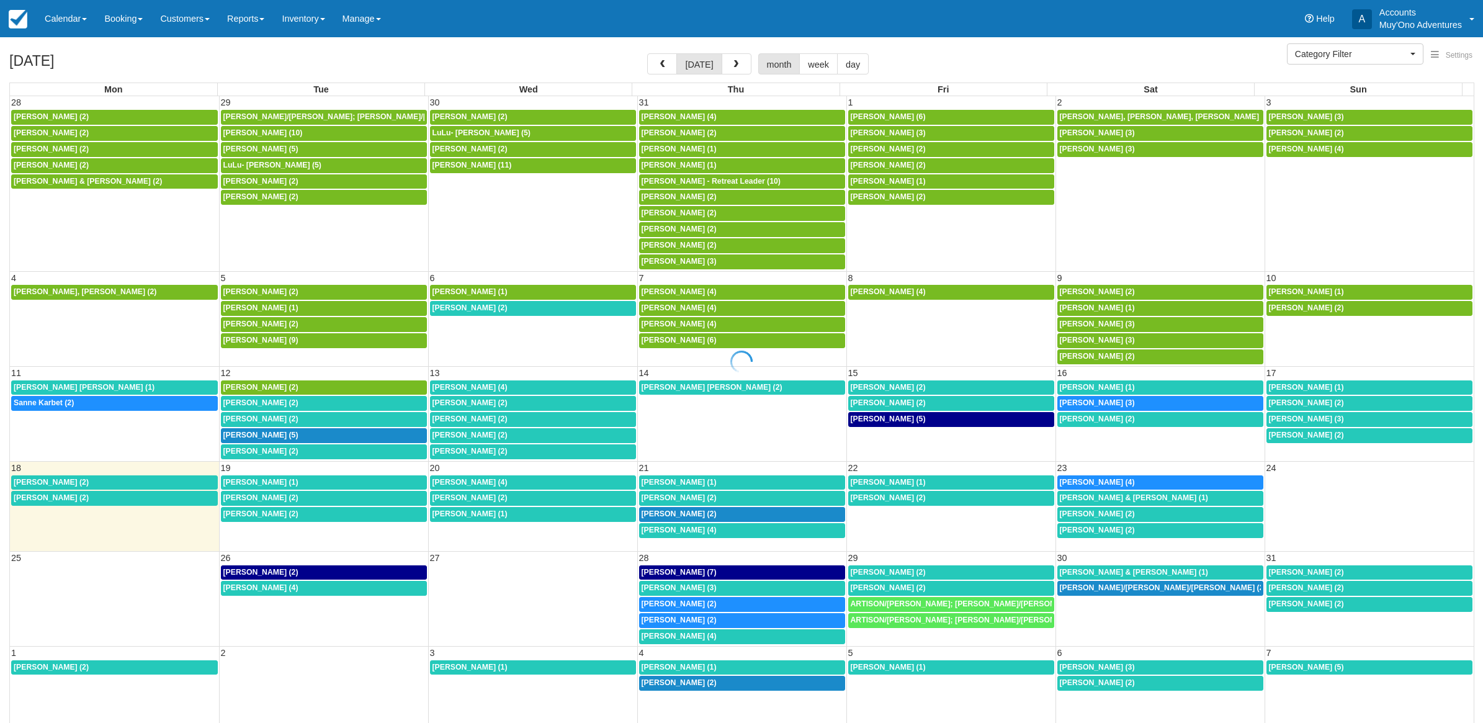
select select
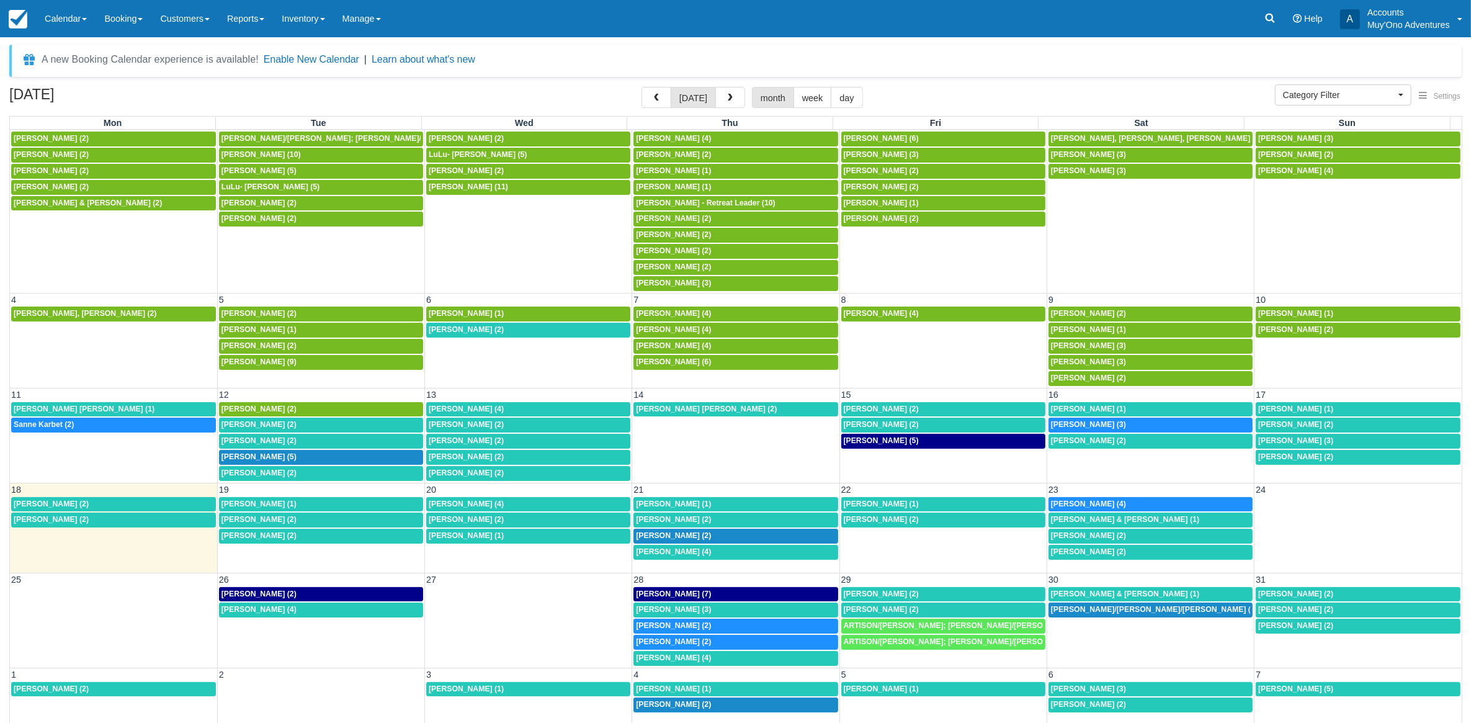
scroll to position [20, 0]
click at [150, 422] on div "8:30a Sanne Karbet (2)" at bounding box center [114, 425] width 200 height 10
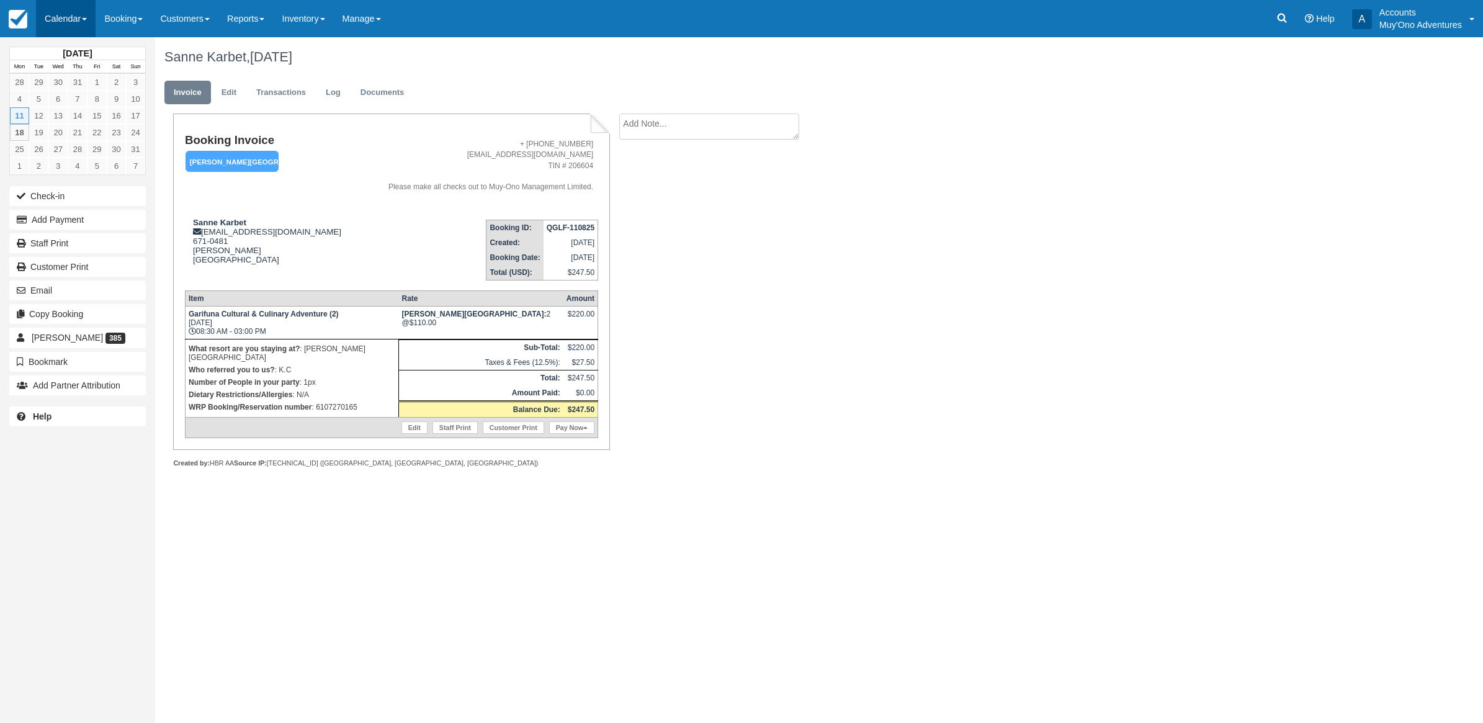
click at [79, 8] on link "Calendar" at bounding box center [66, 18] width 60 height 37
click at [68, 125] on link "Month" at bounding box center [86, 117] width 98 height 26
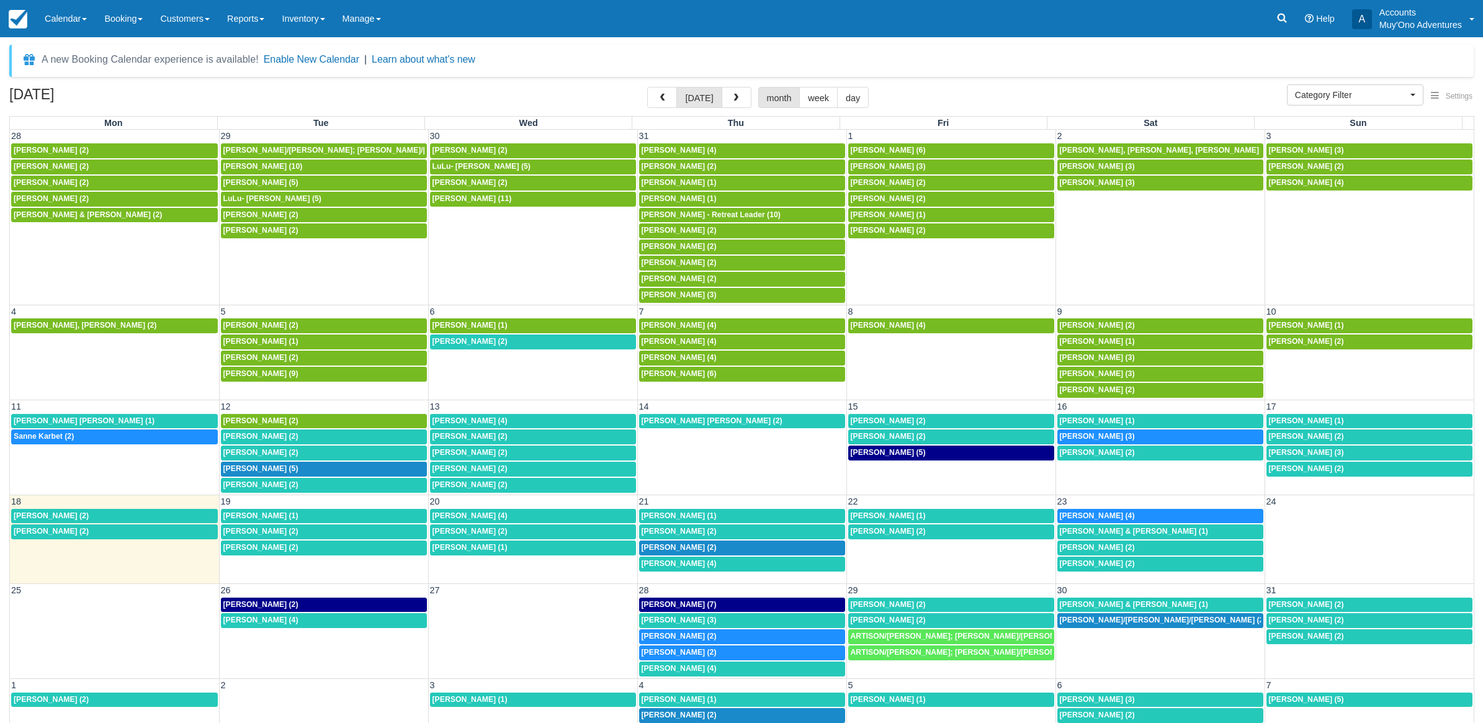
select select
